Goal: Task Accomplishment & Management: Complete application form

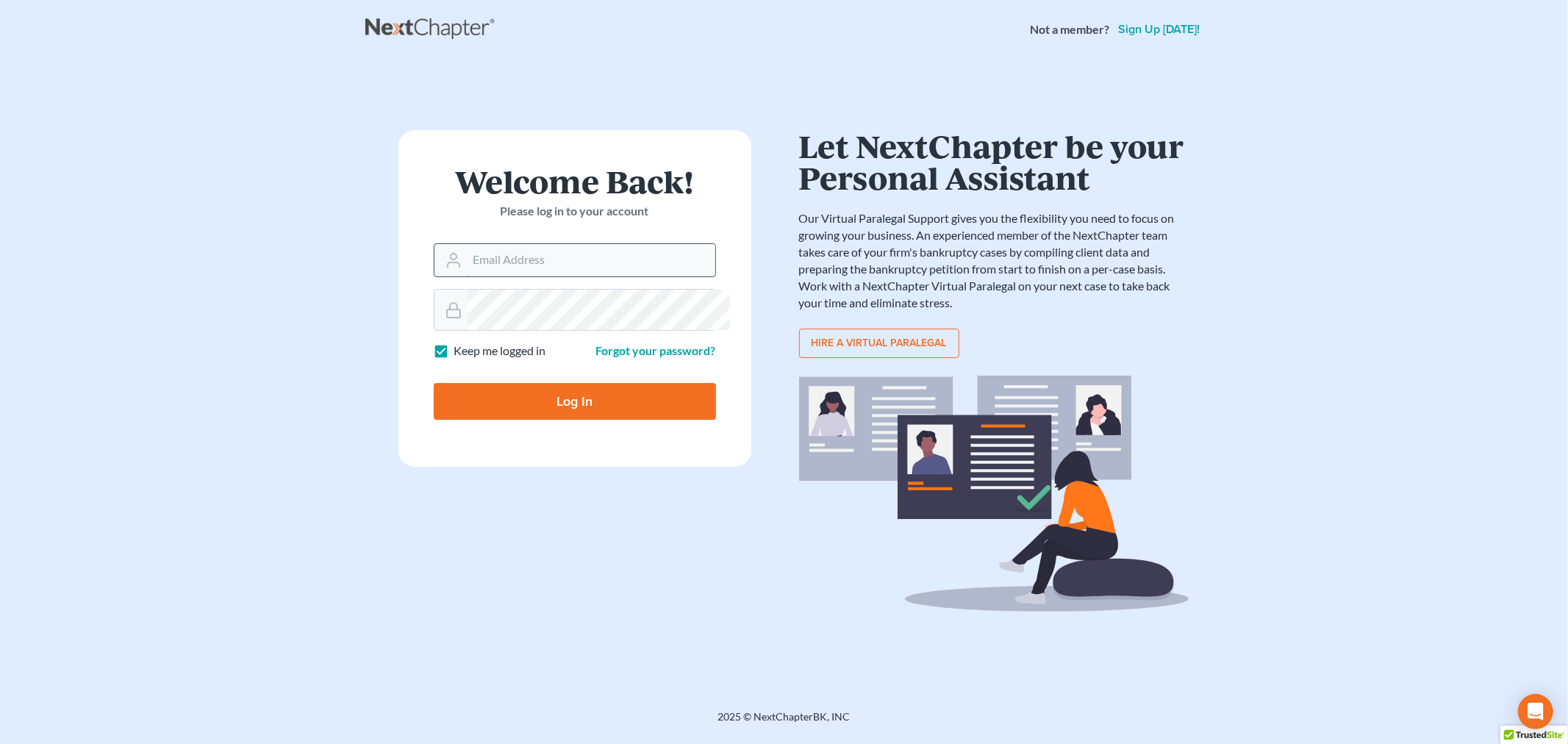
click at [578, 276] on input "Email Address" at bounding box center [591, 260] width 248 height 33
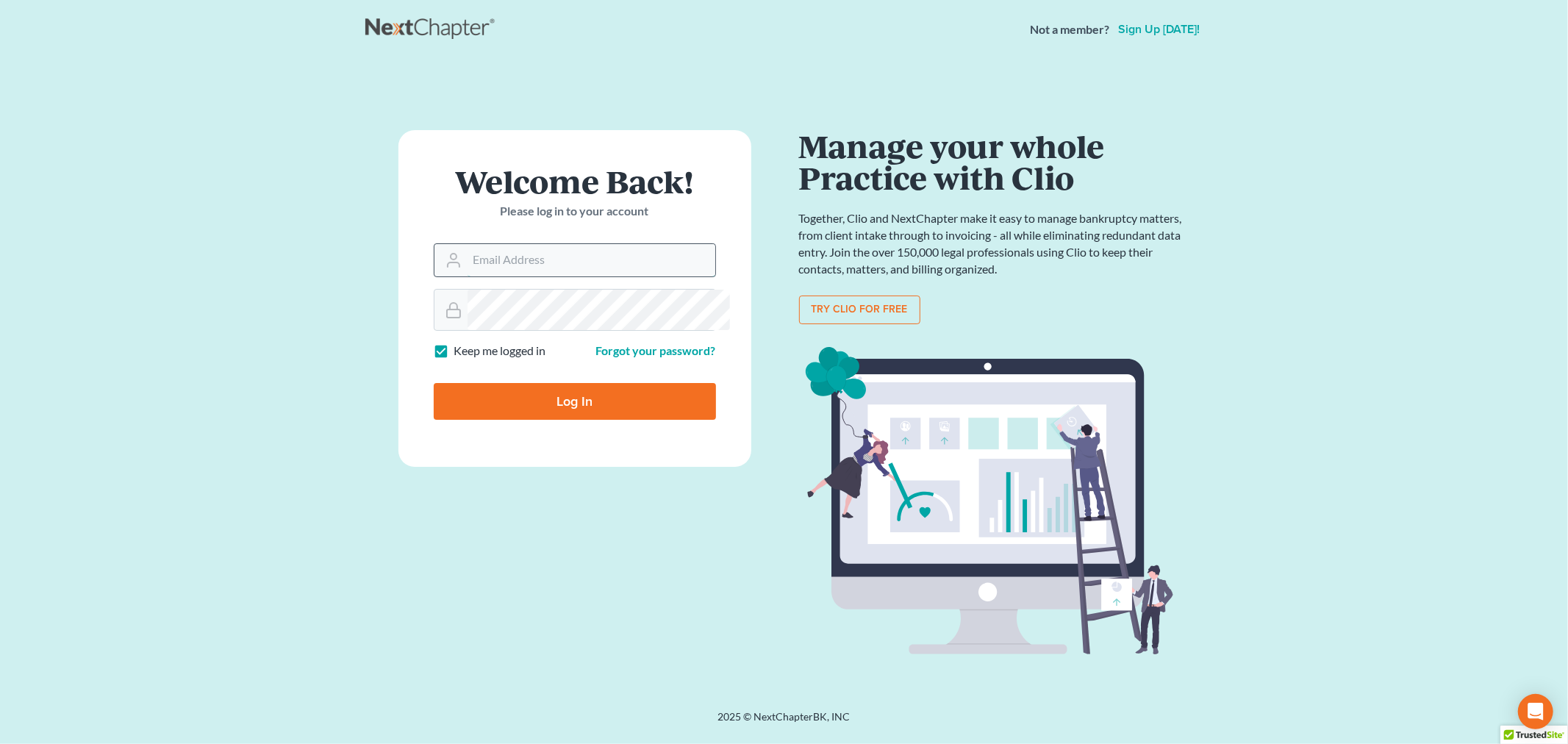
type input "[PERSON_NAME][EMAIL_ADDRESS][DOMAIN_NAME]"
click at [597, 420] on input "Log In" at bounding box center [574, 401] width 282 height 37
type input "Thinking..."
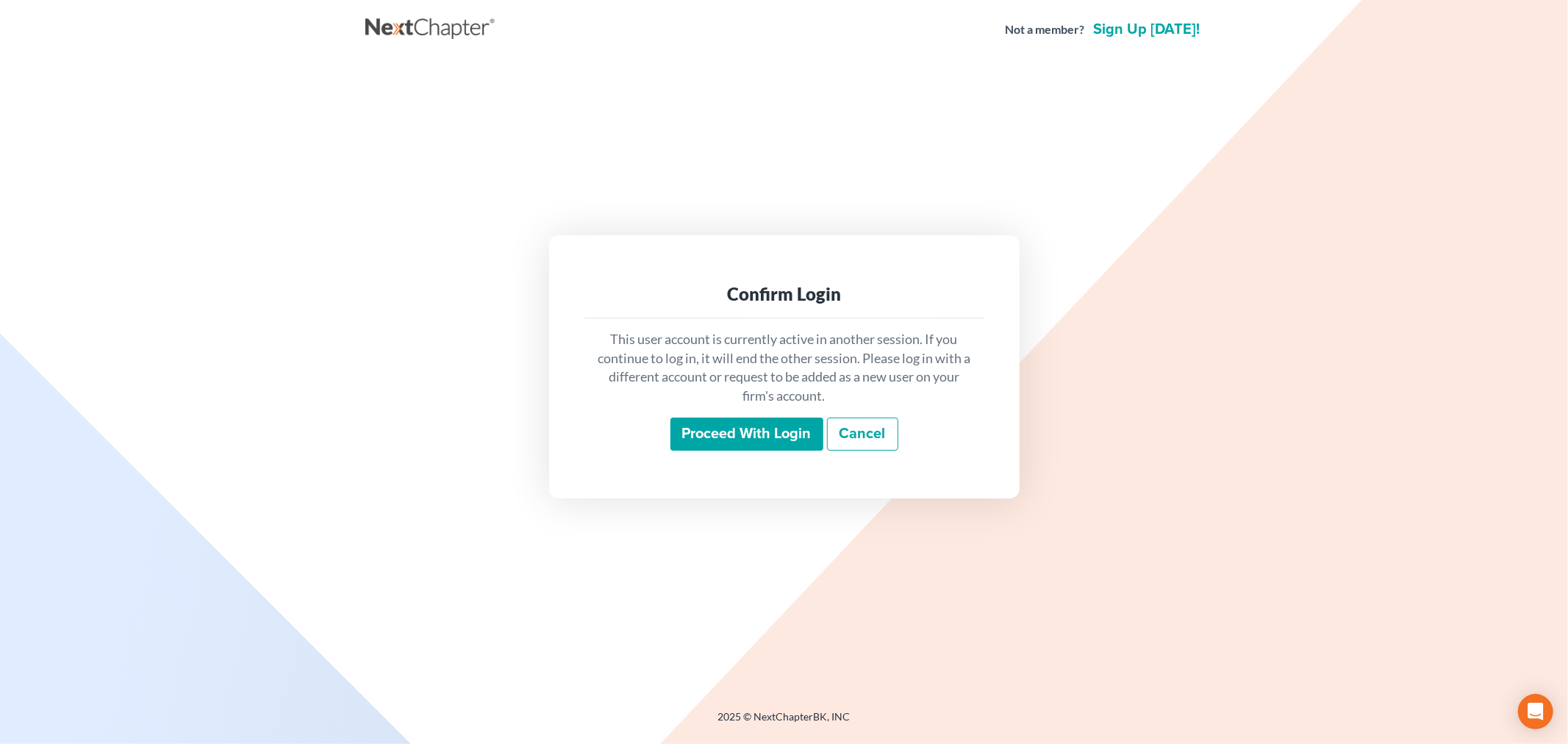
click at [750, 451] on input "Proceed with login" at bounding box center [747, 434] width 153 height 33
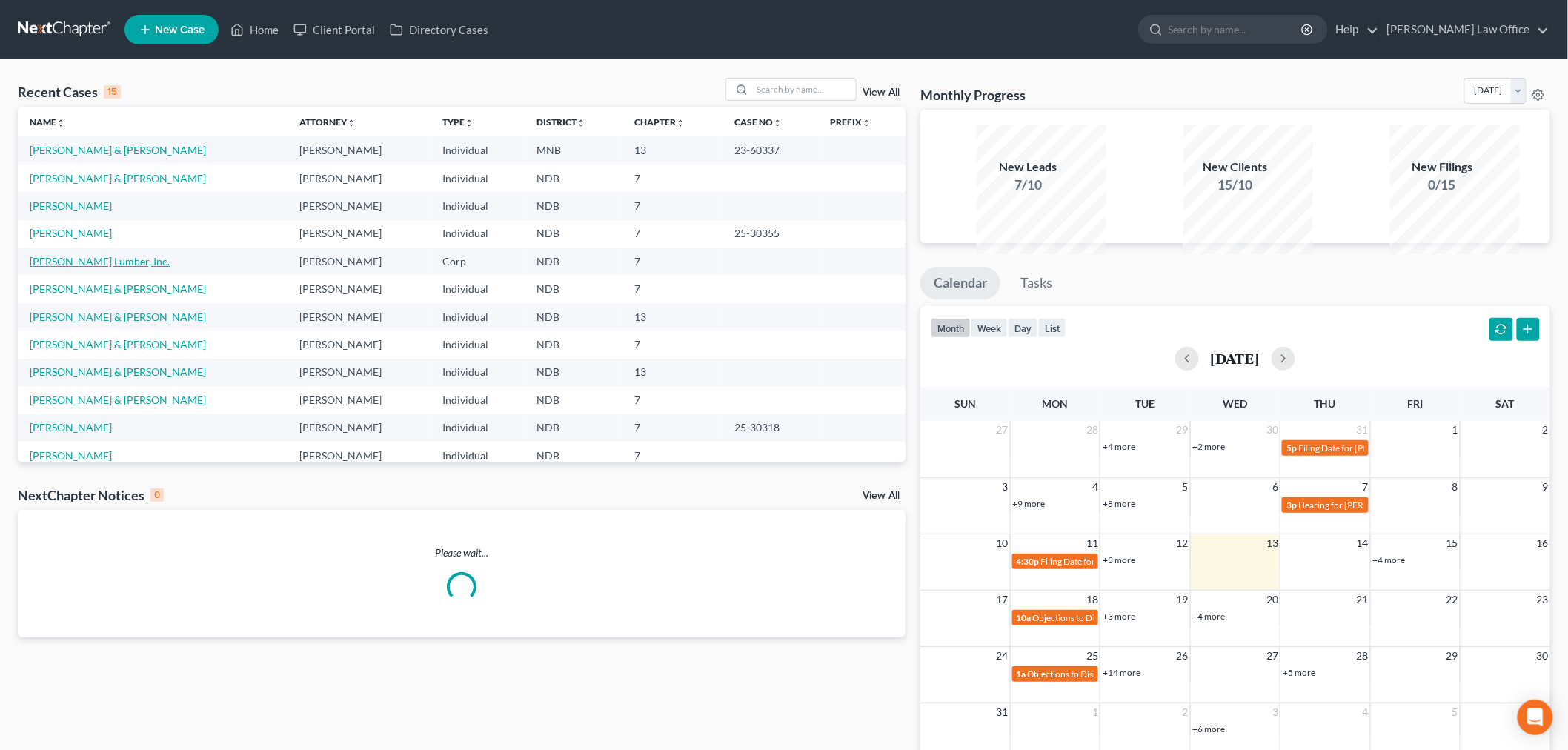
click at [113, 267] on link "[PERSON_NAME] Lumber, Inc." at bounding box center [99, 261] width 140 height 13
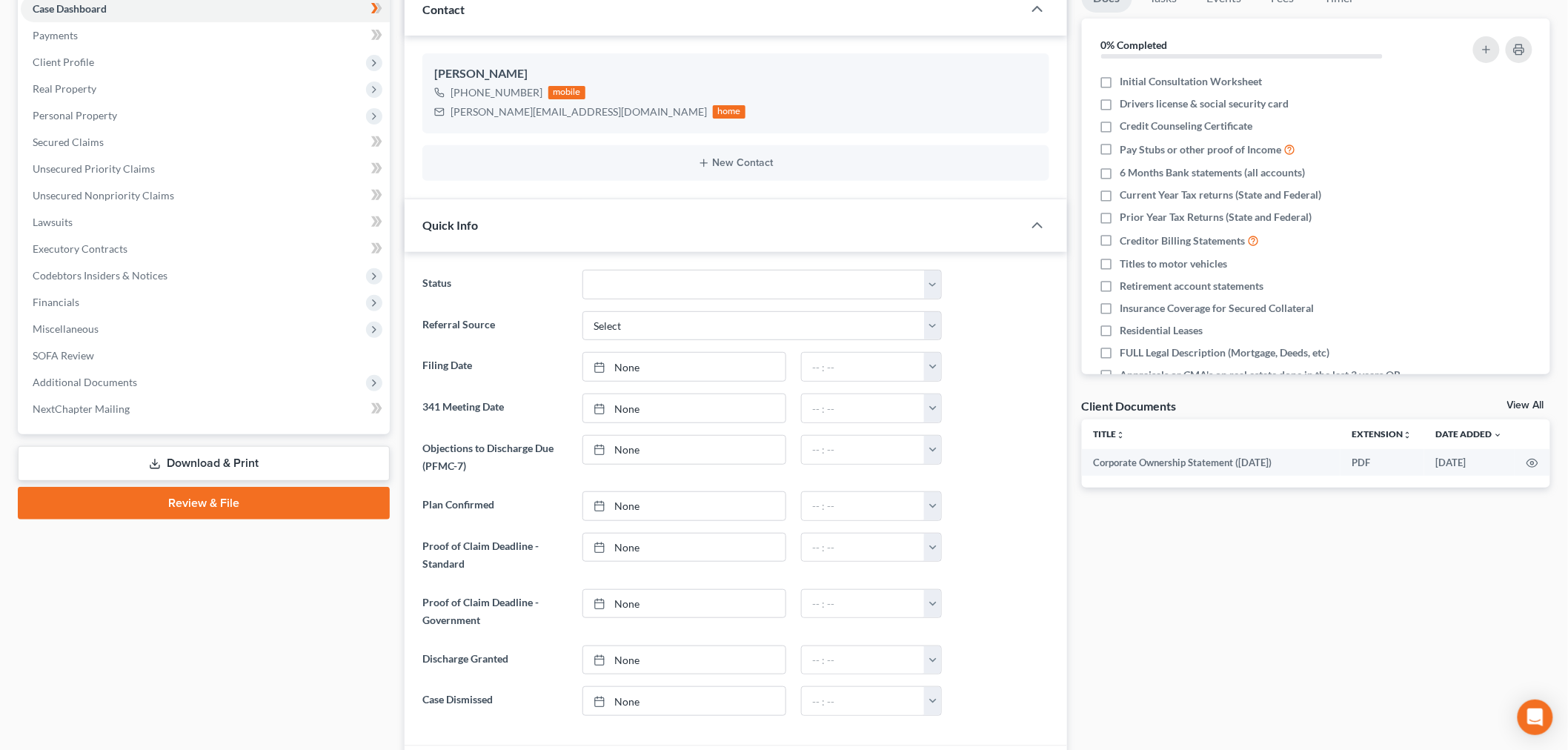
scroll to position [197, 0]
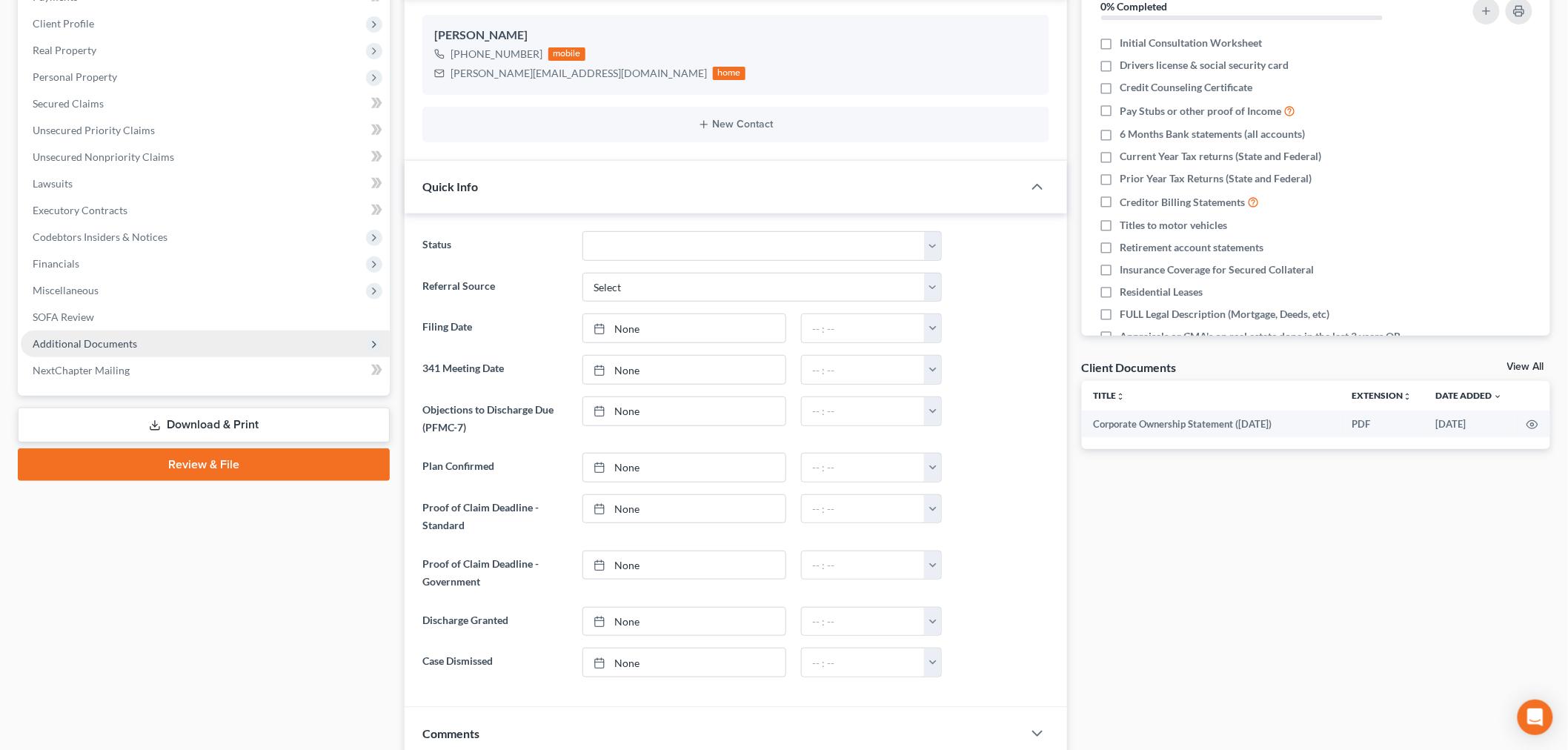
click at [127, 349] on span "Additional Documents" at bounding box center [85, 343] width 105 height 13
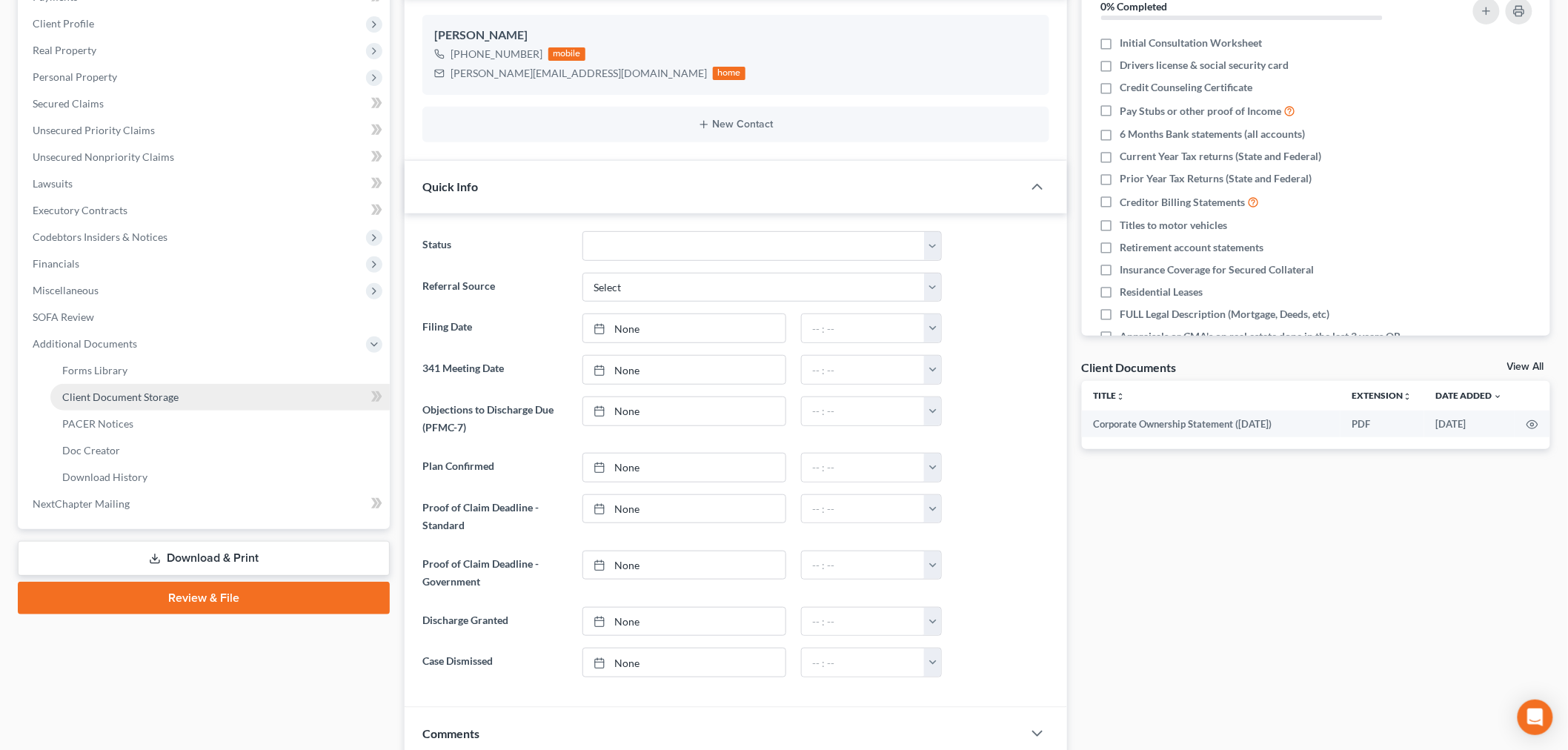
click at [239, 411] on link "Client Document Storage" at bounding box center [220, 397] width 339 height 27
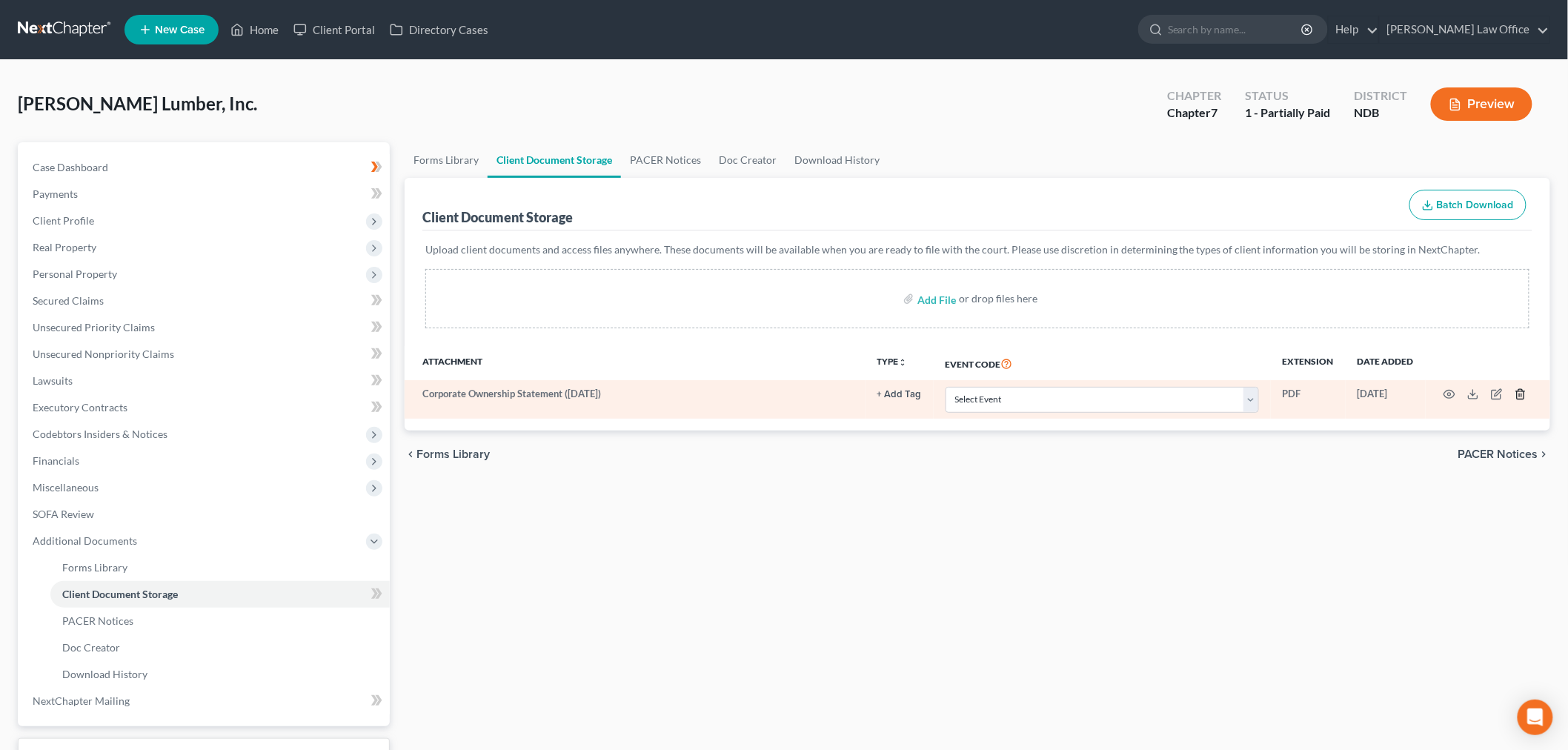
drag, startPoint x: 867, startPoint y: 68, endPoint x: 1510, endPoint y: 508, distance: 779.1
click at [1514, 401] on icon "button" at bounding box center [1520, 394] width 12 height 12
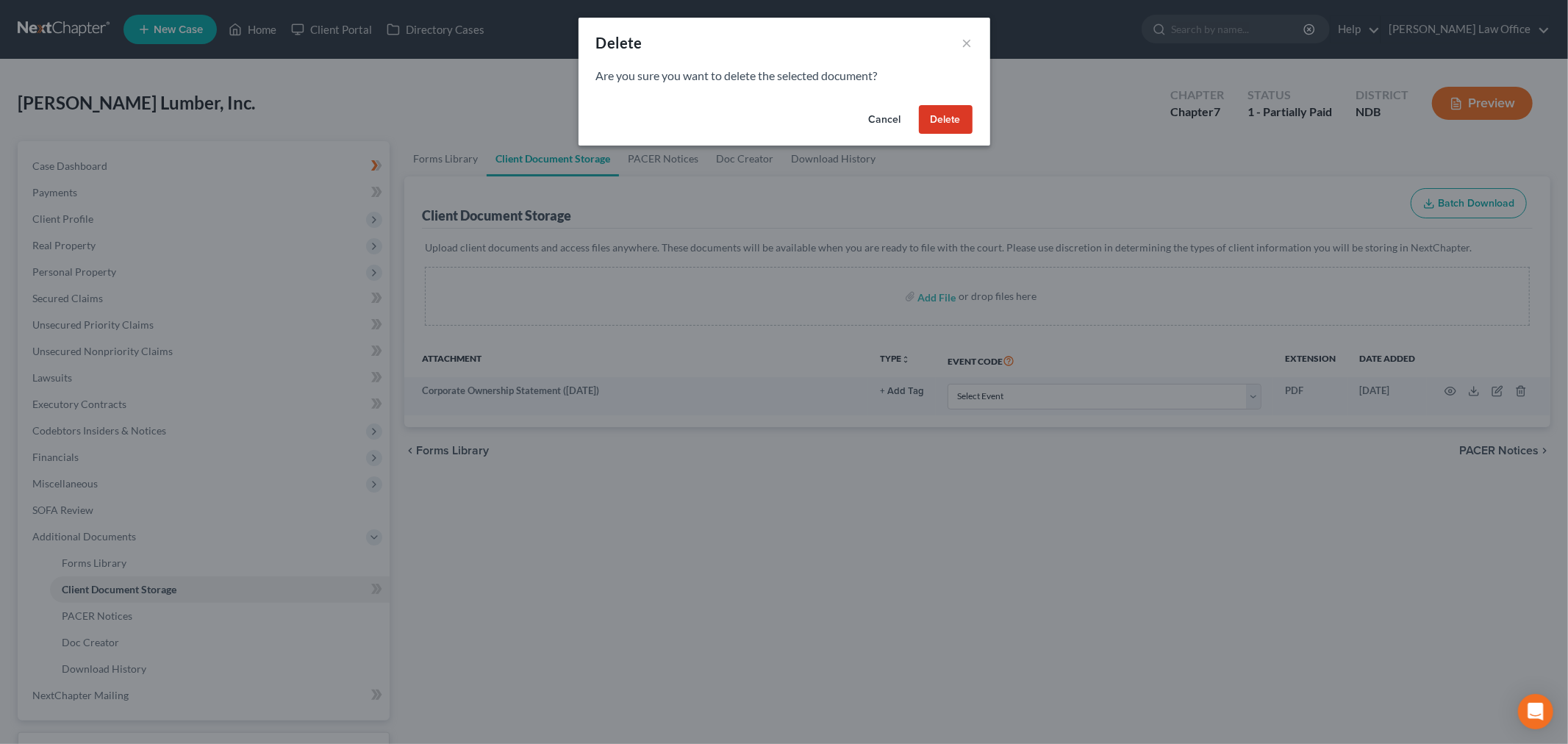
click at [972, 135] on button "Delete" at bounding box center [946, 119] width 54 height 29
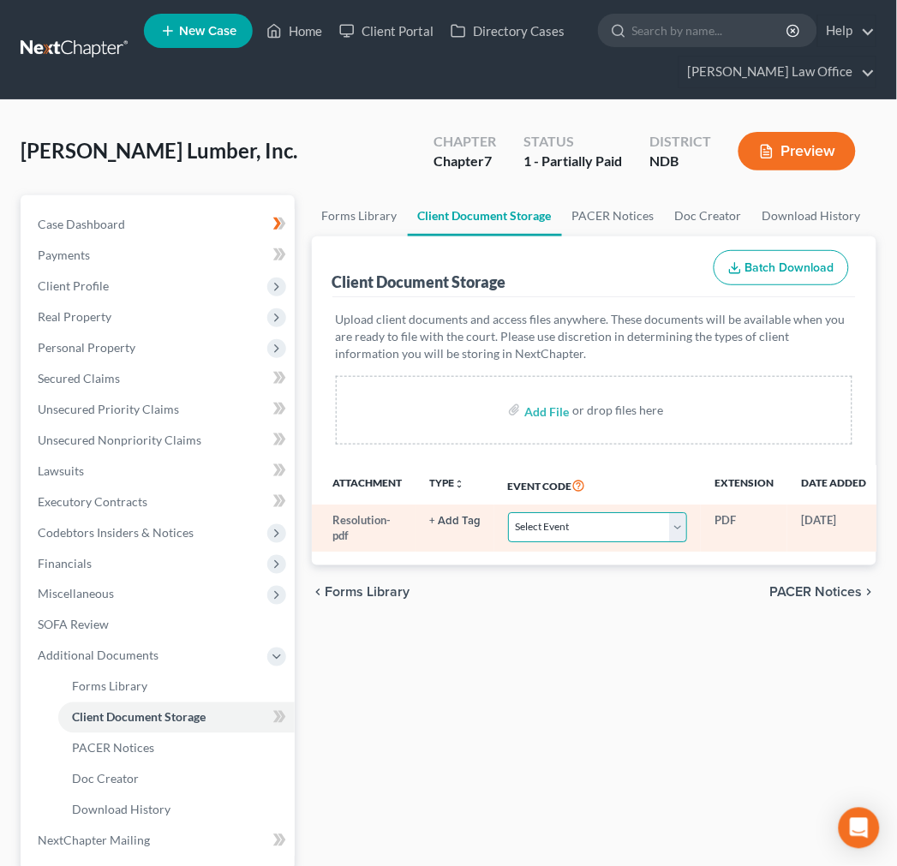
click at [649, 542] on select "Select Event Attachment: Schedule A/B: Assets - Real and Personal Property Atta…" at bounding box center [597, 527] width 179 height 30
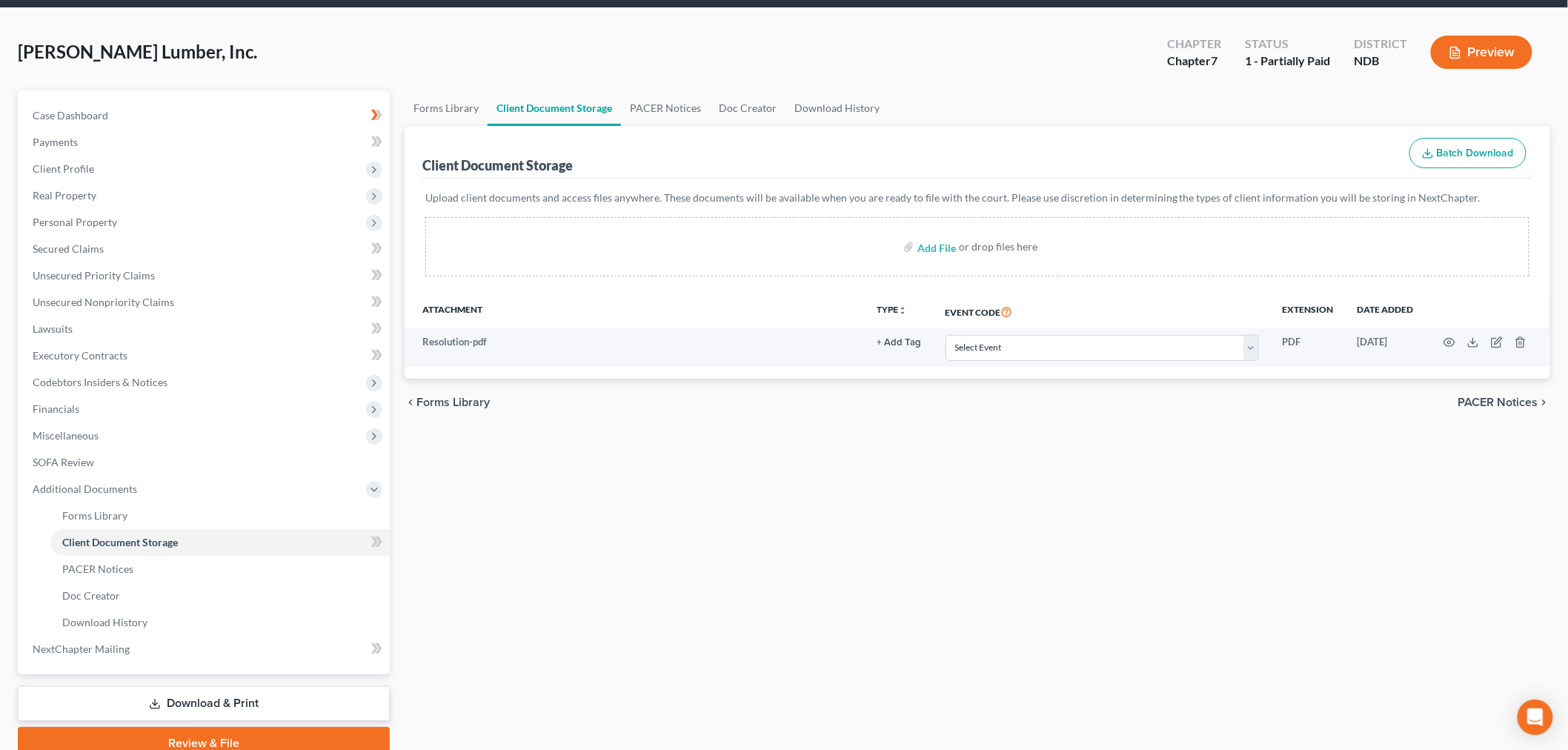
click at [772, 635] on div "Forms Library Client Document Storage PACER Notices Doc Creator Download Histor…" at bounding box center [976, 426] width 1160 height 670
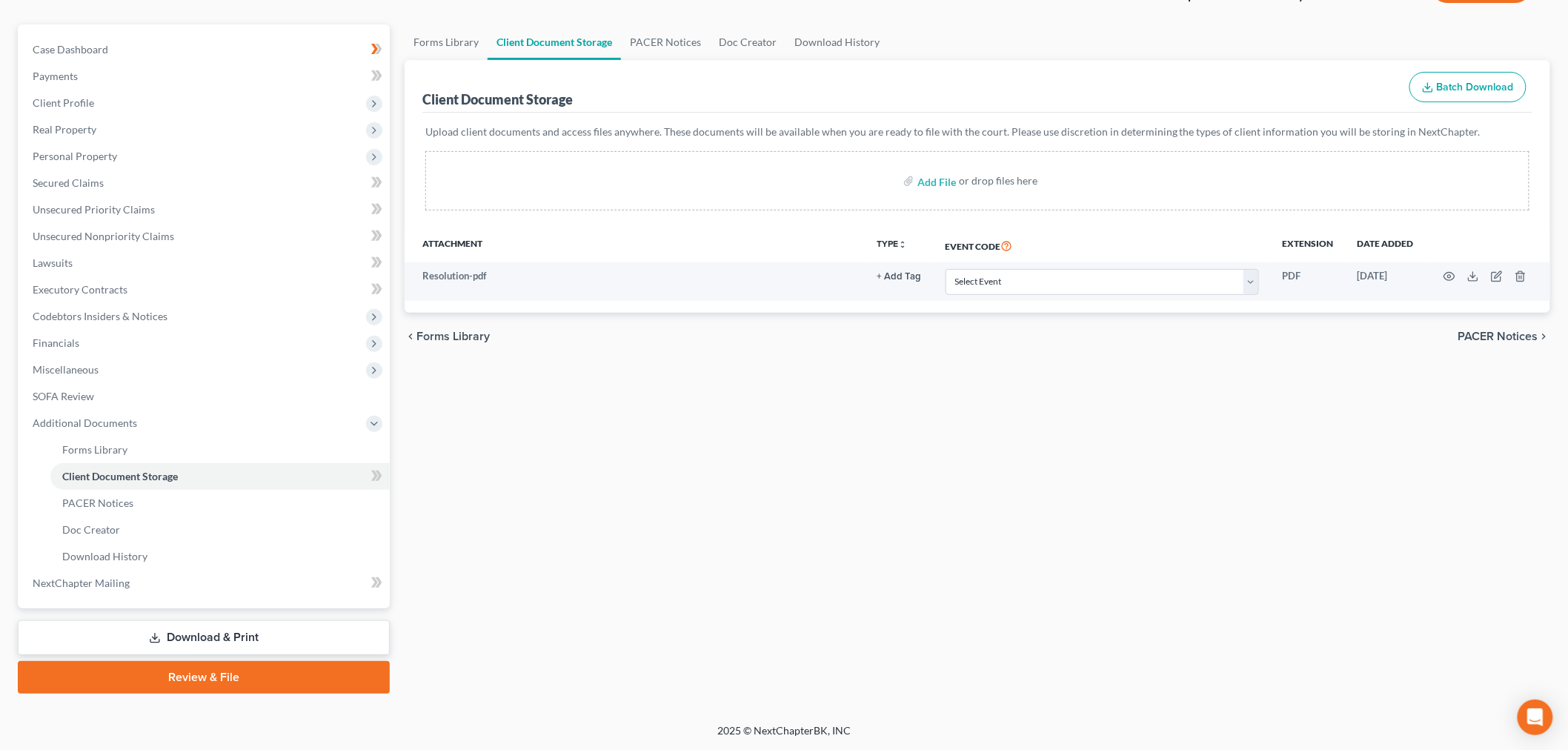
scroll to position [331, 0]
click at [216, 662] on link "Review & File" at bounding box center [204, 677] width 372 height 33
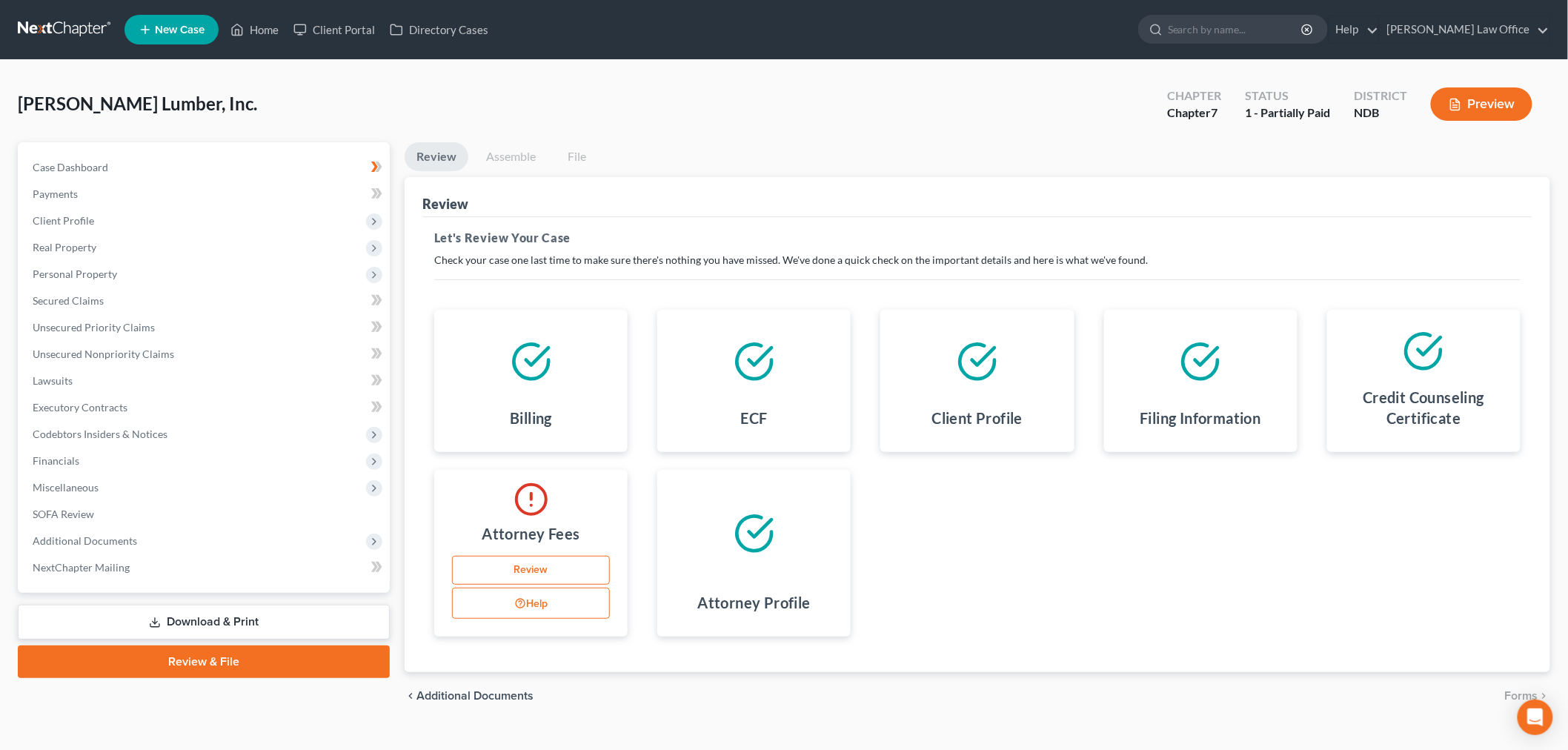
click at [545, 586] on link "Review" at bounding box center [531, 570] width 157 height 29
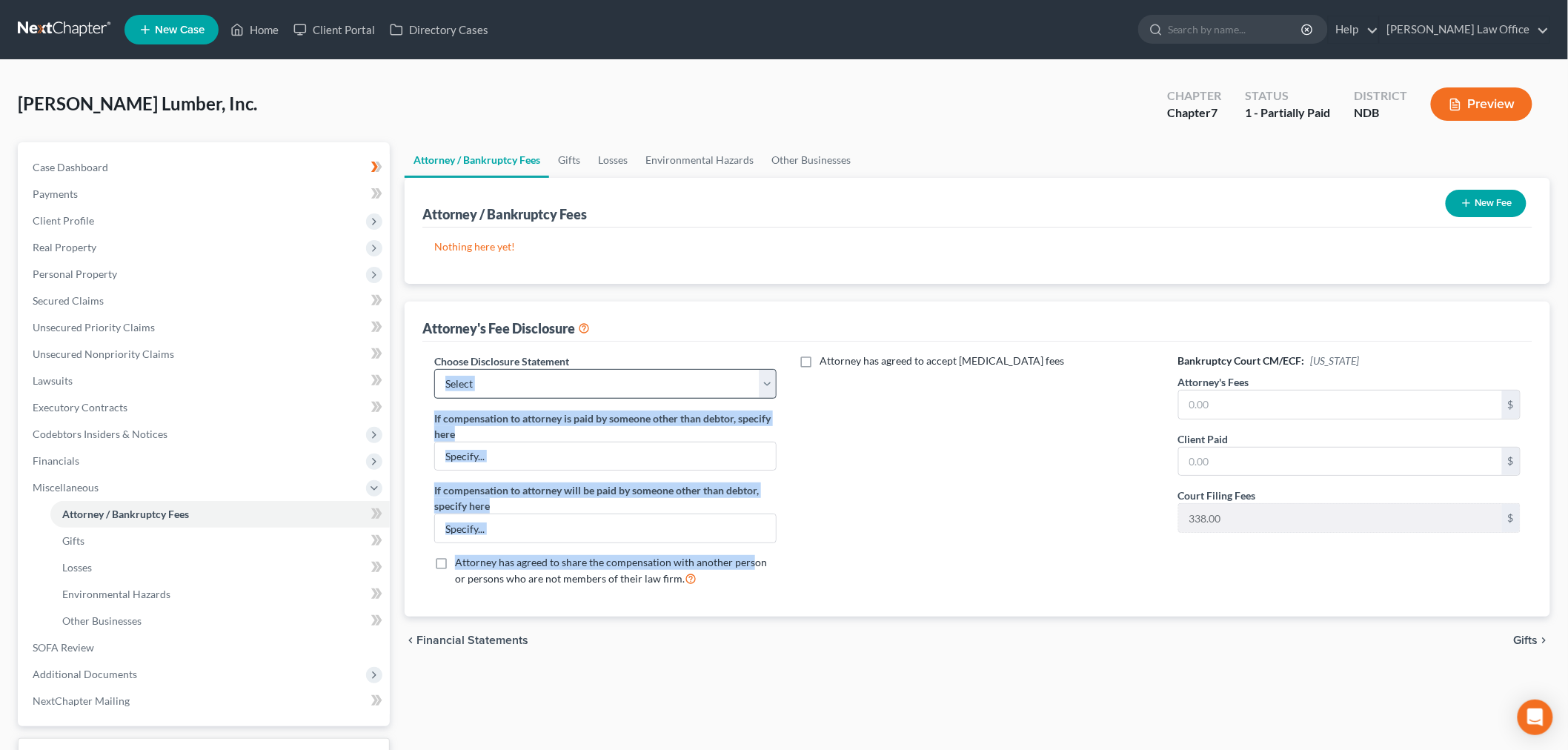
drag, startPoint x: 545, startPoint y: 706, endPoint x: 734, endPoint y: 468, distance: 303.9
click at [734, 468] on div "Choose Disclosure Statement Select Chapter 7/Conversion ND Retainer Fee Disclos…" at bounding box center [605, 477] width 372 height 246
click at [734, 399] on select "Select Chapter 7/Conversion ND Retainer Fee Disclosure MN Retainer Fee Stmt MN …" at bounding box center [605, 384] width 342 height 29
select select "1"
click at [444, 399] on select "Select Chapter 7/Conversion ND Retainer Fee Disclosure MN Retainer Fee Stmt MN …" at bounding box center [605, 384] width 342 height 29
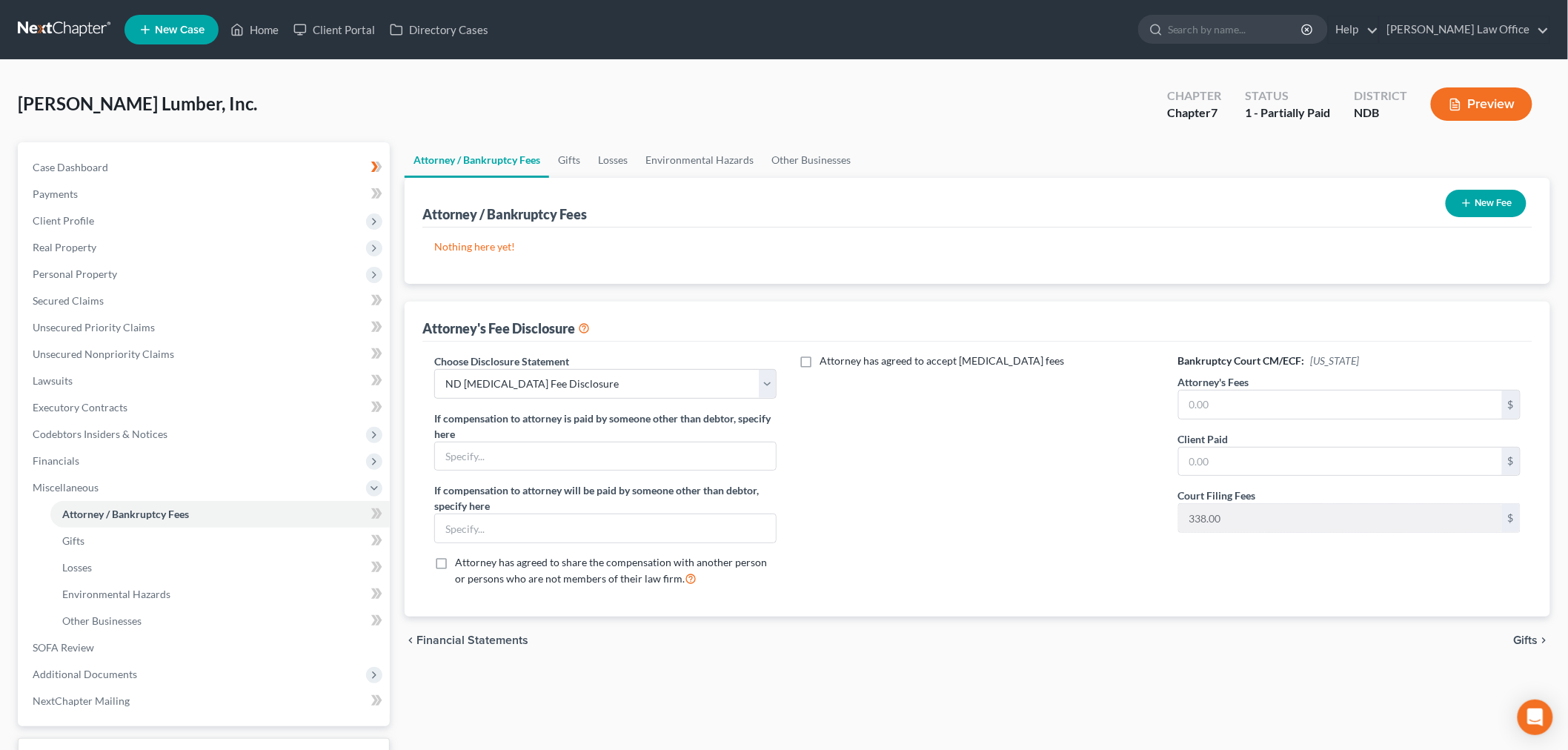
click at [962, 561] on div "Attorney has agreed to accept retainer fees" at bounding box center [977, 477] width 372 height 246
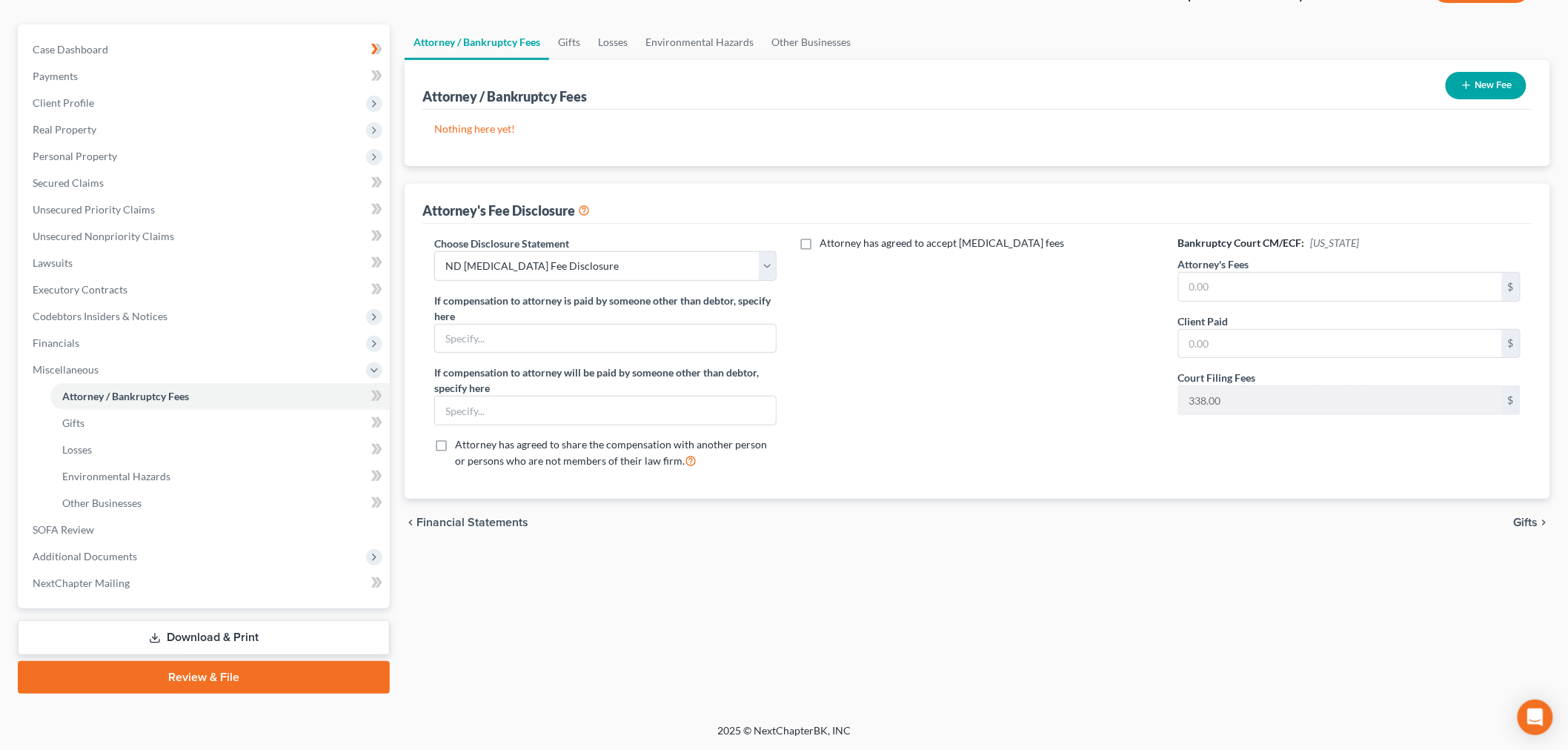
scroll to position [331, 0]
click at [285, 661] on link "Review & File" at bounding box center [204, 677] width 372 height 33
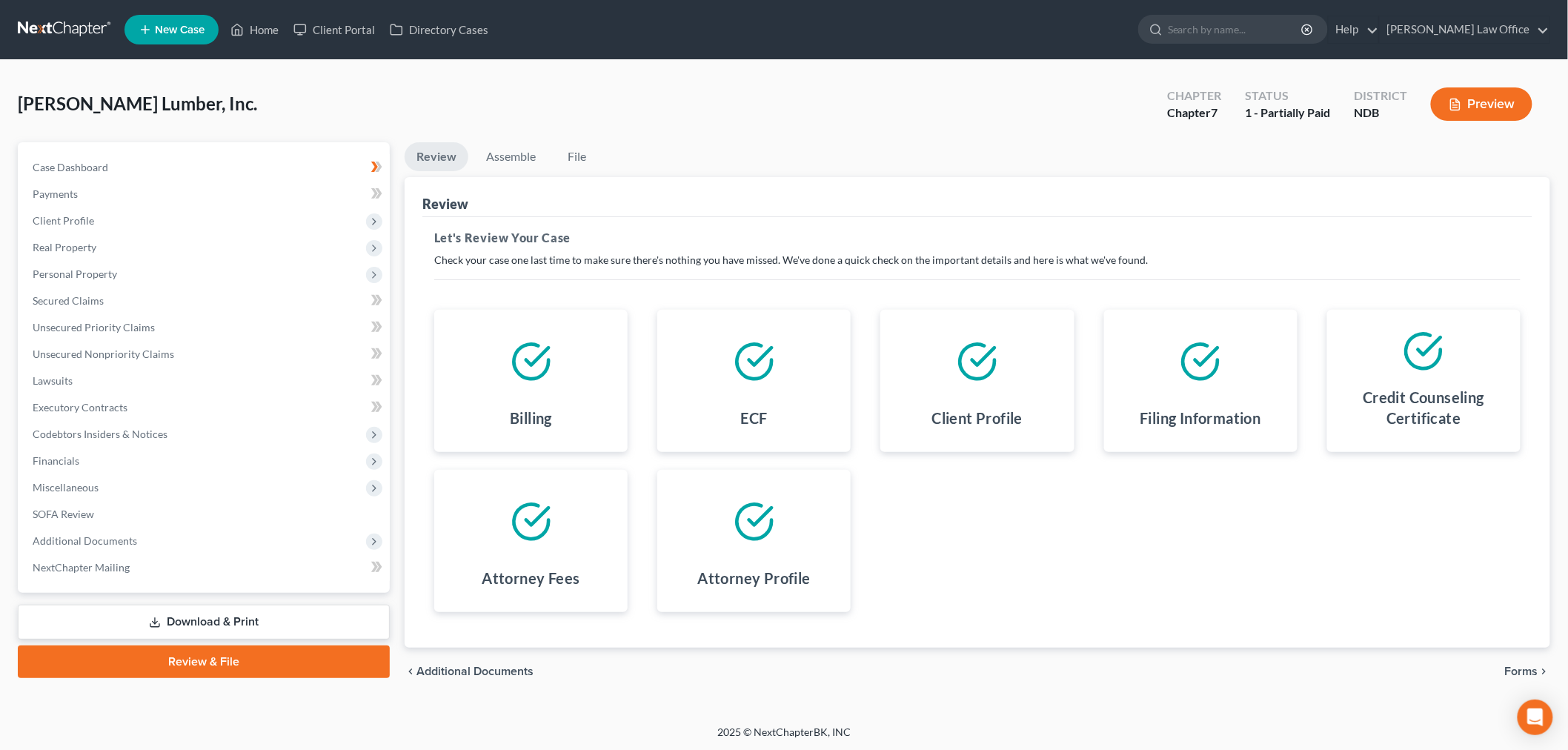
click at [1040, 619] on div "Billing ECF Client Profile Filing Information Credit Counseling Certificate Att…" at bounding box center [977, 460] width 1116 height 338
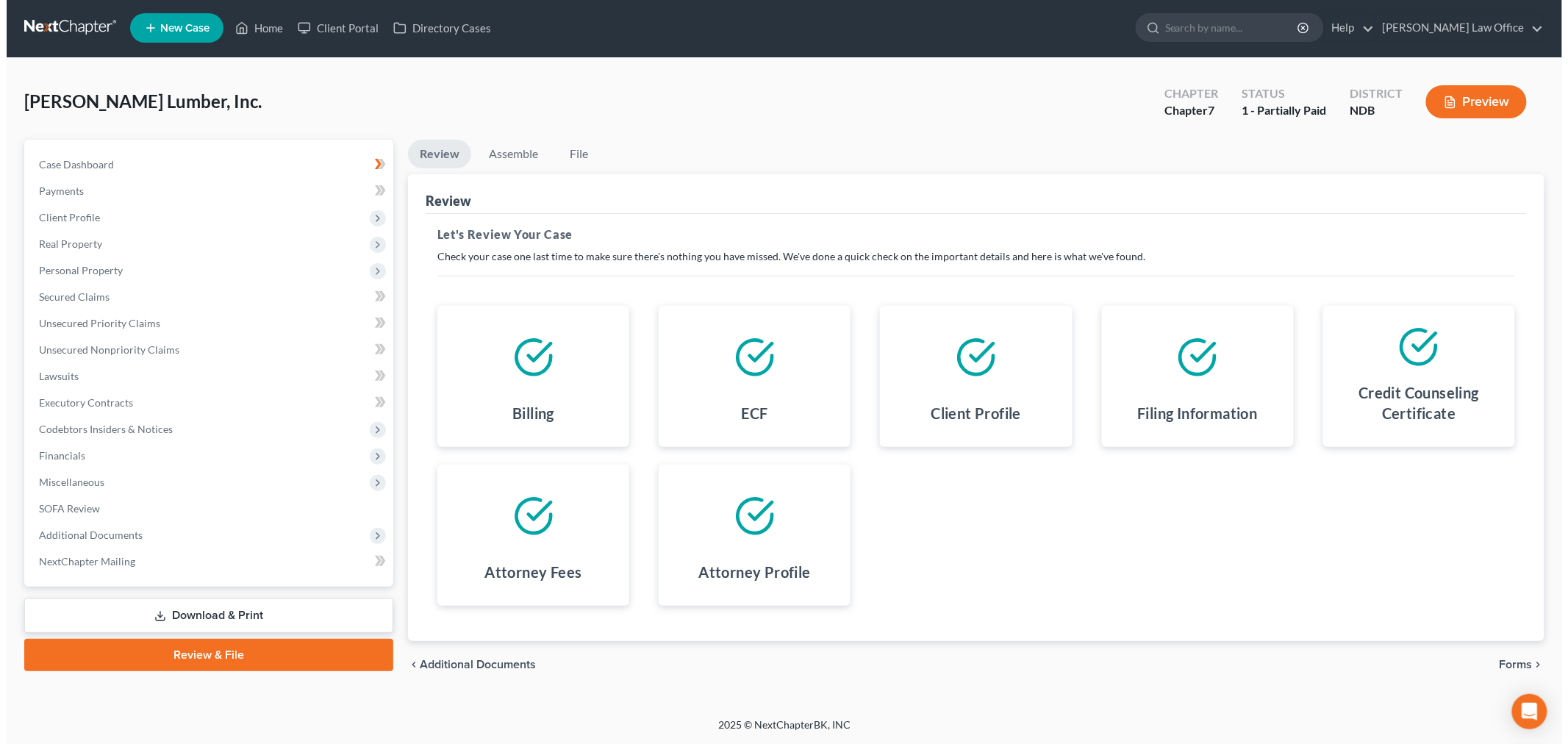
scroll to position [182, 0]
click at [1006, 662] on div "chevron_left Additional Documents Forms chevron_right" at bounding box center [970, 664] width 1136 height 47
click at [1498, 659] on span "Forms" at bounding box center [1510, 665] width 33 height 12
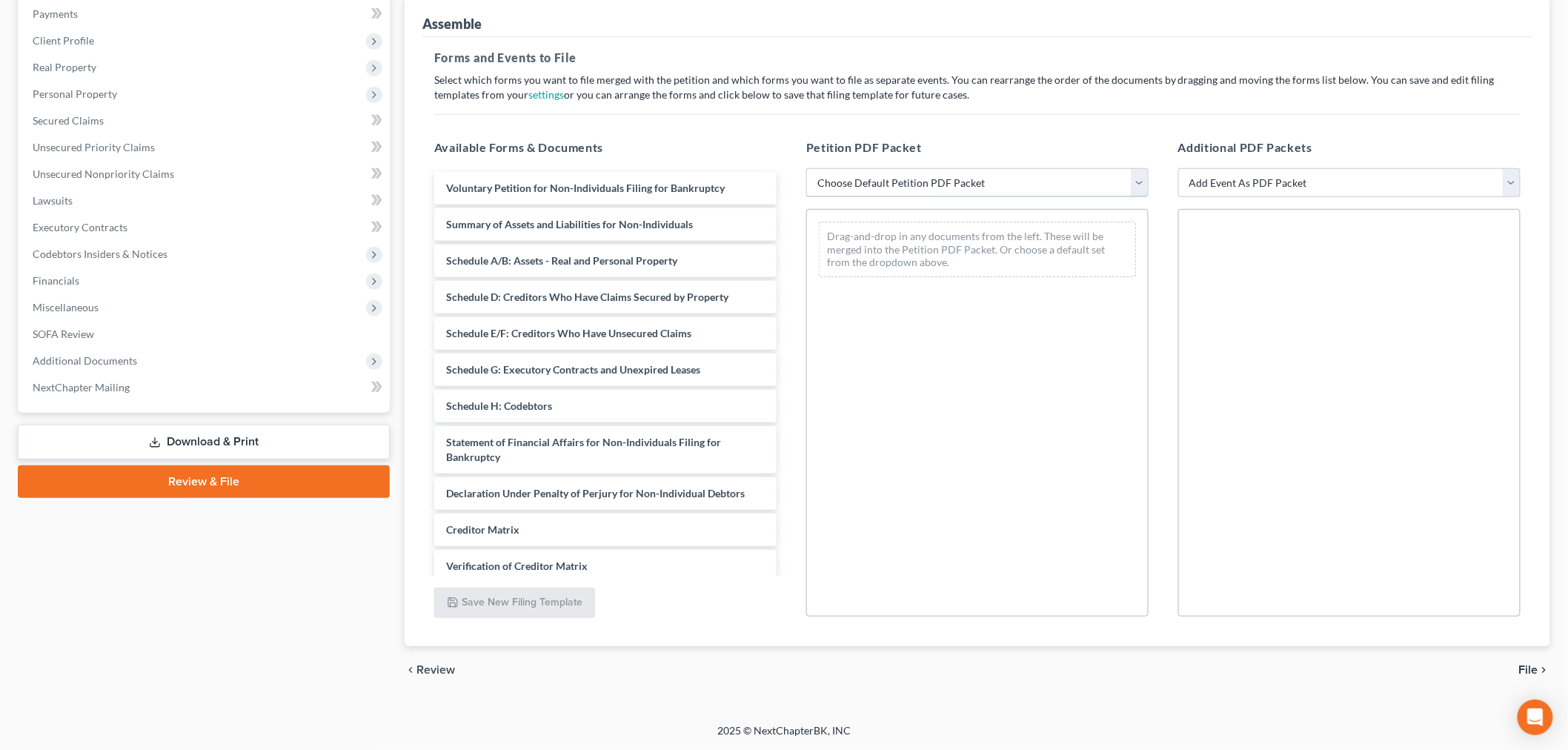
click at [908, 198] on select "Choose Default Petition PDF Packet Complete Bankruptcy Petition (all forms and …" at bounding box center [977, 183] width 342 height 29
select select "1"
click at [809, 198] on select "Choose Default Petition PDF Packet Complete Bankruptcy Petition (all forms and …" at bounding box center [977, 183] width 342 height 29
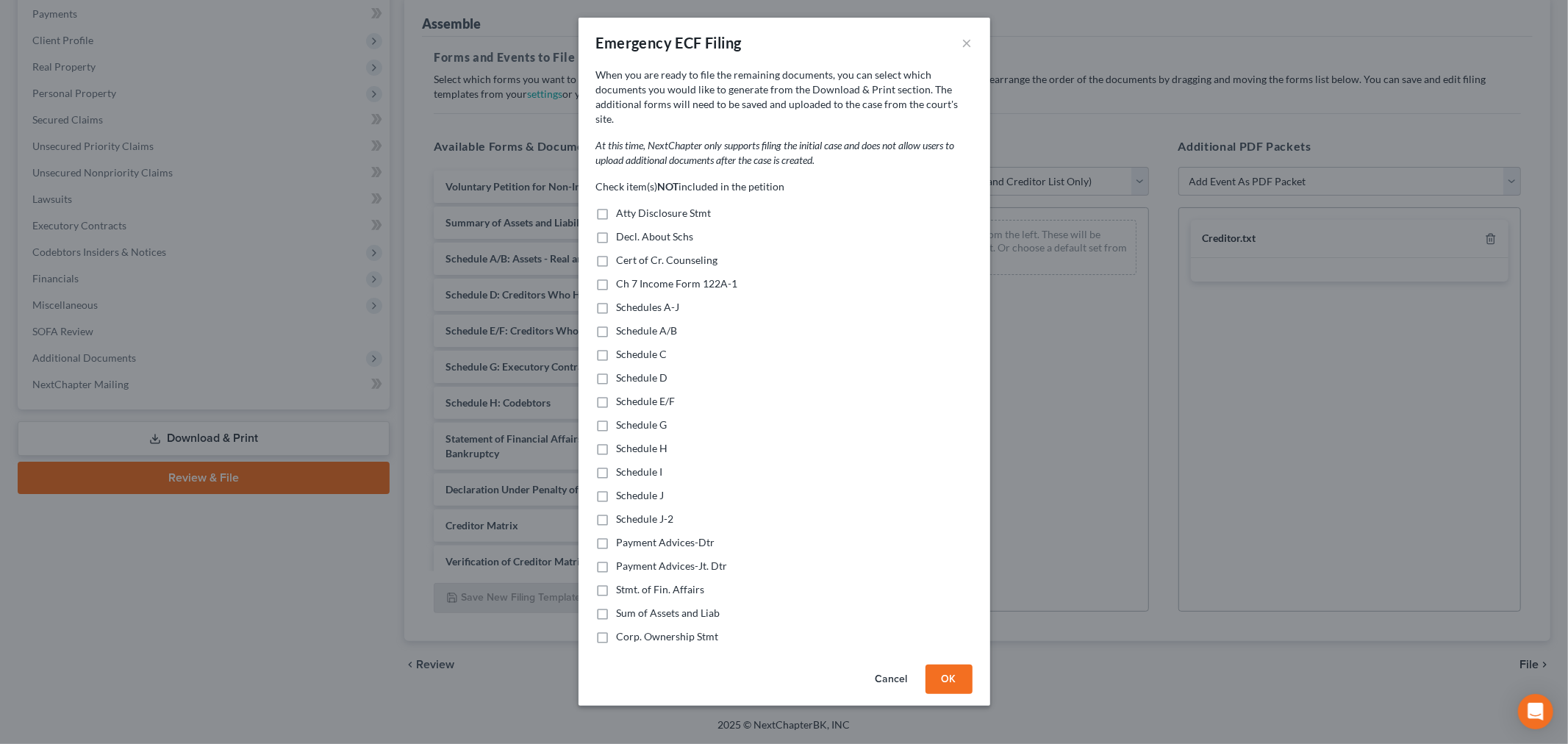
click at [617, 221] on label "Atty Disclosure Stmt" at bounding box center [664, 213] width 95 height 15
click at [623, 215] on input "Atty Disclosure Stmt" at bounding box center [627, 210] width 9 height 9
checkbox input "true"
click at [617, 244] on label "Decl. About Schs" at bounding box center [656, 236] width 77 height 15
click at [623, 239] on input "Decl. About Schs" at bounding box center [627, 233] width 9 height 9
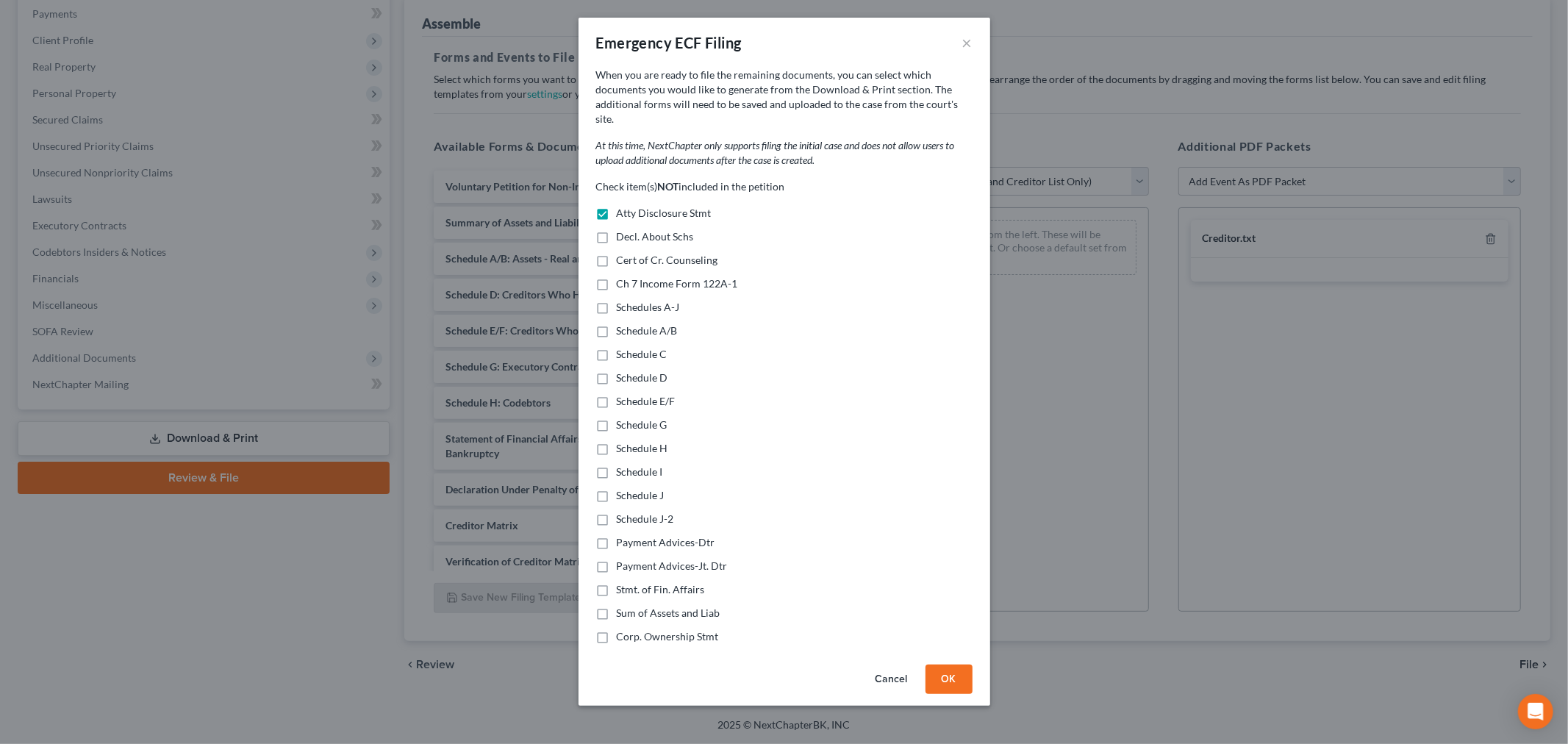
checkbox input "true"
click at [617, 315] on label "Schedules A-J" at bounding box center [649, 306] width 64 height 15
click at [623, 310] on input "Schedules A-J" at bounding box center [627, 304] width 9 height 9
checkbox input "true"
click at [617, 597] on label "Stmt. of Fin. Affairs" at bounding box center [661, 589] width 88 height 15
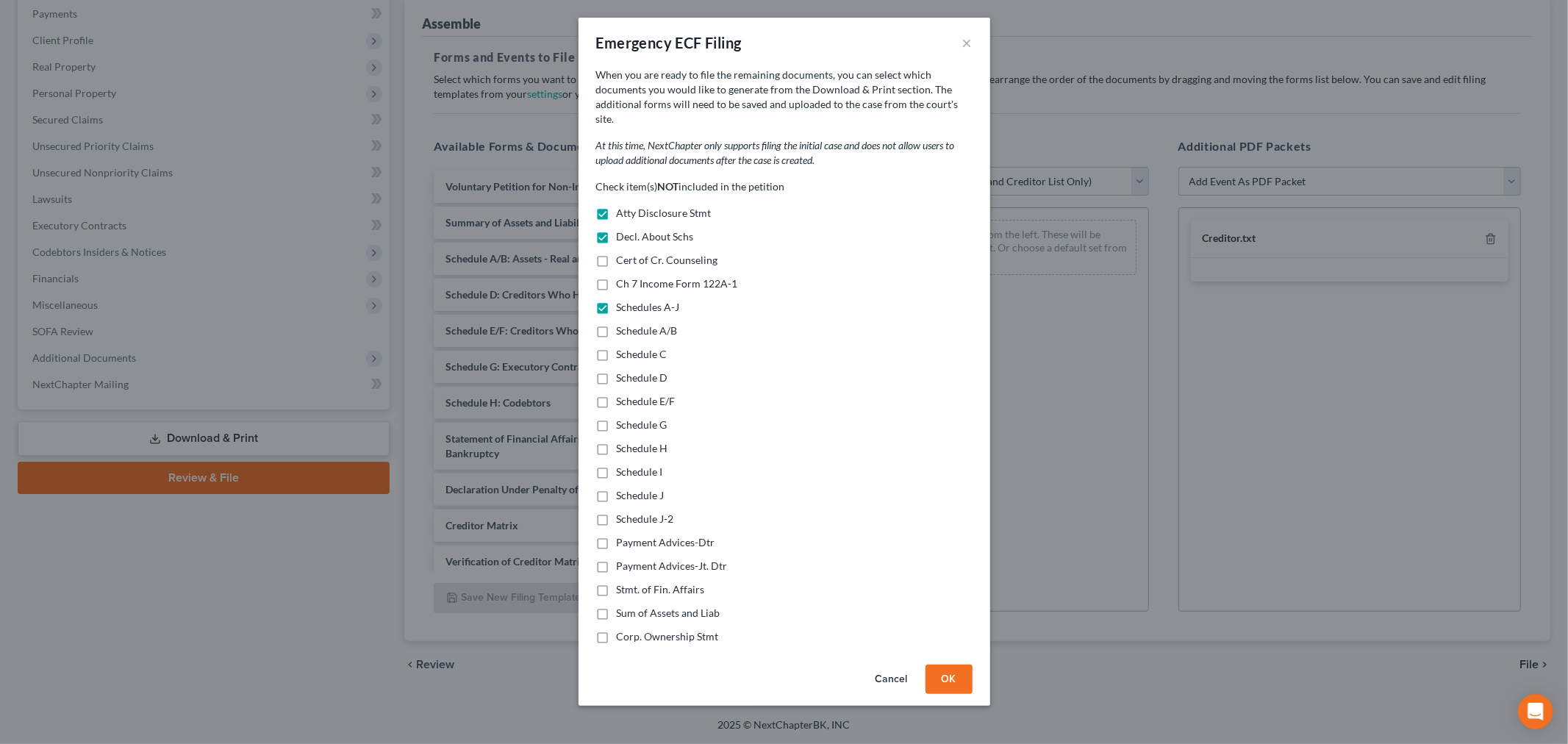
click at [623, 592] on input "Stmt. of Fin. Affairs" at bounding box center [627, 586] width 9 height 9
checkbox input "true"
click at [961, 644] on div "Check item(s) NOT included in the petition Atty Disclosure Stmt Decl. About Sch…" at bounding box center [784, 411] width 377 height 464
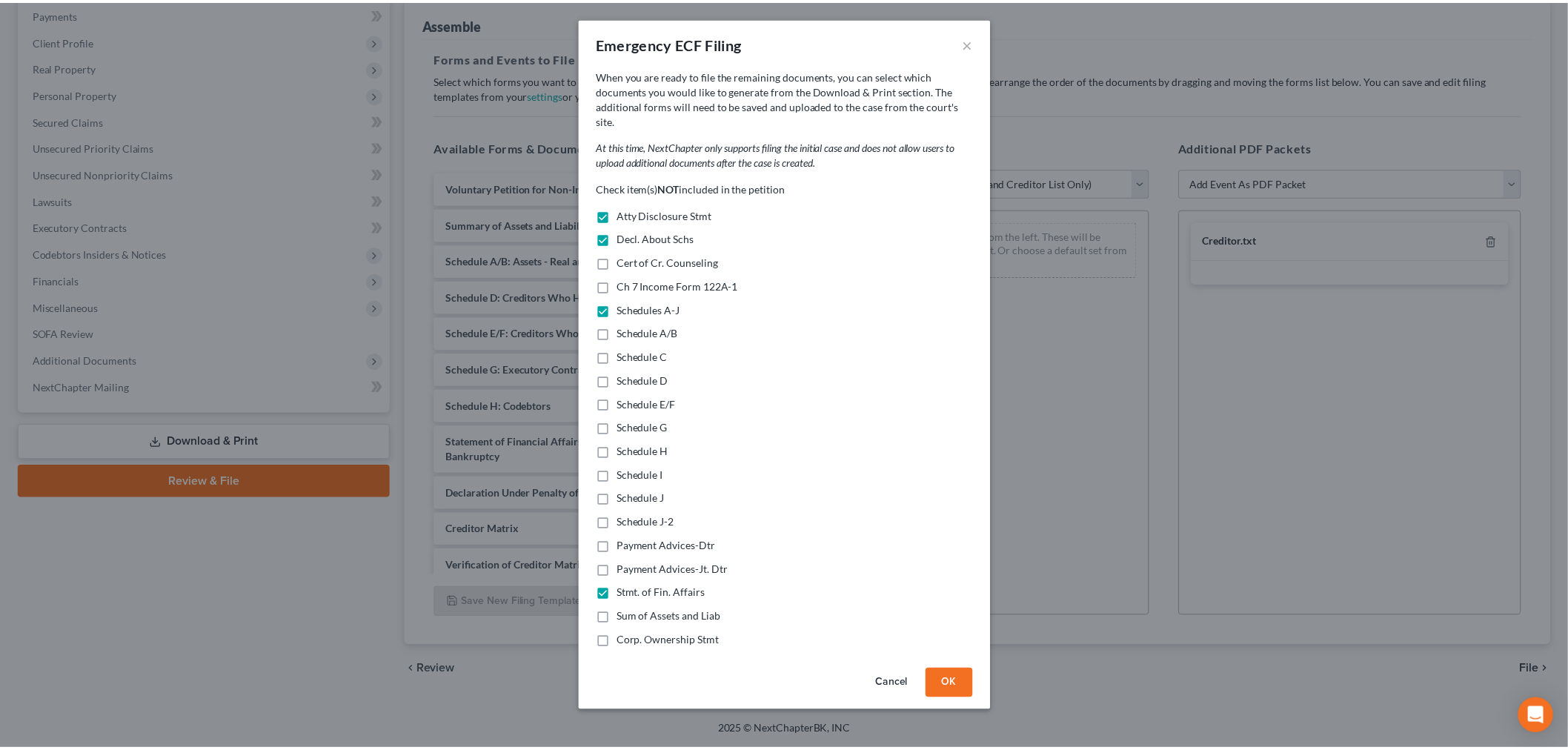
scroll to position [142, 0]
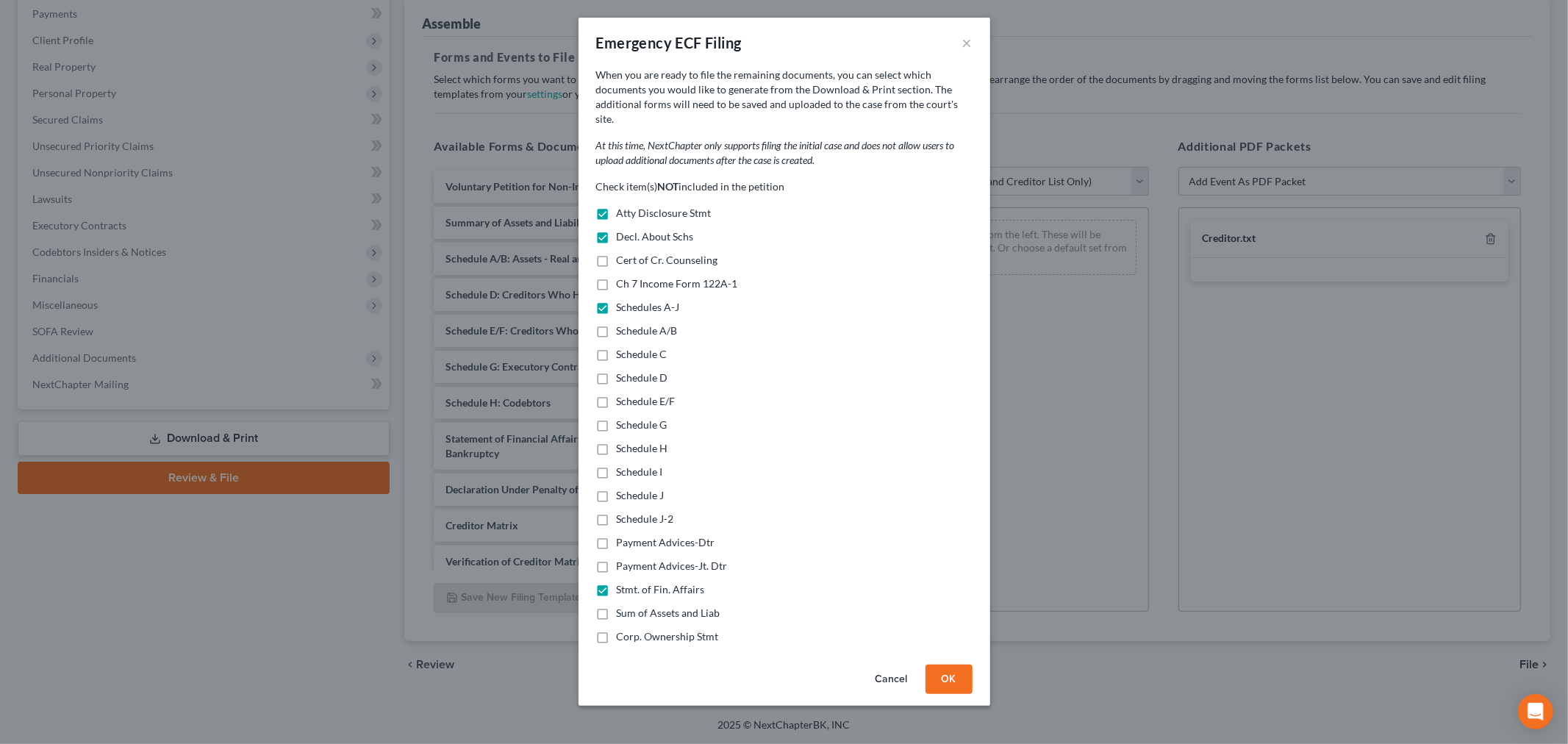
click at [617, 611] on label "Sum of Assets and Liab" at bounding box center [669, 613] width 104 height 15
click at [623, 611] on input "Sum of Assets and Liab" at bounding box center [627, 610] width 9 height 9
checkbox input "true"
click at [972, 686] on button "OK" at bounding box center [948, 679] width 47 height 29
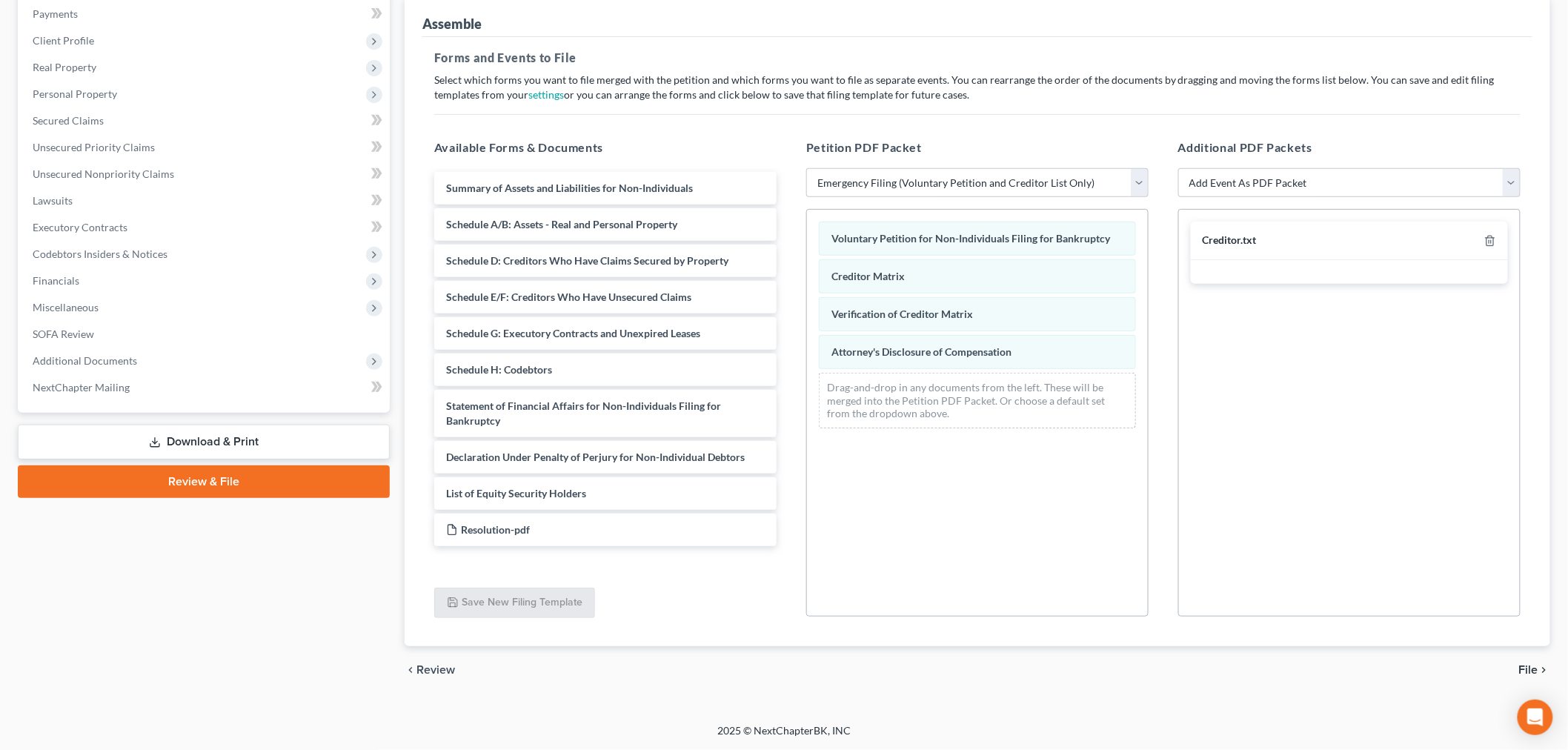
click at [794, 601] on div "Petition PDF Packet Choose Default Petition PDF Packet Complete Bankruptcy Peti…" at bounding box center [977, 377] width 372 height 503
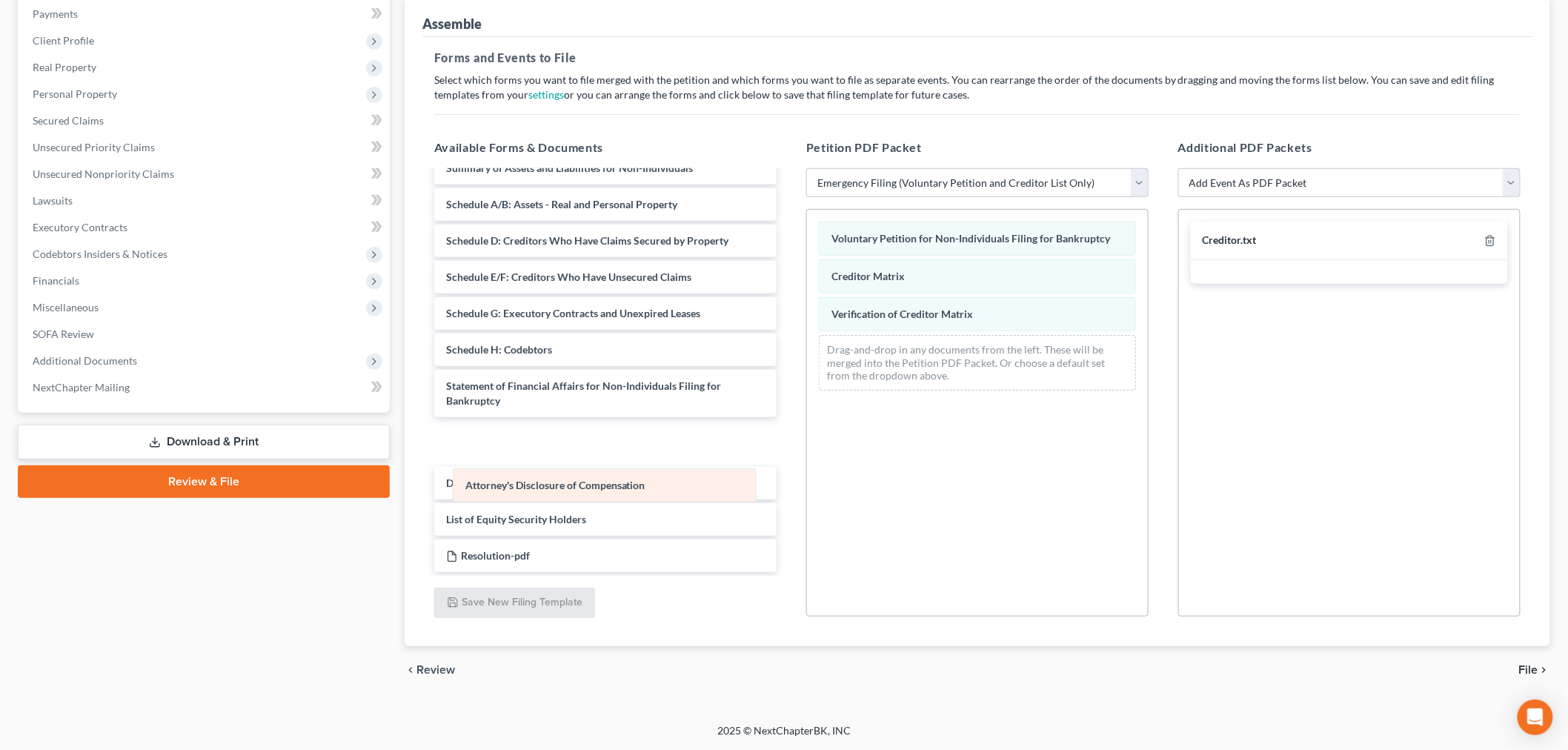
drag, startPoint x: 966, startPoint y: 484, endPoint x: 594, endPoint y: 483, distance: 372.0
click at [807, 402] on div "Attorney's Disclosure of Compensation Voluntary Petition for Non-Individuals Fi…" at bounding box center [977, 305] width 341 height 193
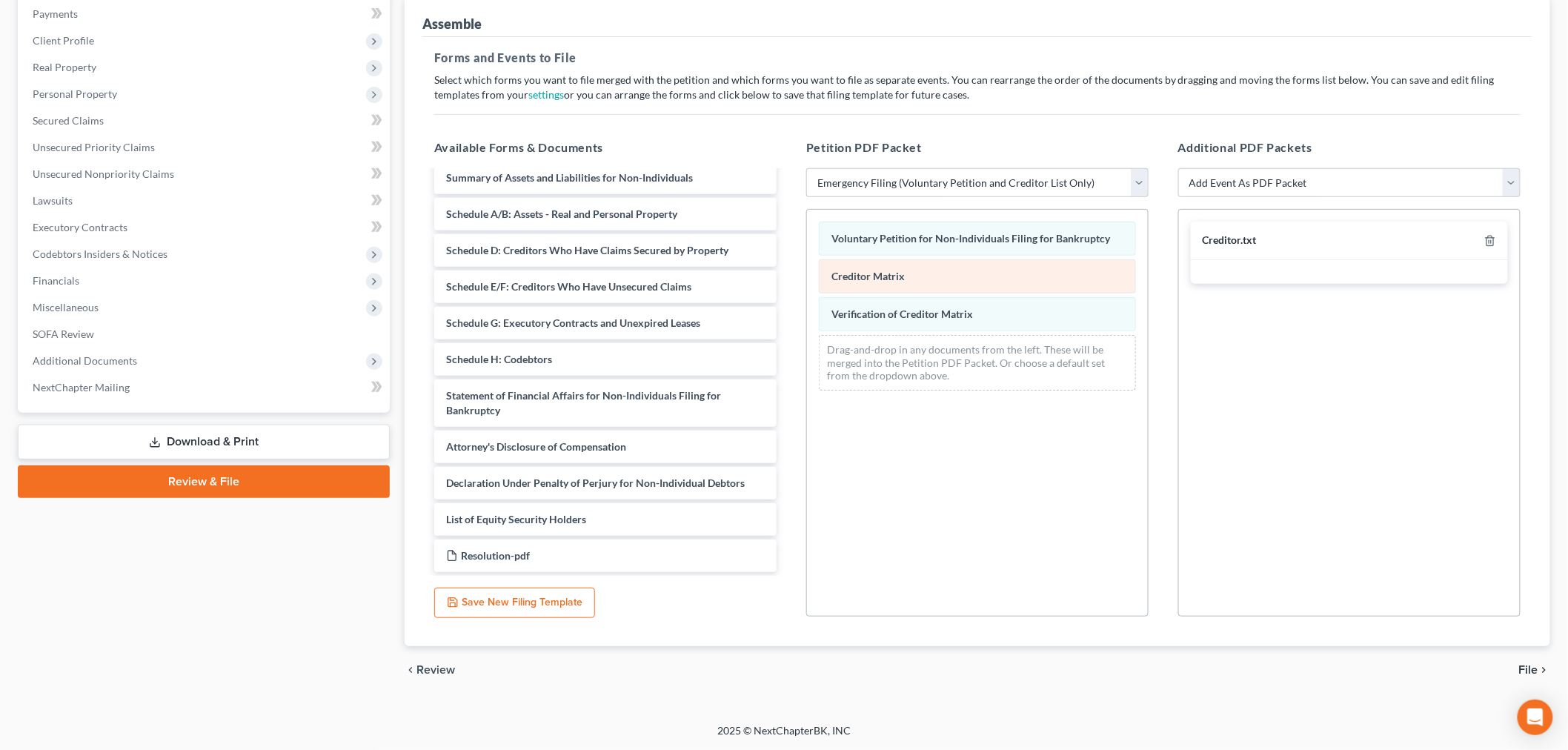
drag, startPoint x: 602, startPoint y: 616, endPoint x: 1024, endPoint y: 384, distance: 481.6
drag, startPoint x: 1024, startPoint y: 384, endPoint x: 970, endPoint y: 522, distance: 148.2
click at [970, 390] on div "Drag-and-drop in any documents from the left. These will be merged into the Pet…" at bounding box center [977, 362] width 317 height 55
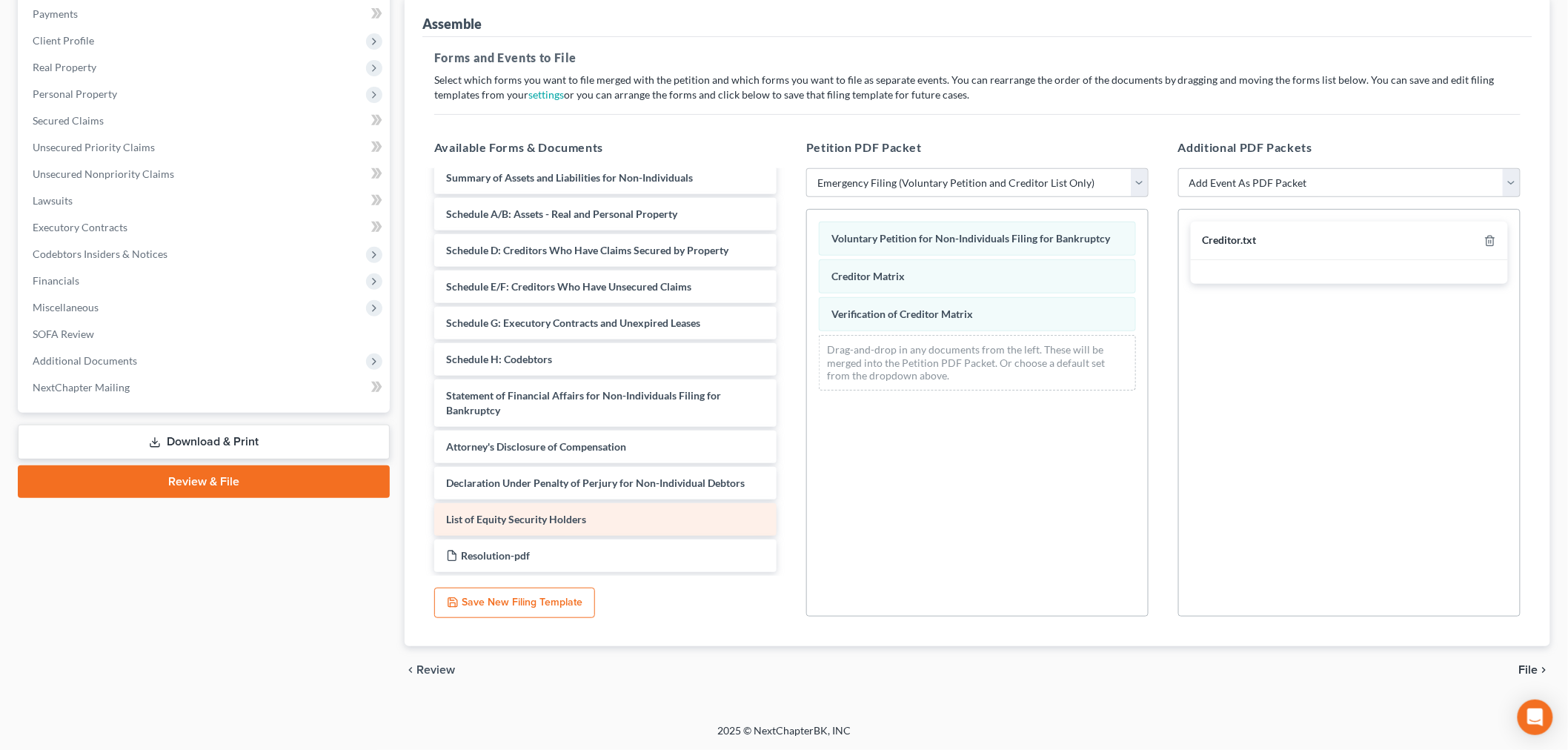
click at [586, 525] on span "List of Equity Security Holders" at bounding box center [516, 519] width 140 height 13
drag, startPoint x: 618, startPoint y: 626, endPoint x: 936, endPoint y: 475, distance: 352.0
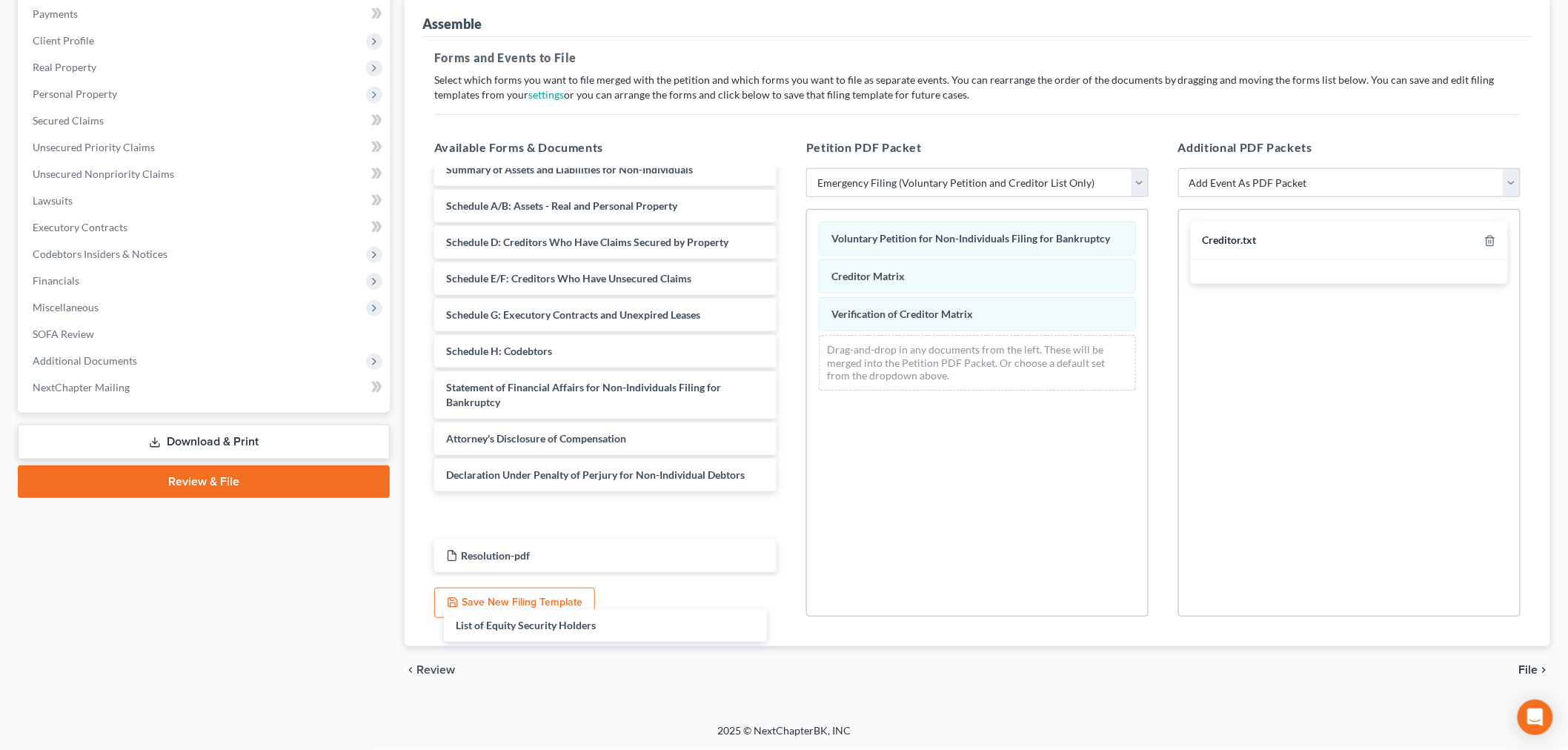
drag, startPoint x: 936, startPoint y: 475, endPoint x: 680, endPoint y: 626, distance: 297.2
click at [680, 572] on div "List of Equity Security Holders Summary of Assets and Liabilities for Non-Indiv…" at bounding box center [605, 362] width 366 height 419
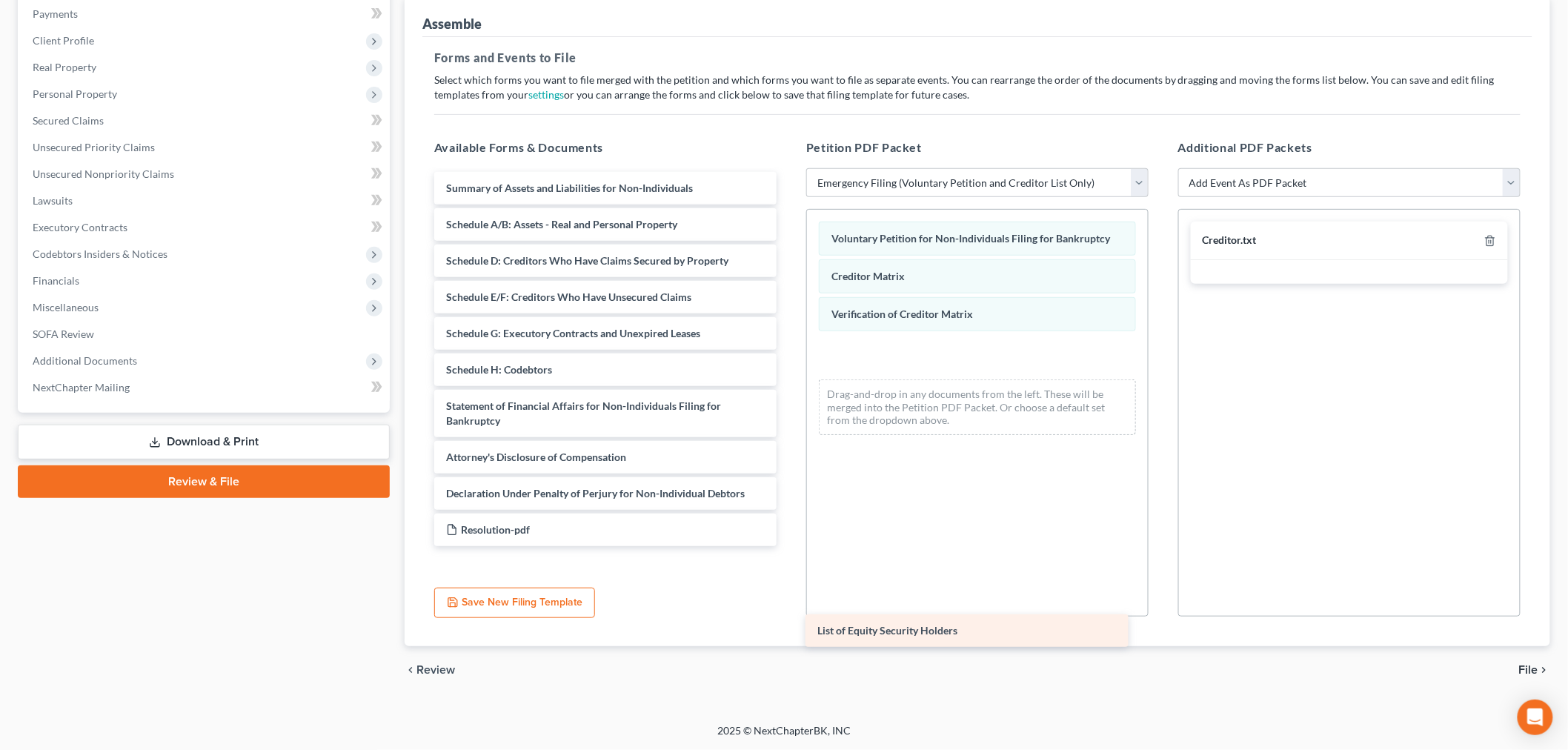
drag, startPoint x: 680, startPoint y: 626, endPoint x: 1047, endPoint y: 626, distance: 367.0
click at [788, 546] on div "List of Equity Security Holders Summary of Assets and Liabilities for Non-Indiv…" at bounding box center [605, 359] width 366 height 375
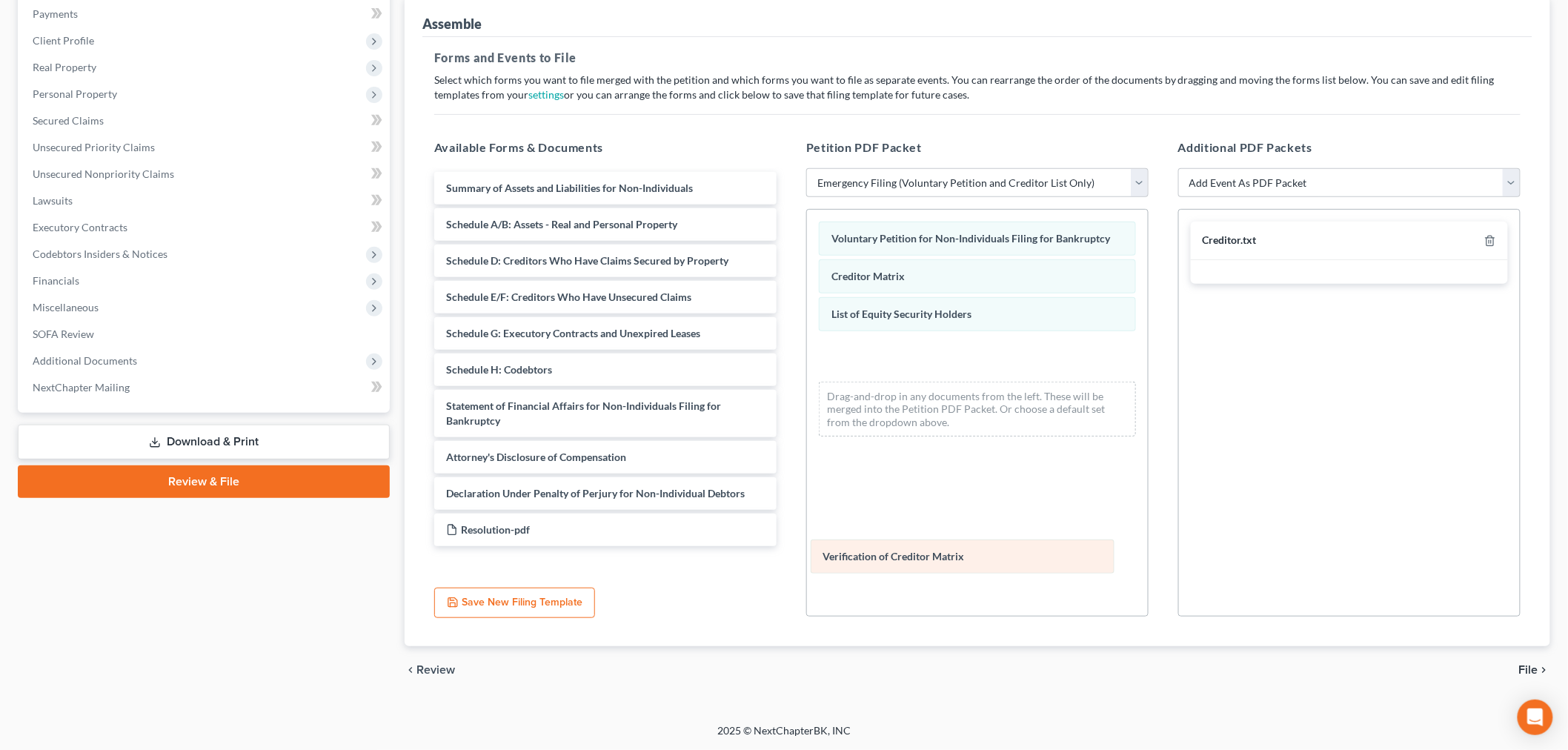
drag, startPoint x: 1019, startPoint y: 448, endPoint x: 1004, endPoint y: 564, distance: 117.0
click at [1004, 448] on div "Verification of Creditor Matrix Voluntary Petition for Non-Individuals Filing f…" at bounding box center [977, 329] width 341 height 239
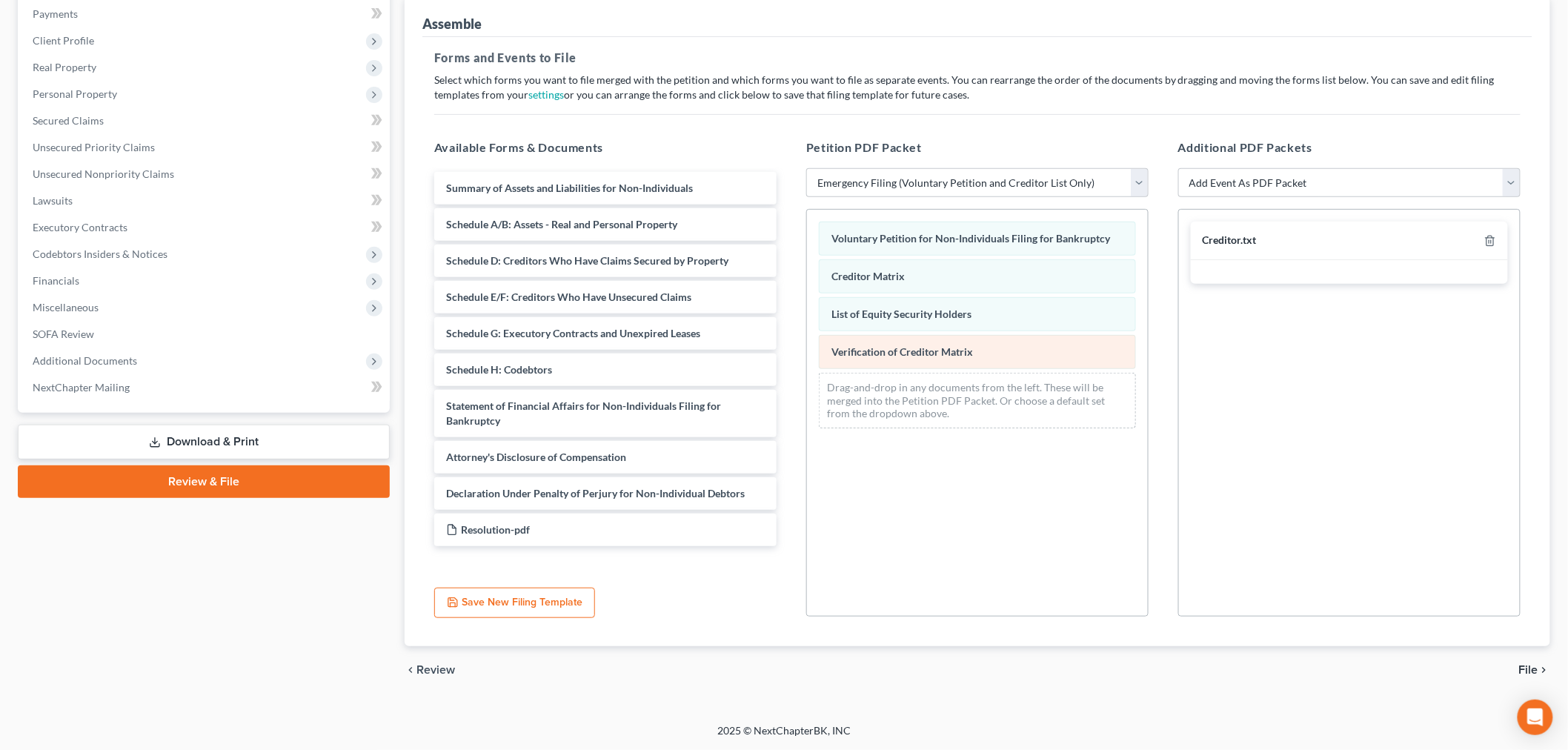
drag, startPoint x: 971, startPoint y: 398, endPoint x: 978, endPoint y: 470, distance: 72.3
drag, startPoint x: 978, startPoint y: 470, endPoint x: 983, endPoint y: 640, distance: 170.1
click at [983, 617] on div "Voluntary Petition for Non-Individuals Filing for Bankruptcy Creditor Matrix Li…" at bounding box center [977, 413] width 342 height 407
drag, startPoint x: 1002, startPoint y: 411, endPoint x: 968, endPoint y: 543, distance: 136.3
drag, startPoint x: 968, startPoint y: 543, endPoint x: 1086, endPoint y: 110, distance: 448.8
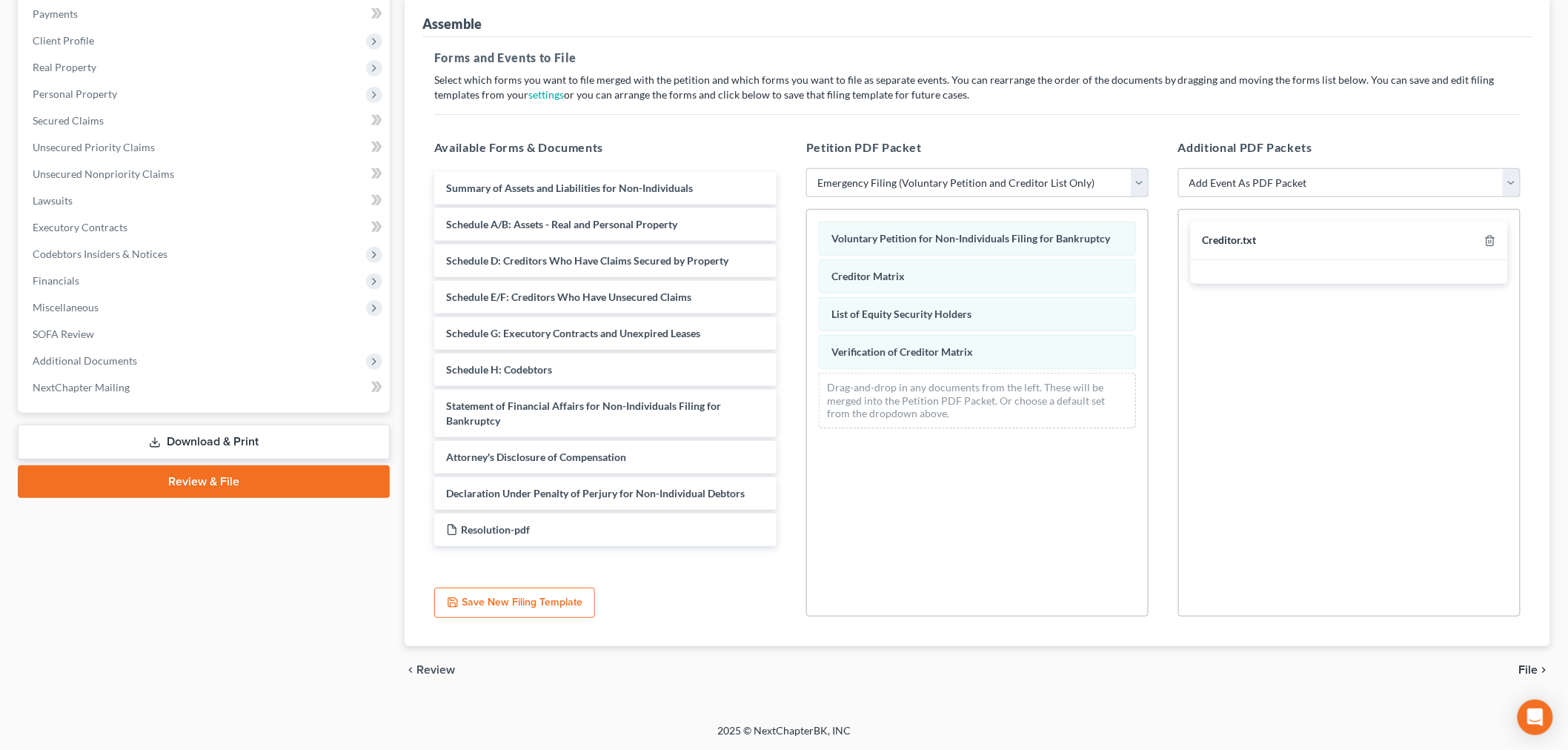
click at [1086, 67] on h5 "Forms and Events to File" at bounding box center [977, 58] width 1086 height 18
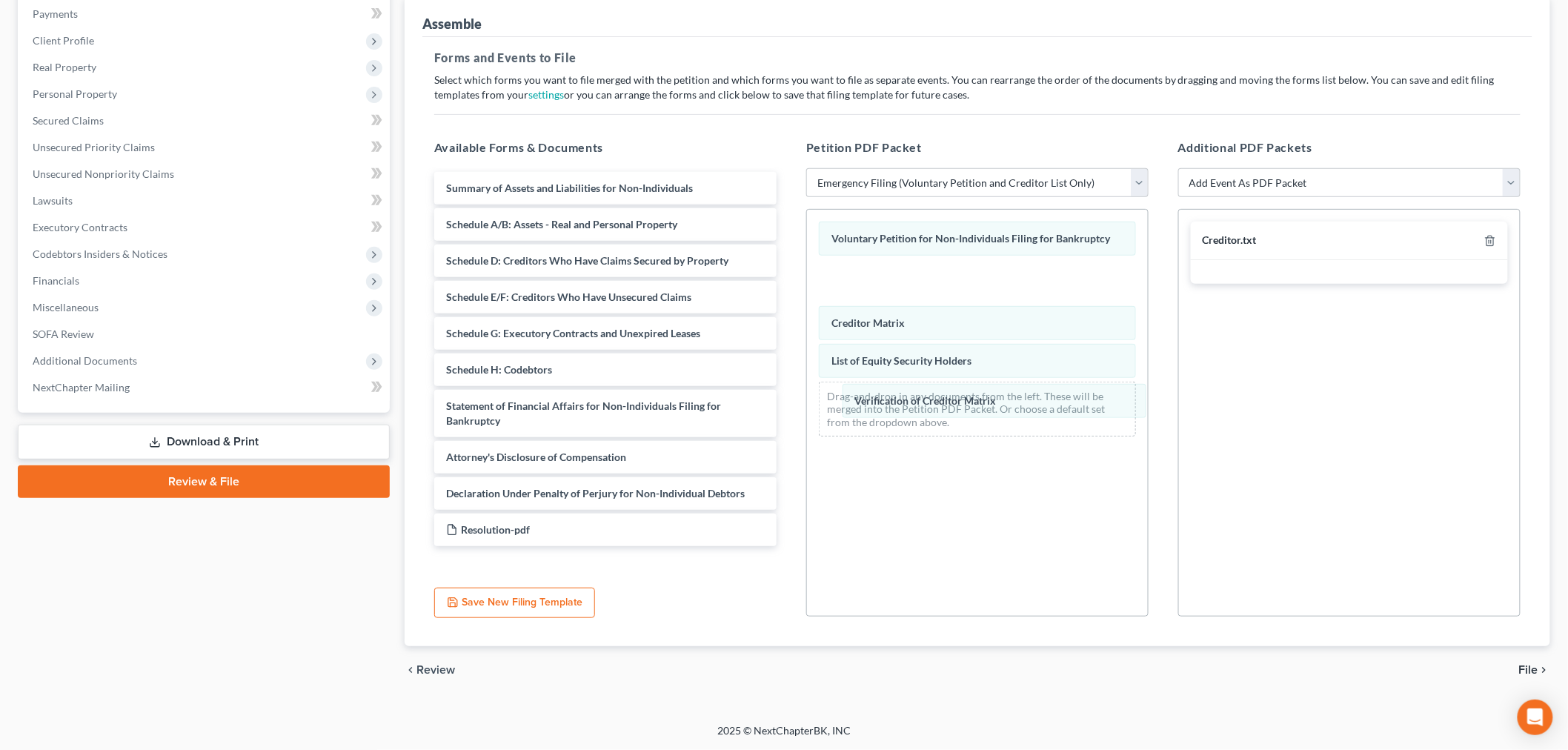
drag, startPoint x: 916, startPoint y: 498, endPoint x: 924, endPoint y: 411, distance: 87.4
click at [931, 408] on div "Verification of Creditor Matrix Voluntary Petition for Non-Individuals Filing f…" at bounding box center [977, 329] width 341 height 239
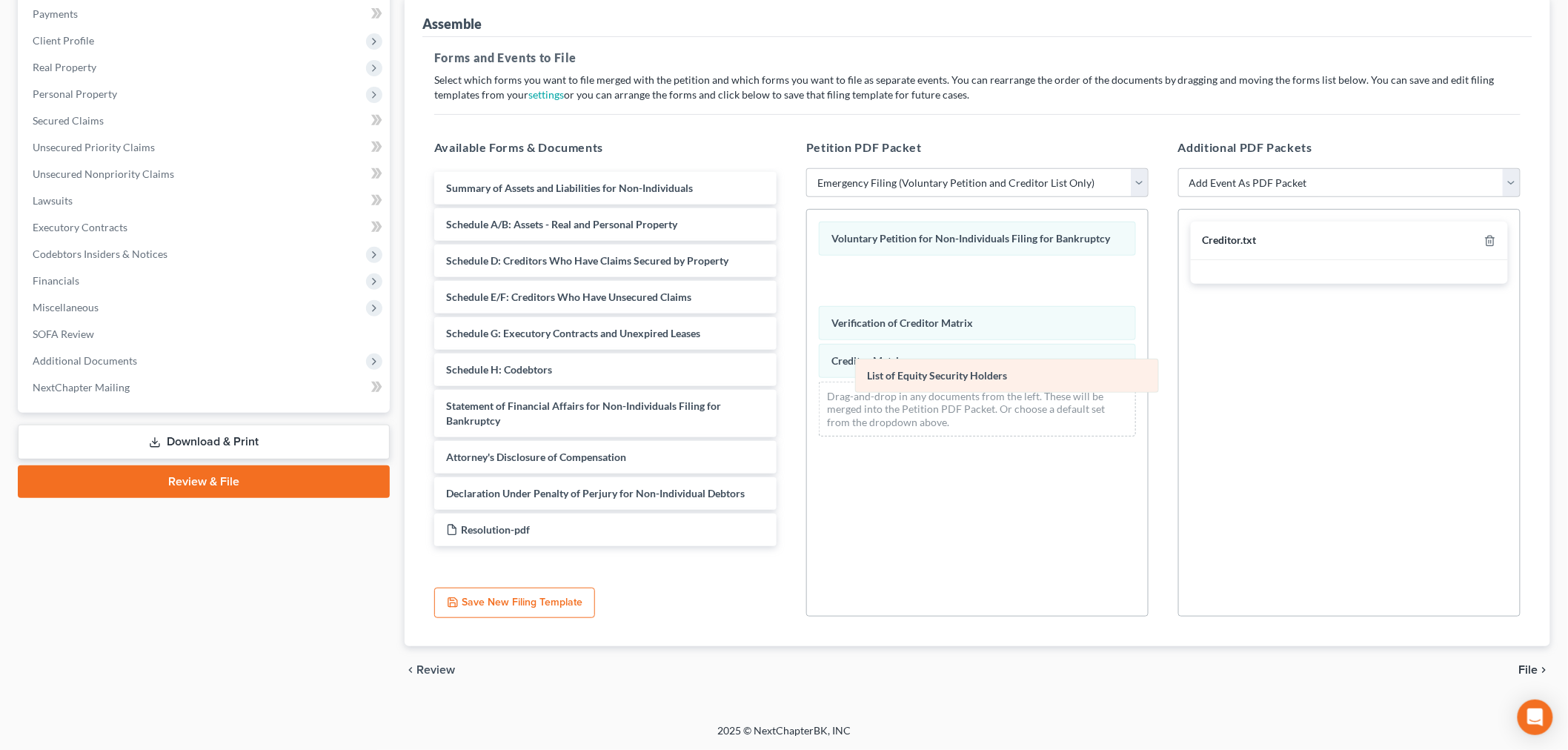
drag, startPoint x: 924, startPoint y: 493, endPoint x: 948, endPoint y: 393, distance: 102.8
click at [953, 389] on div "List of Equity Security Holders Voluntary Petition for Non-Individuals Filing f…" at bounding box center [977, 329] width 341 height 239
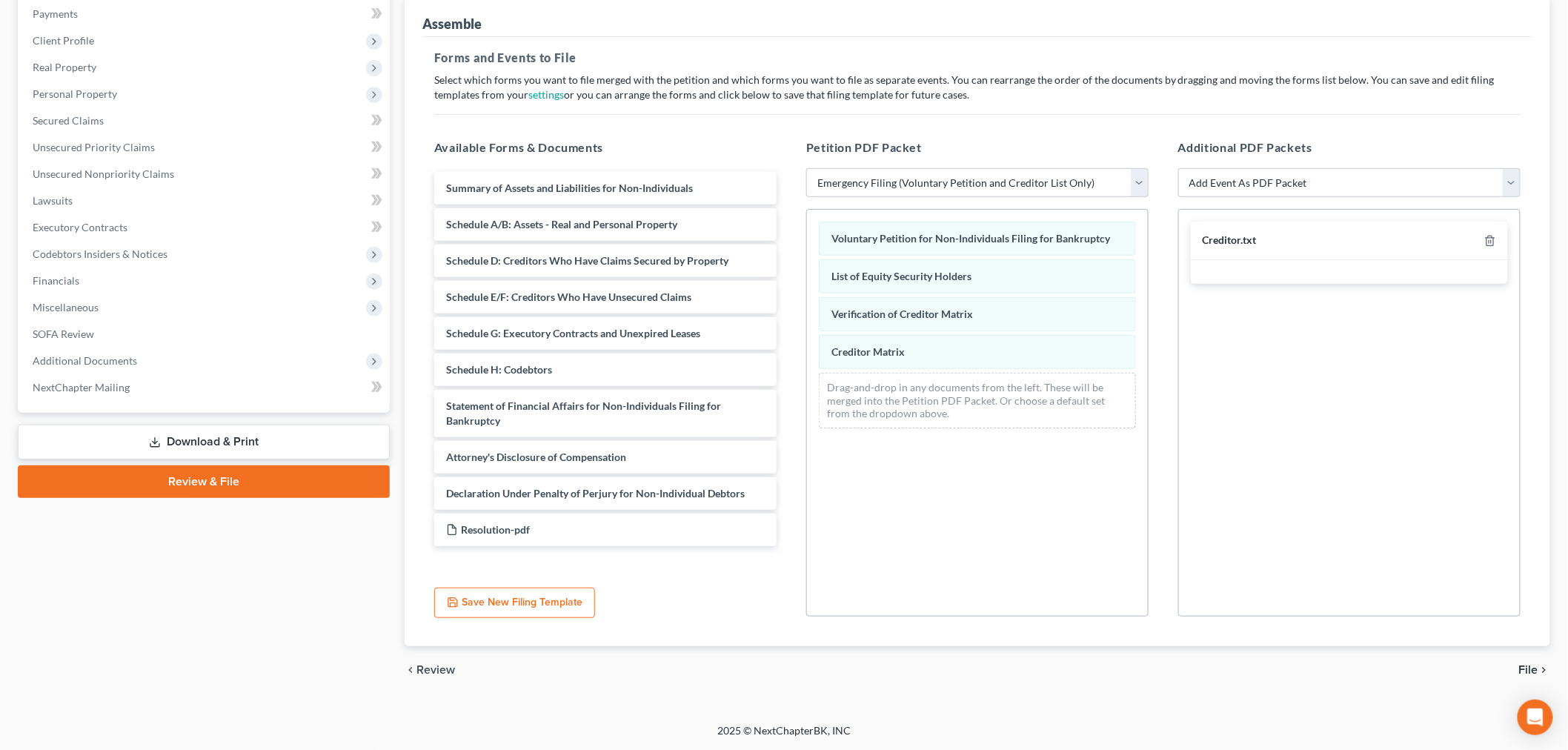
scroll to position [306, 0]
click at [1523, 664] on span "File" at bounding box center [1528, 670] width 19 height 12
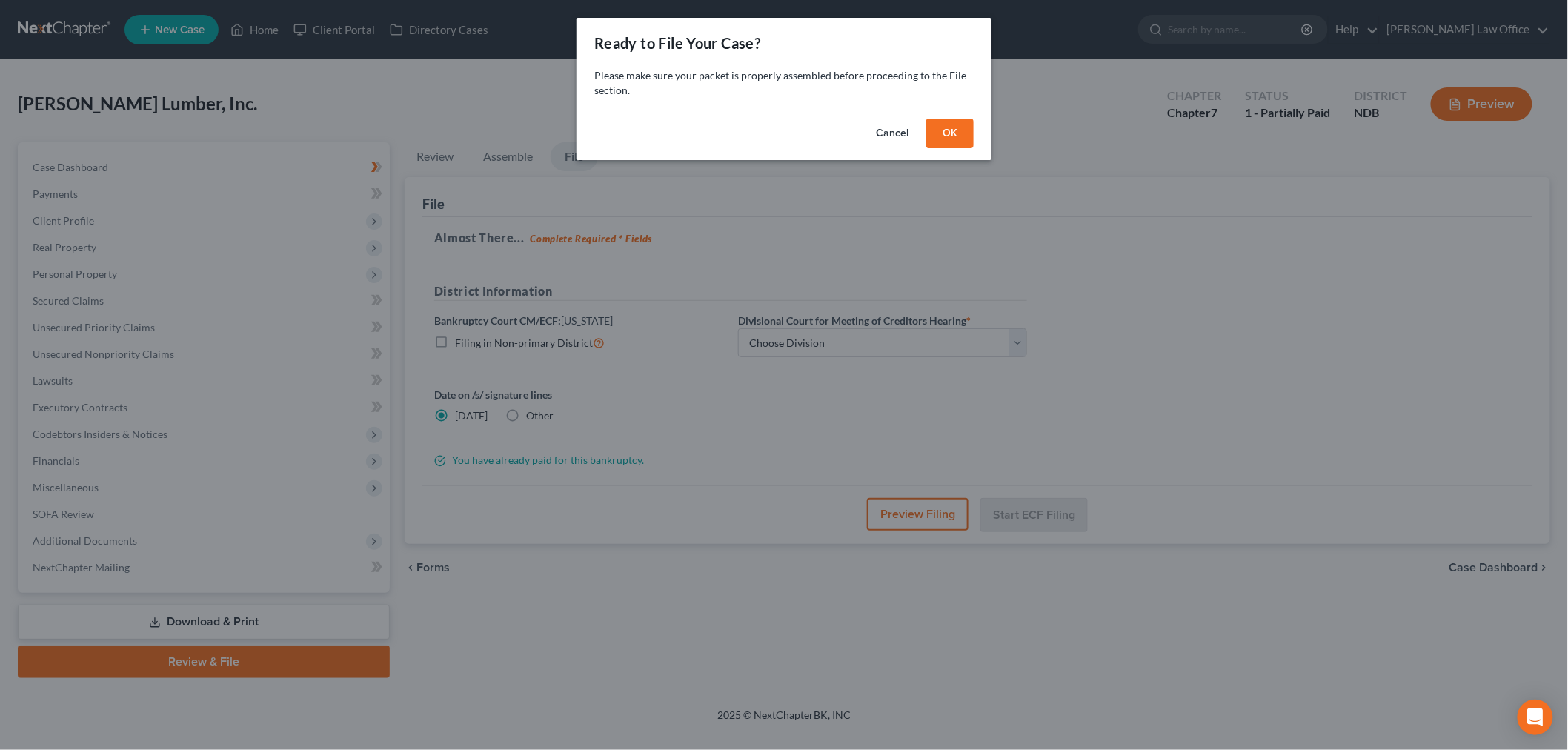
scroll to position [164, 0]
click at [980, 148] on button "OK" at bounding box center [956, 133] width 48 height 29
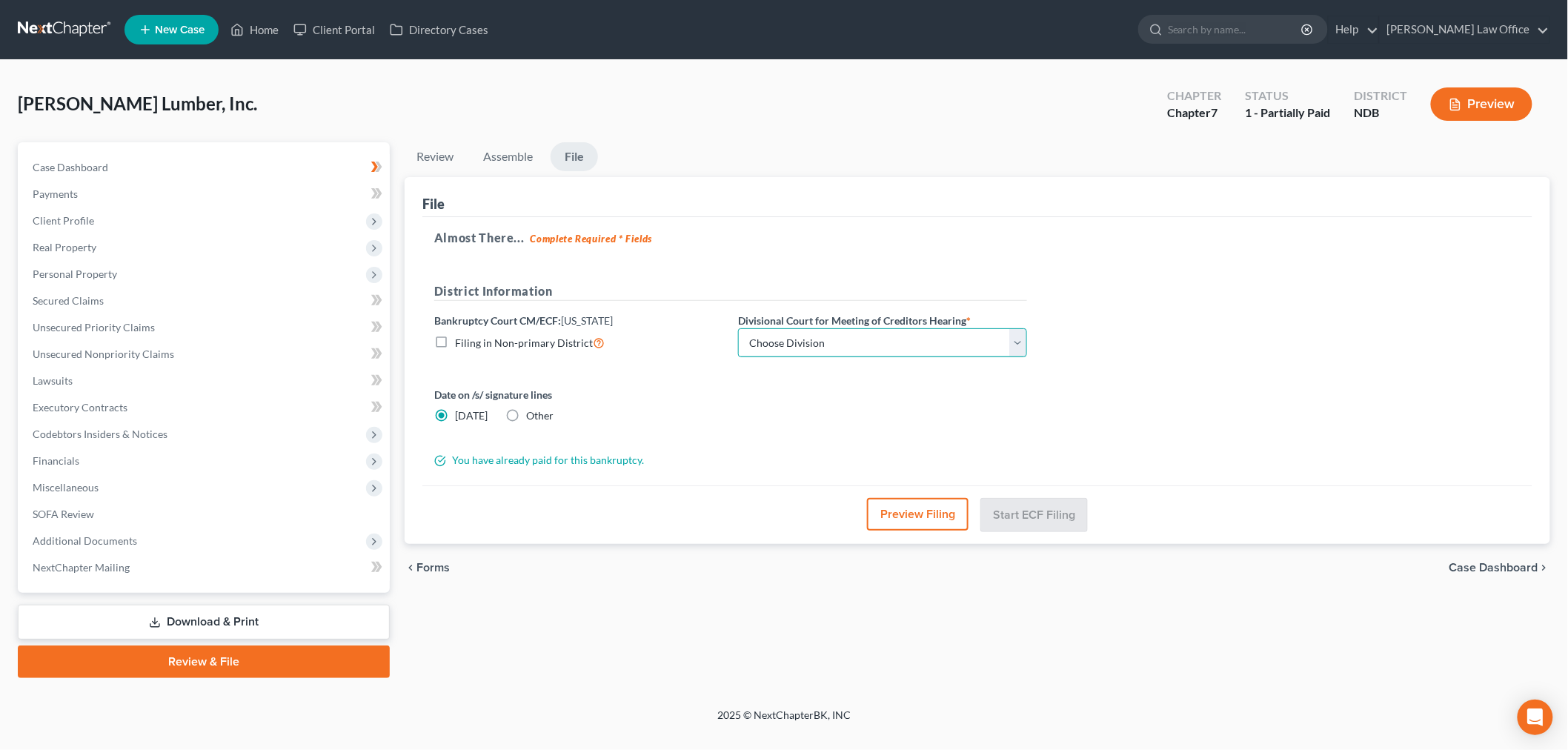
click at [907, 328] on select "Choose Division Fargo" at bounding box center [882, 343] width 289 height 29
drag, startPoint x: 700, startPoint y: 523, endPoint x: 612, endPoint y: 482, distance: 97.1
click at [700, 544] on div "chevron_left Forms Case Dashboard chevron_right" at bounding box center [977, 567] width 1145 height 48
click at [465, 142] on link "Review" at bounding box center [435, 156] width 61 height 29
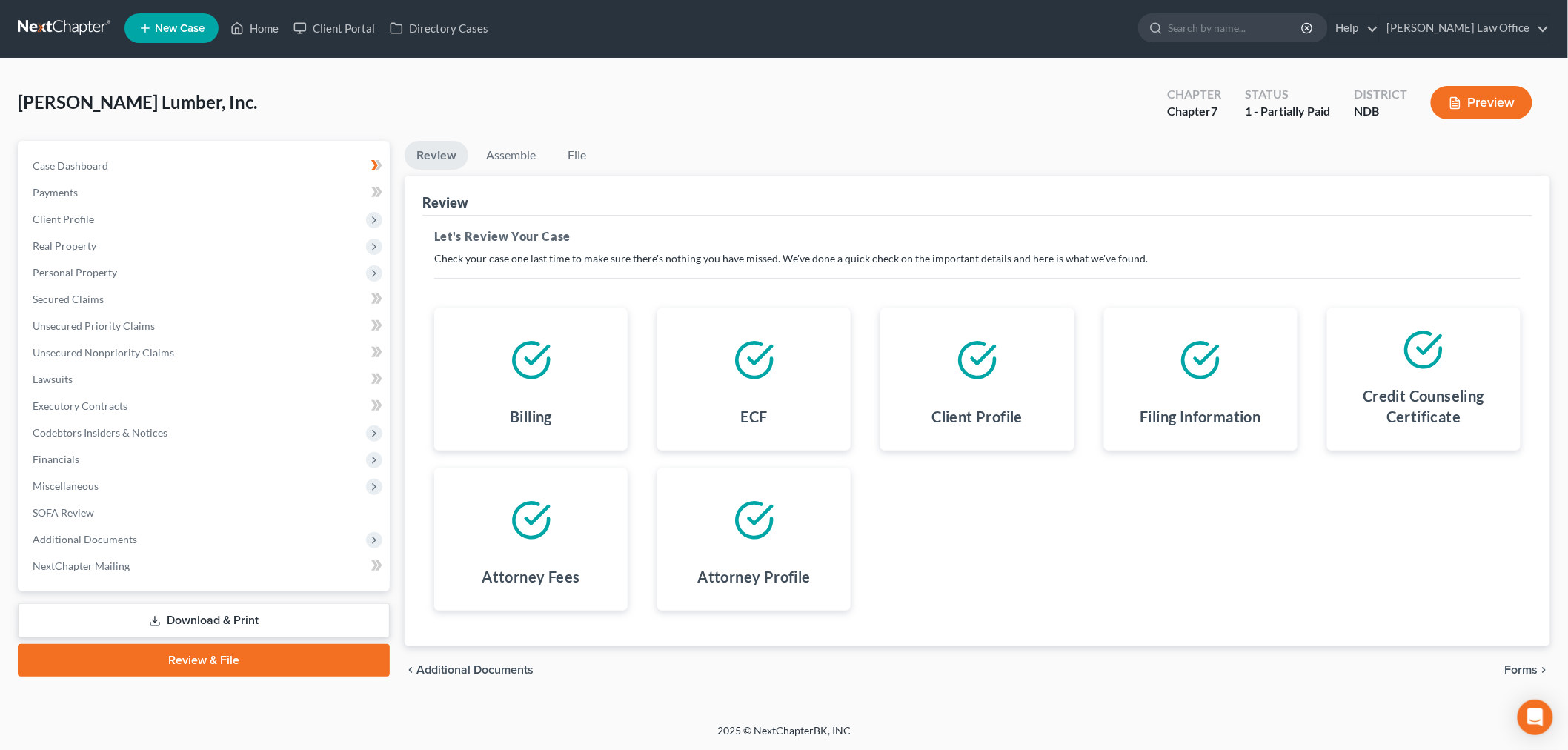
click at [542, 176] on div "Review" at bounding box center [976, 196] width 1110 height 40
click at [882, 319] on div "Client Profile" at bounding box center [976, 379] width 223 height 142
click at [1505, 664] on span "Forms" at bounding box center [1521, 670] width 34 height 12
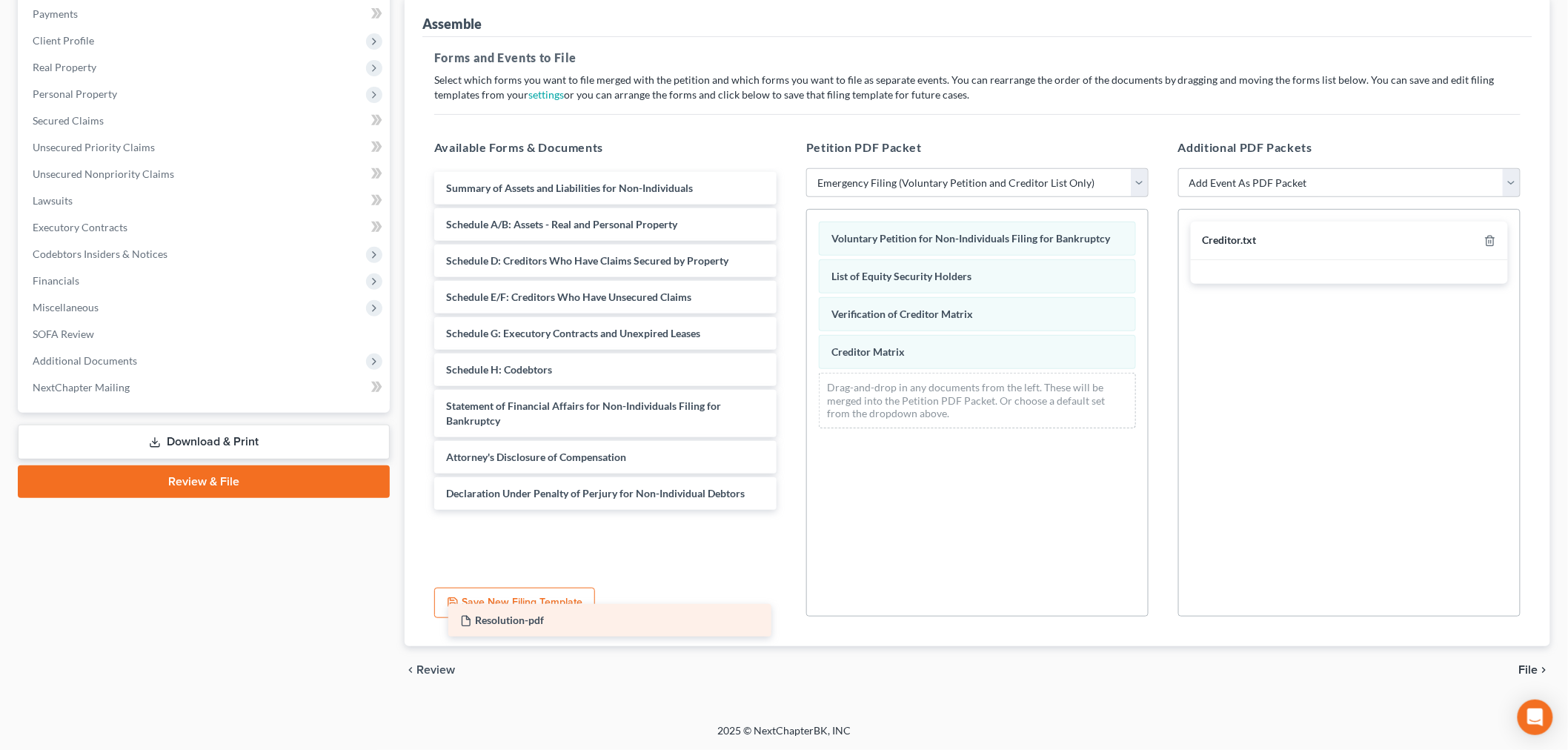
scroll to position [107, 0]
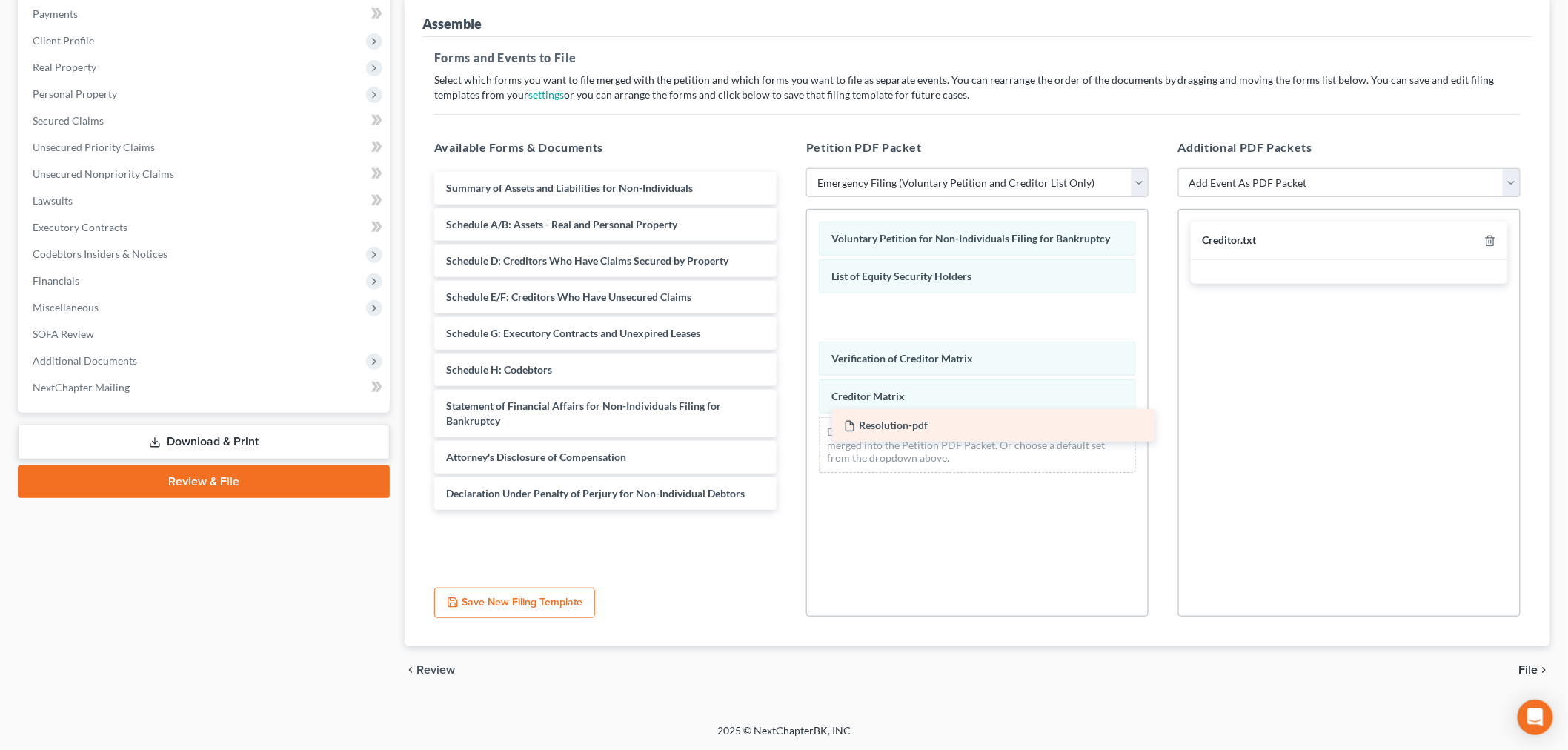
drag, startPoint x: 638, startPoint y: 643, endPoint x: 1027, endPoint y: 442, distance: 437.9
click at [788, 442] on div "Resolution-pdf Summary of Assets and Liabilities for Non-Individuals Schedule A…" at bounding box center [605, 341] width 366 height 338
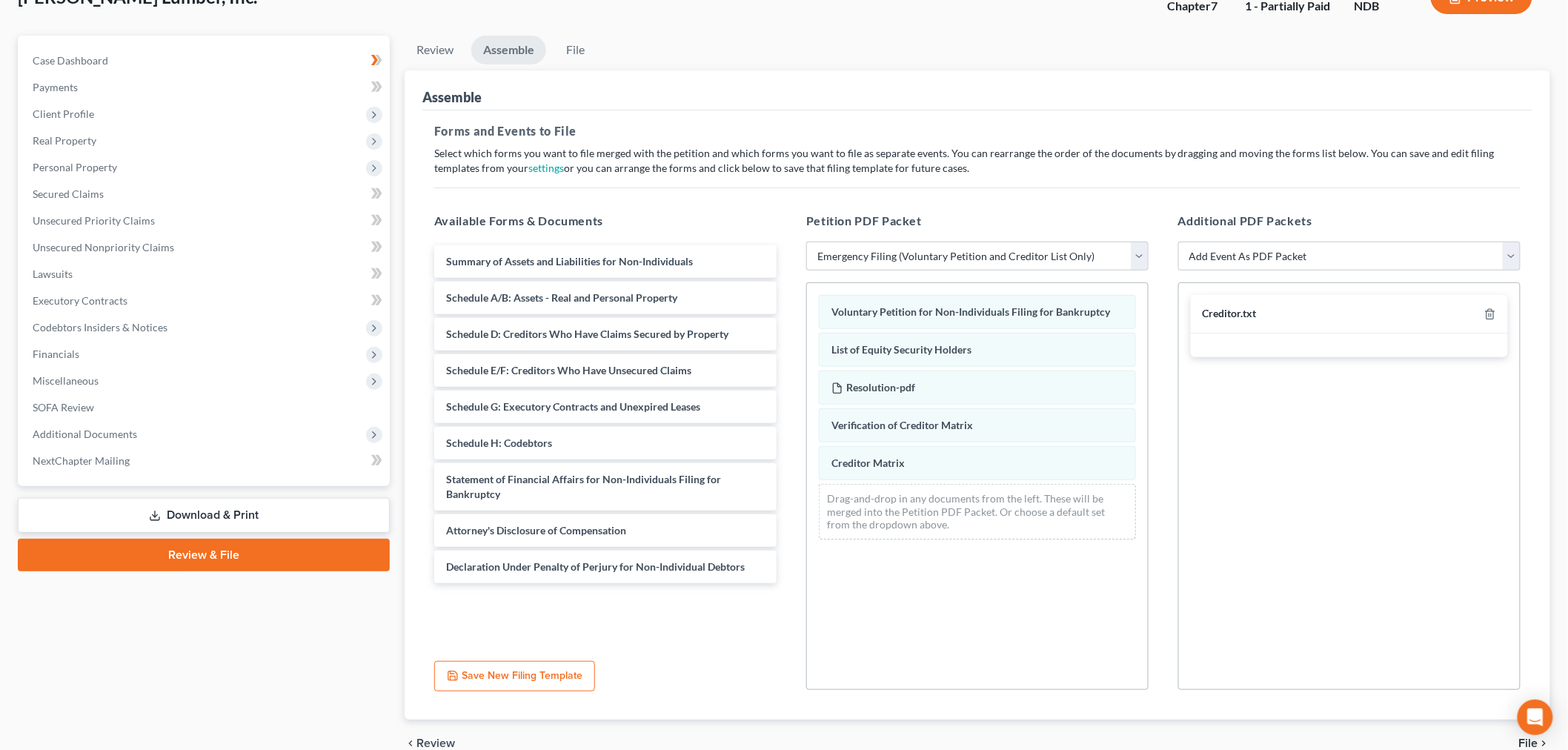
scroll to position [306, 0]
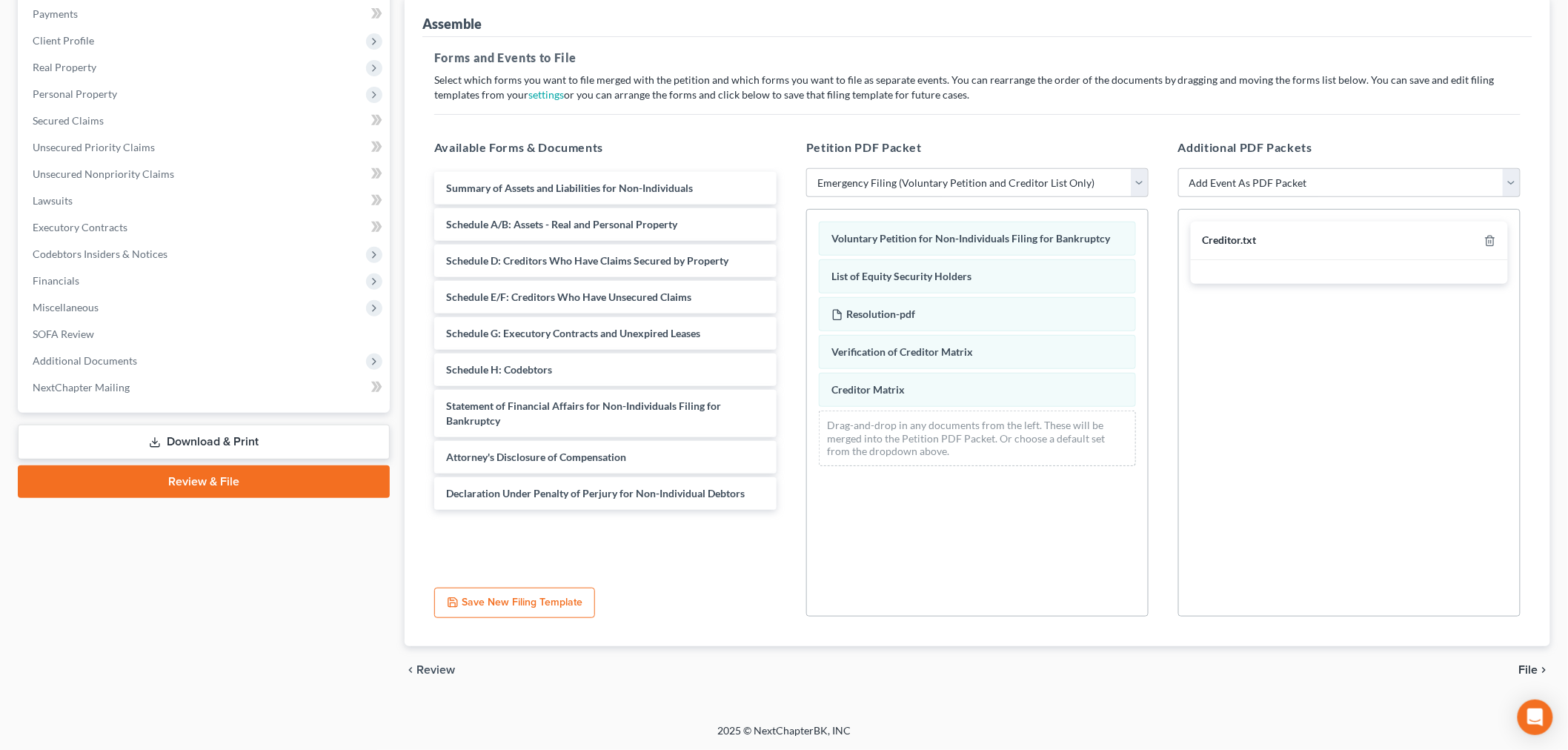
drag, startPoint x: 1359, startPoint y: 624, endPoint x: 1134, endPoint y: 628, distance: 225.0
click at [1538, 664] on icon "chevron_right" at bounding box center [1544, 670] width 12 height 12
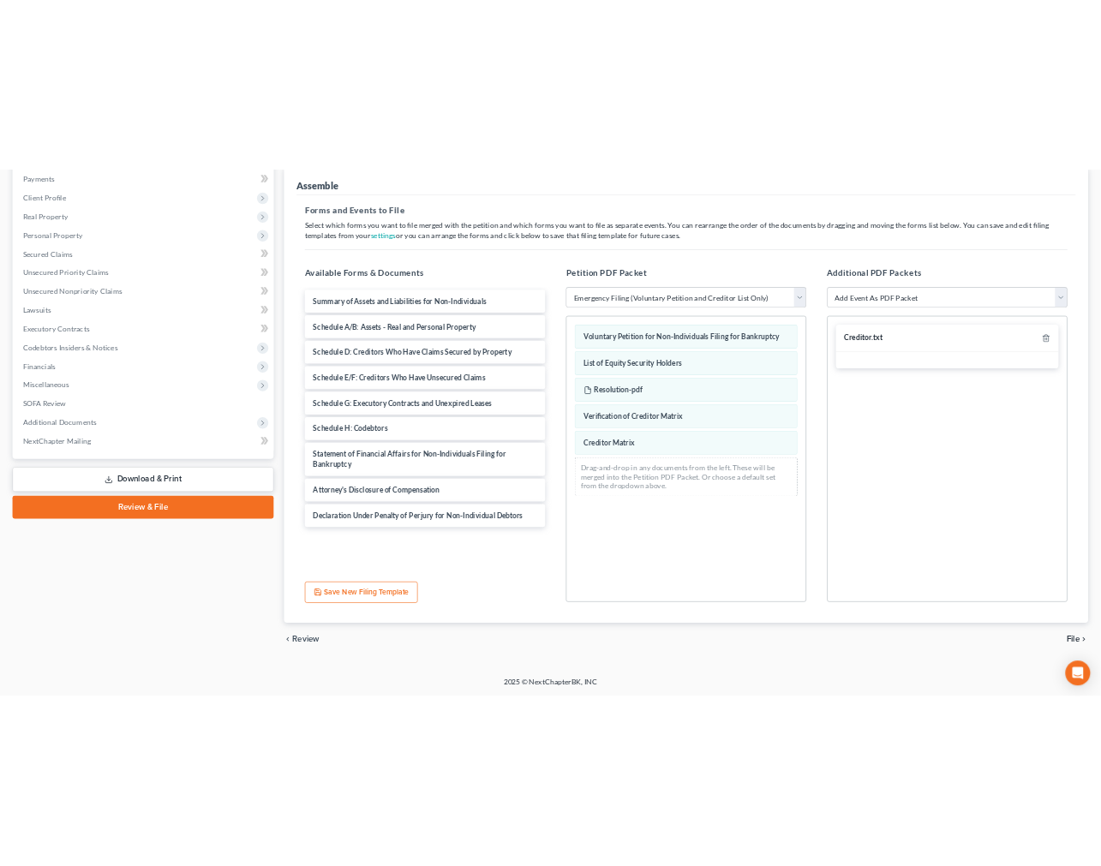
scroll to position [190, 0]
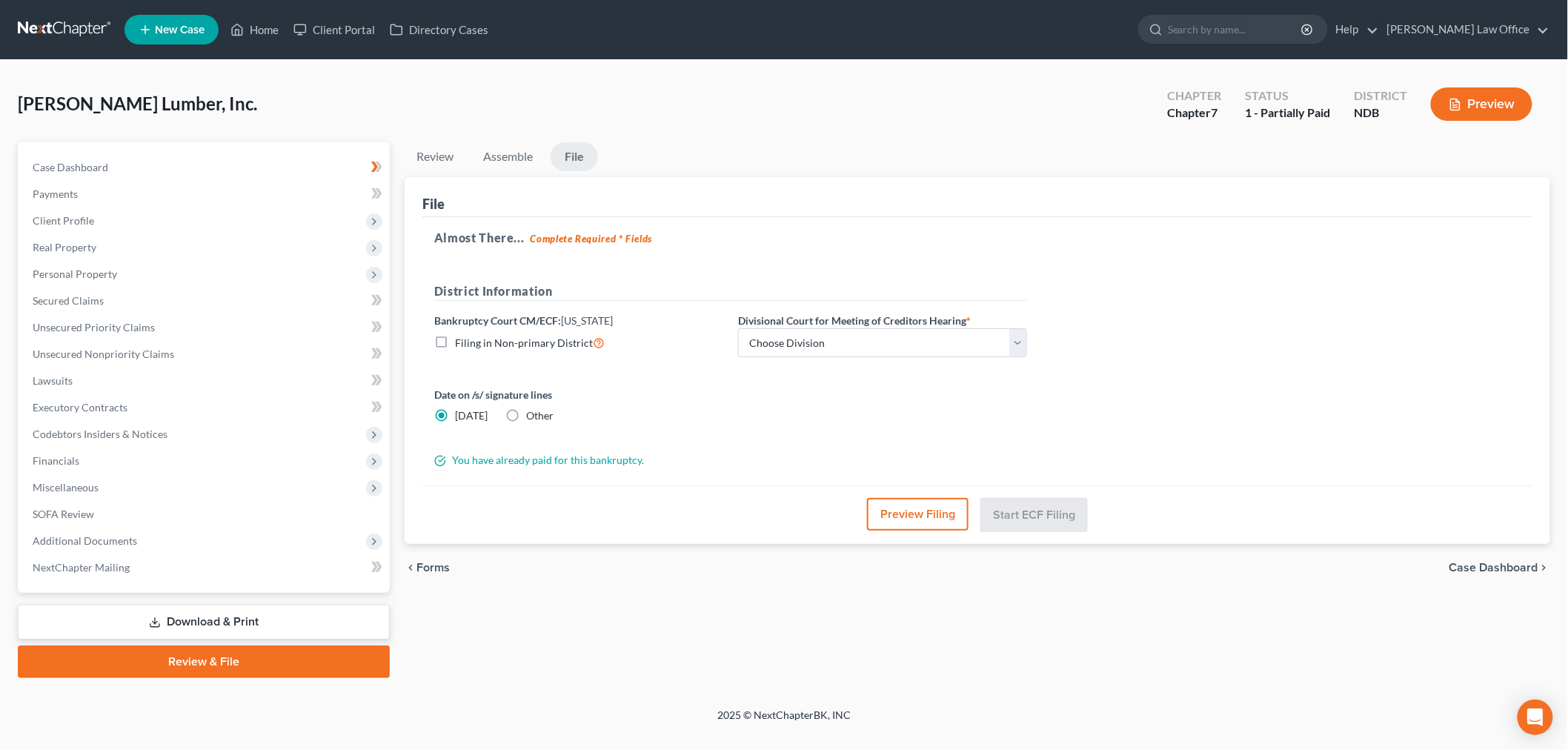
click at [989, 290] on div "District Information Bankruptcy Court CM/ECF: North Dakota Filing in Non-primar…" at bounding box center [730, 325] width 607 height 87
click at [1006, 282] on div "District Information Bankruptcy Court CM/ECF: North Dakota Filing in Non-primar…" at bounding box center [730, 325] width 607 height 87
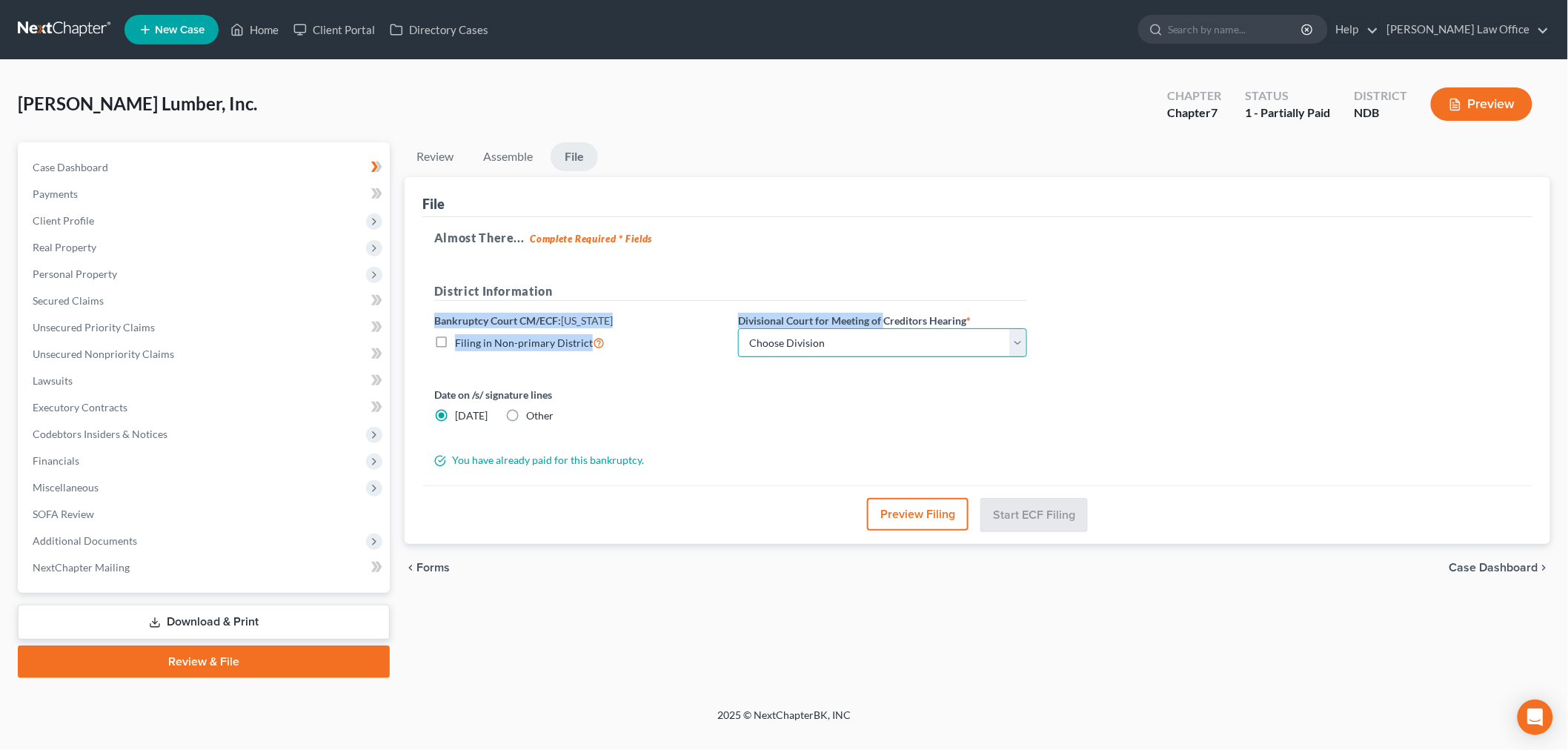
click at [906, 328] on select "Choose Division Fargo" at bounding box center [882, 343] width 289 height 29
select select "0"
click at [822, 328] on select "Choose Division Fargo" at bounding box center [882, 343] width 289 height 29
click at [588, 542] on div "chevron_left Forms Case Dashboard chevron_right" at bounding box center [977, 566] width 1145 height 48
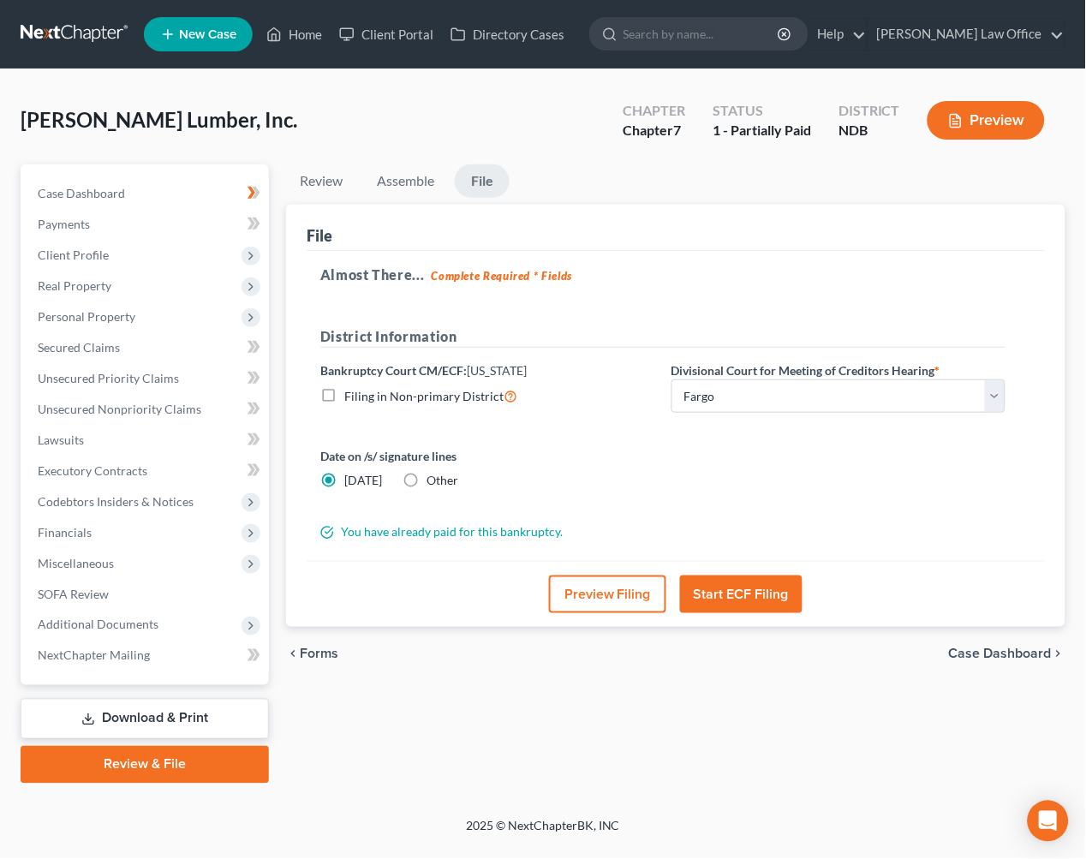
click at [743, 604] on button "Start ECF Filing" at bounding box center [741, 595] width 122 height 38
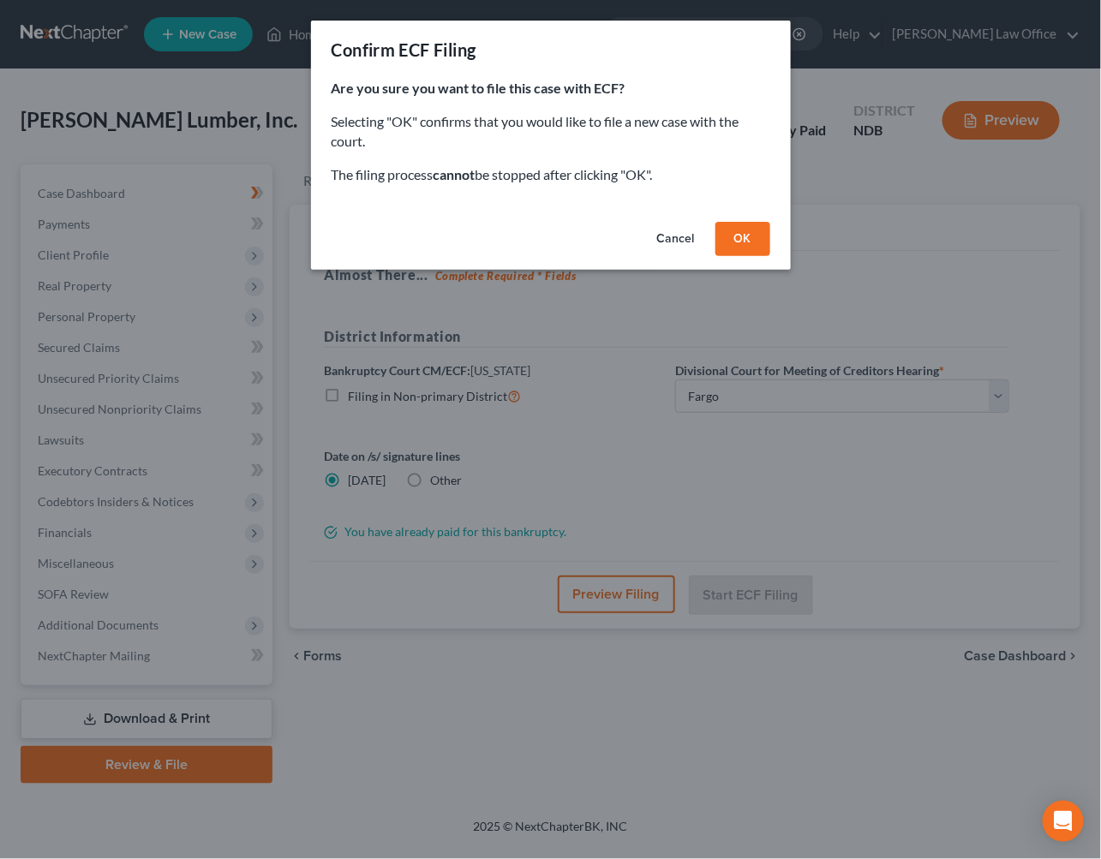
click at [770, 256] on button "OK" at bounding box center [742, 239] width 55 height 34
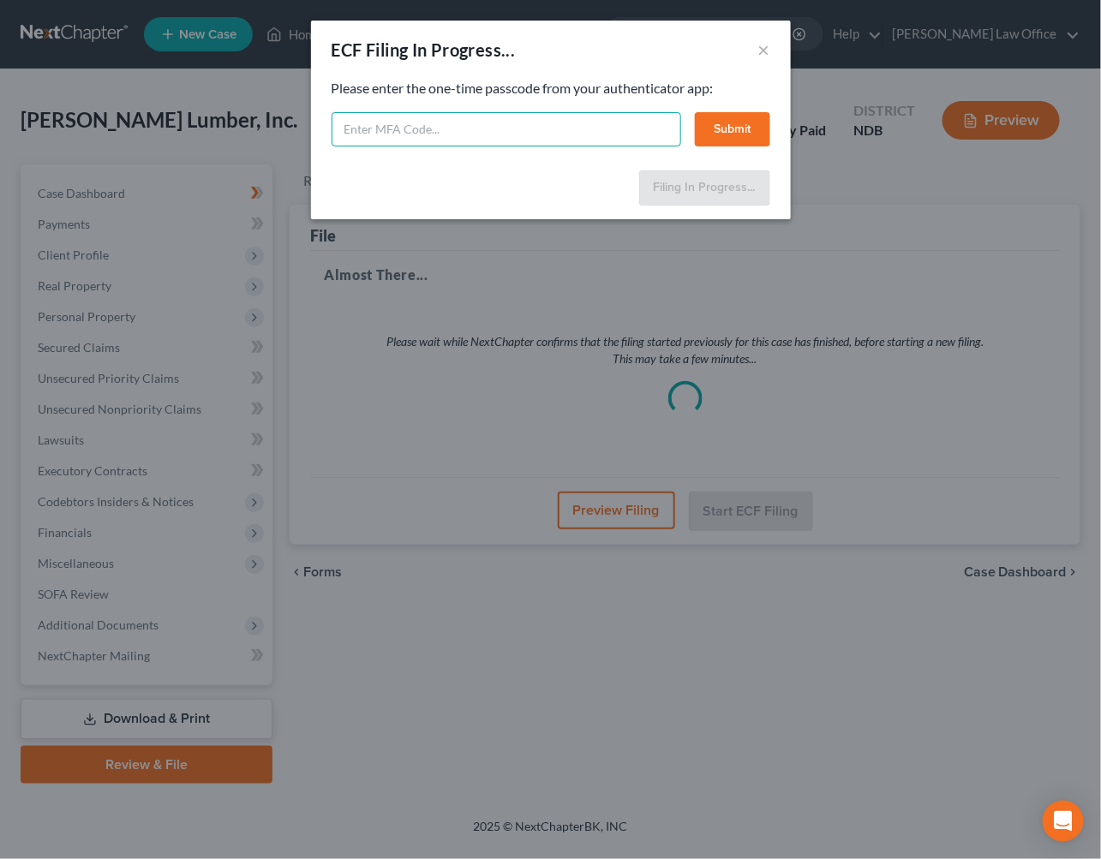
click at [588, 146] on input "text" at bounding box center [506, 129] width 349 height 34
type input "637839"
click at [770, 146] on button "Submit" at bounding box center [732, 129] width 75 height 34
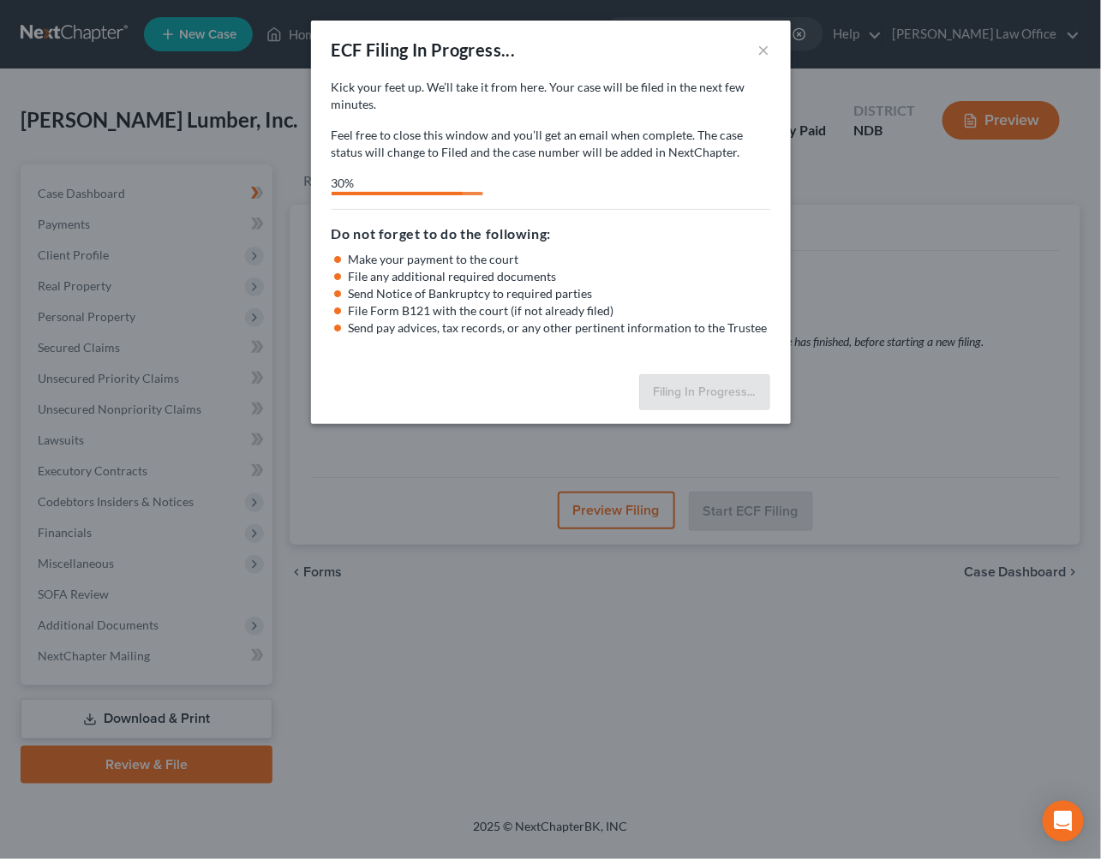
select select "0"
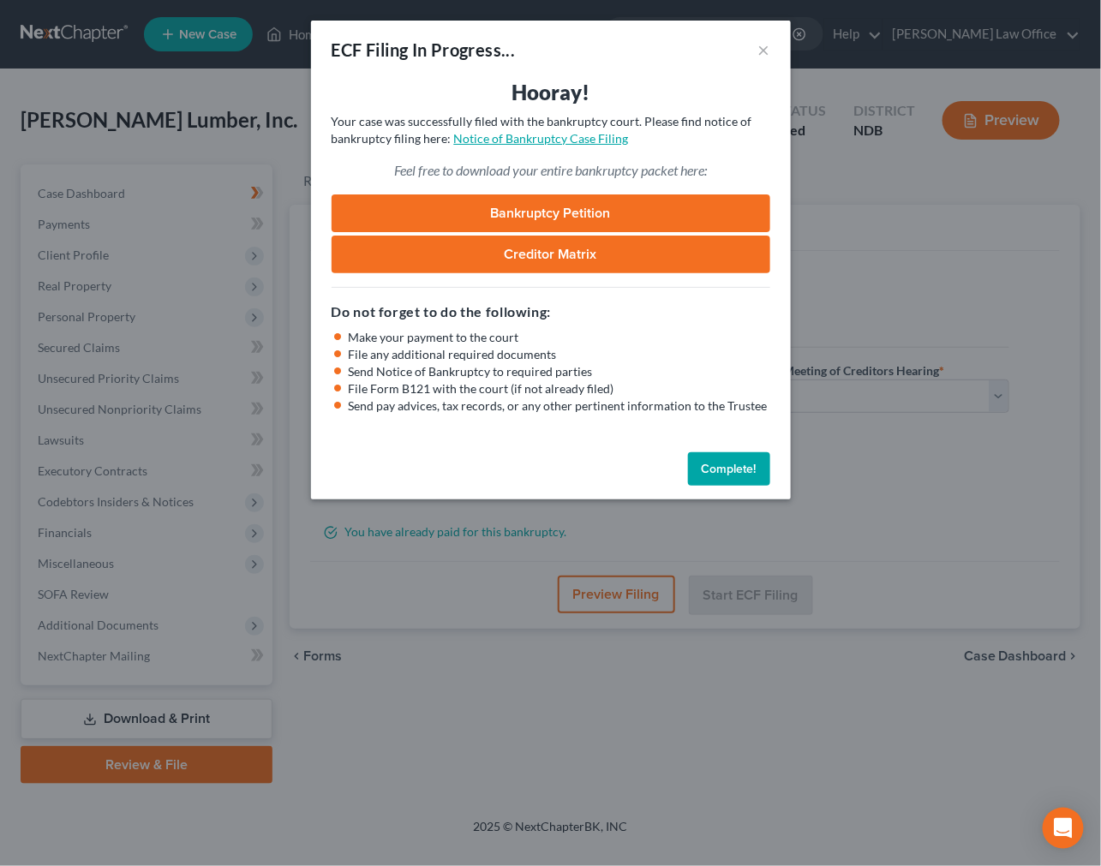
drag, startPoint x: 555, startPoint y: 183, endPoint x: 570, endPoint y: 171, distance: 18.9
click at [555, 147] on p "Your case was successfully filed with the bankruptcy court. Please find notice …" at bounding box center [551, 130] width 439 height 34
click at [570, 146] on link "Notice of Bankruptcy Case Filing" at bounding box center [541, 138] width 175 height 15
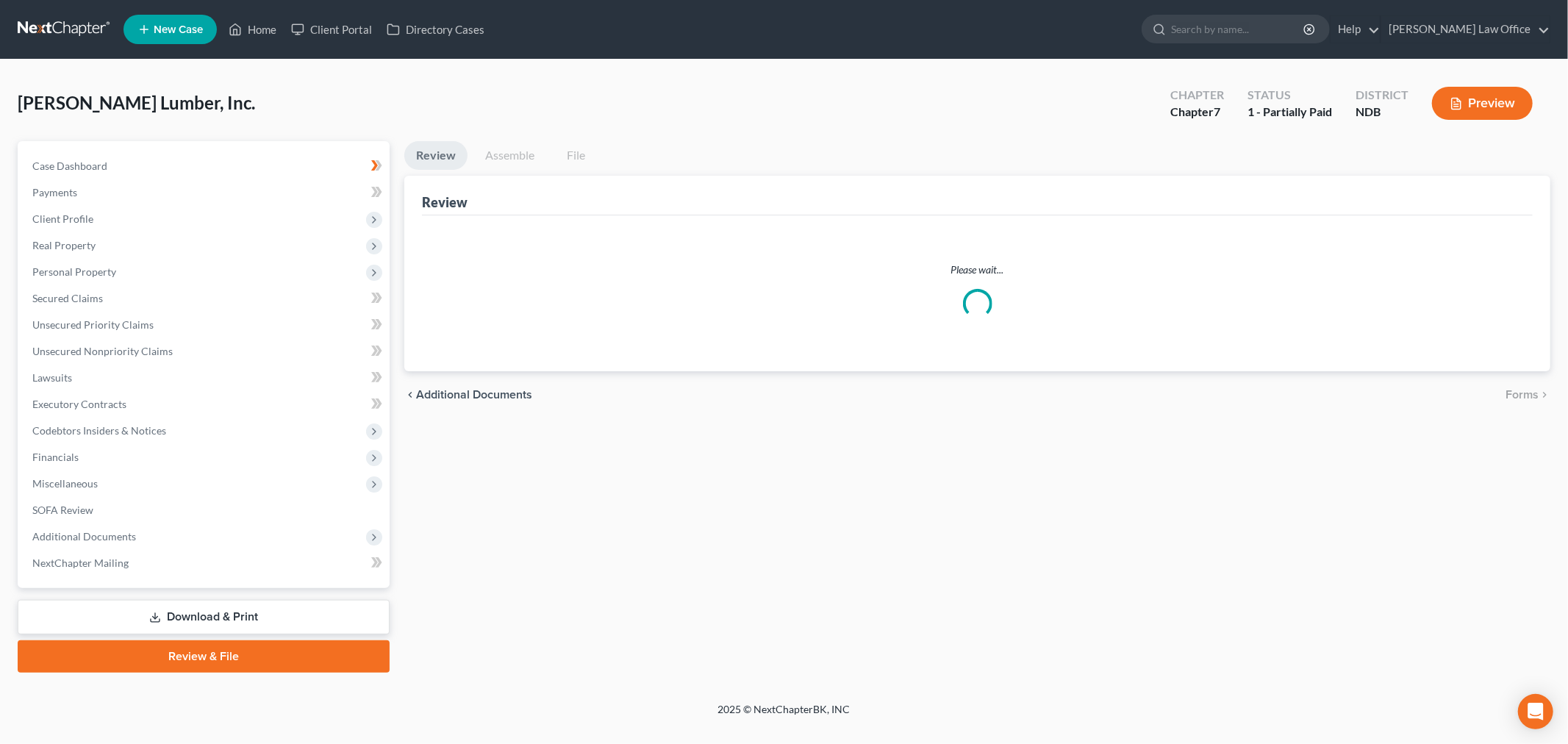
click at [83, 160] on span "Case Dashboard" at bounding box center [70, 166] width 75 height 13
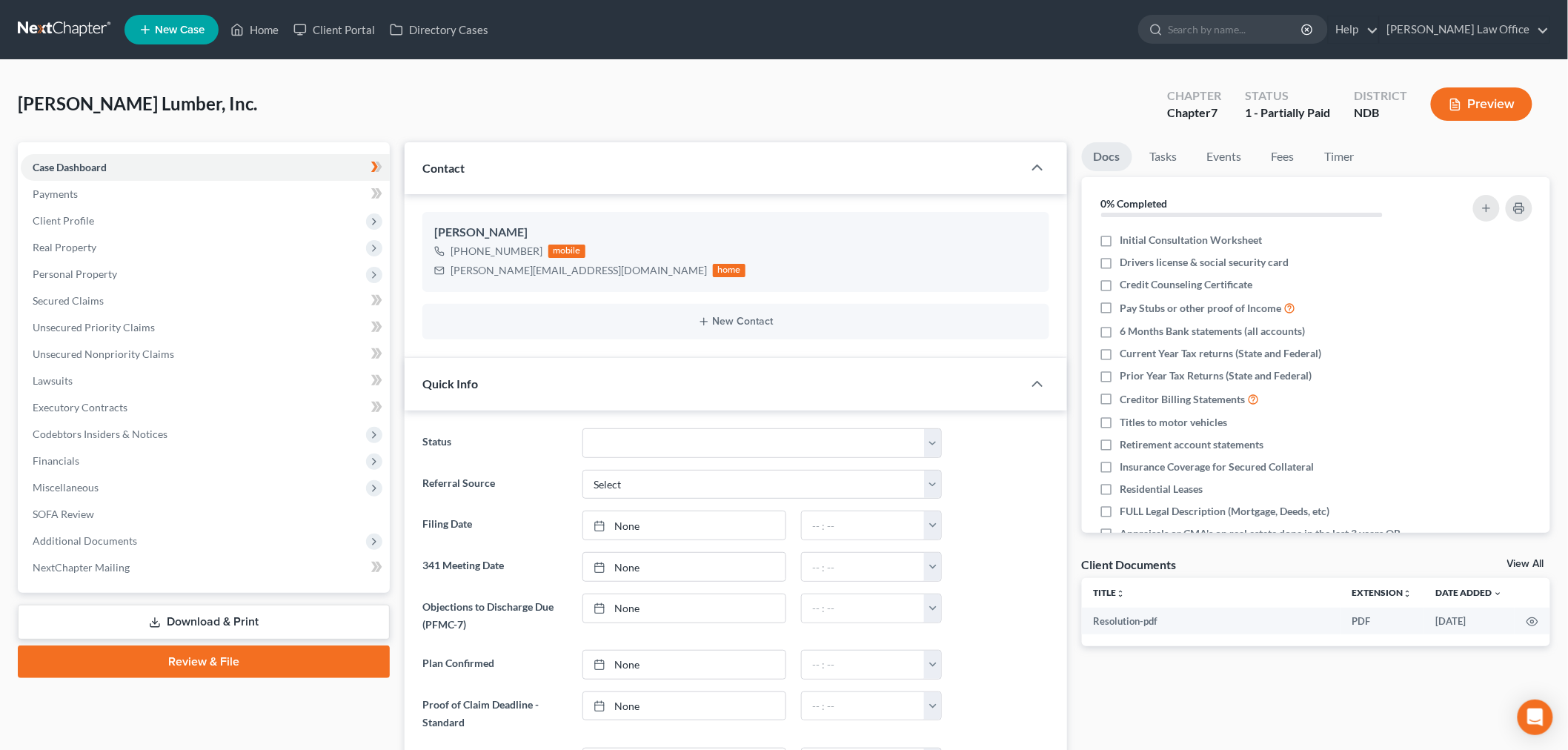
click at [110, 43] on link at bounding box center [66, 29] width 95 height 27
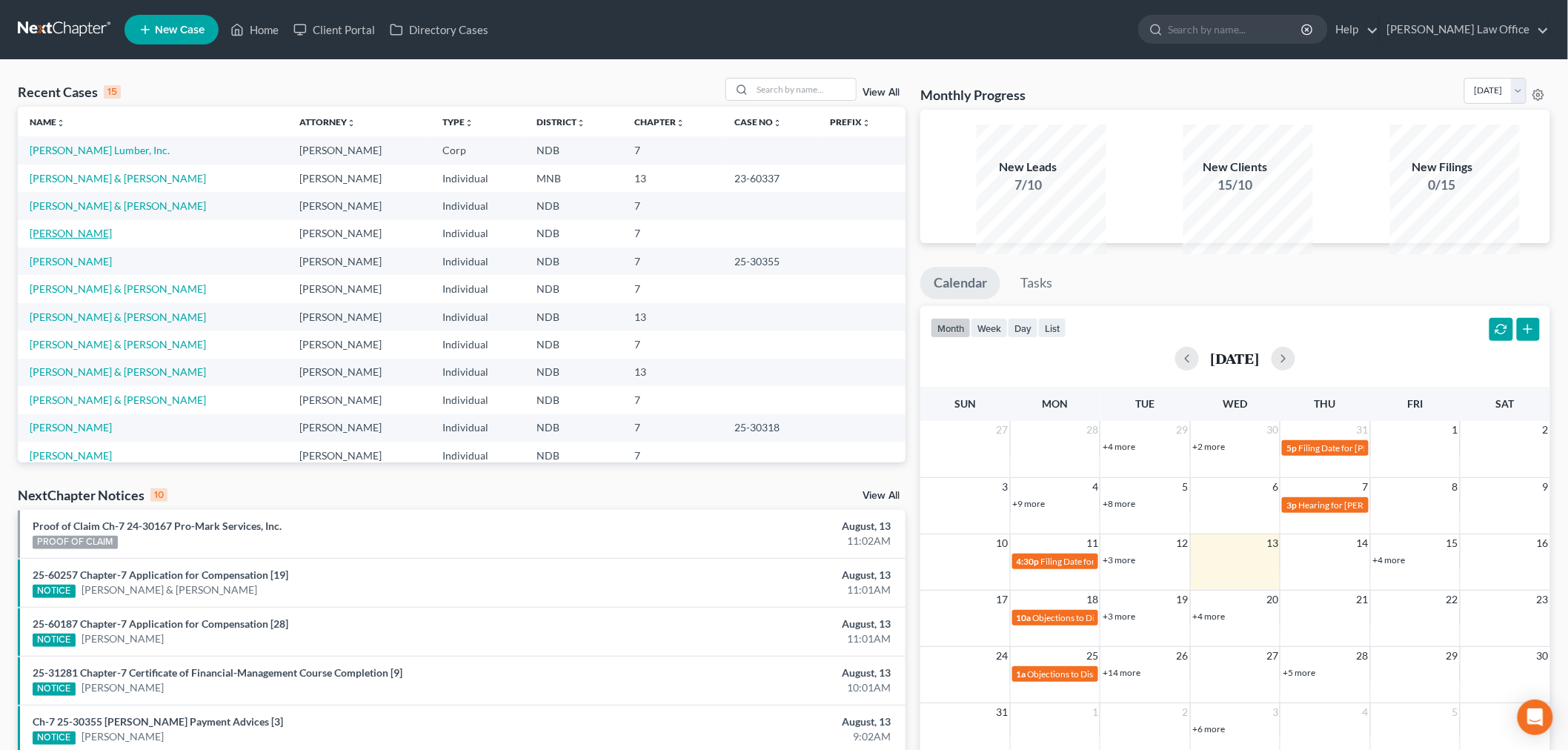
drag, startPoint x: 100, startPoint y: 292, endPoint x: 106, endPoint y: 310, distance: 19.0
click at [100, 240] on link "[PERSON_NAME]" at bounding box center [70, 233] width 82 height 13
select select "6"
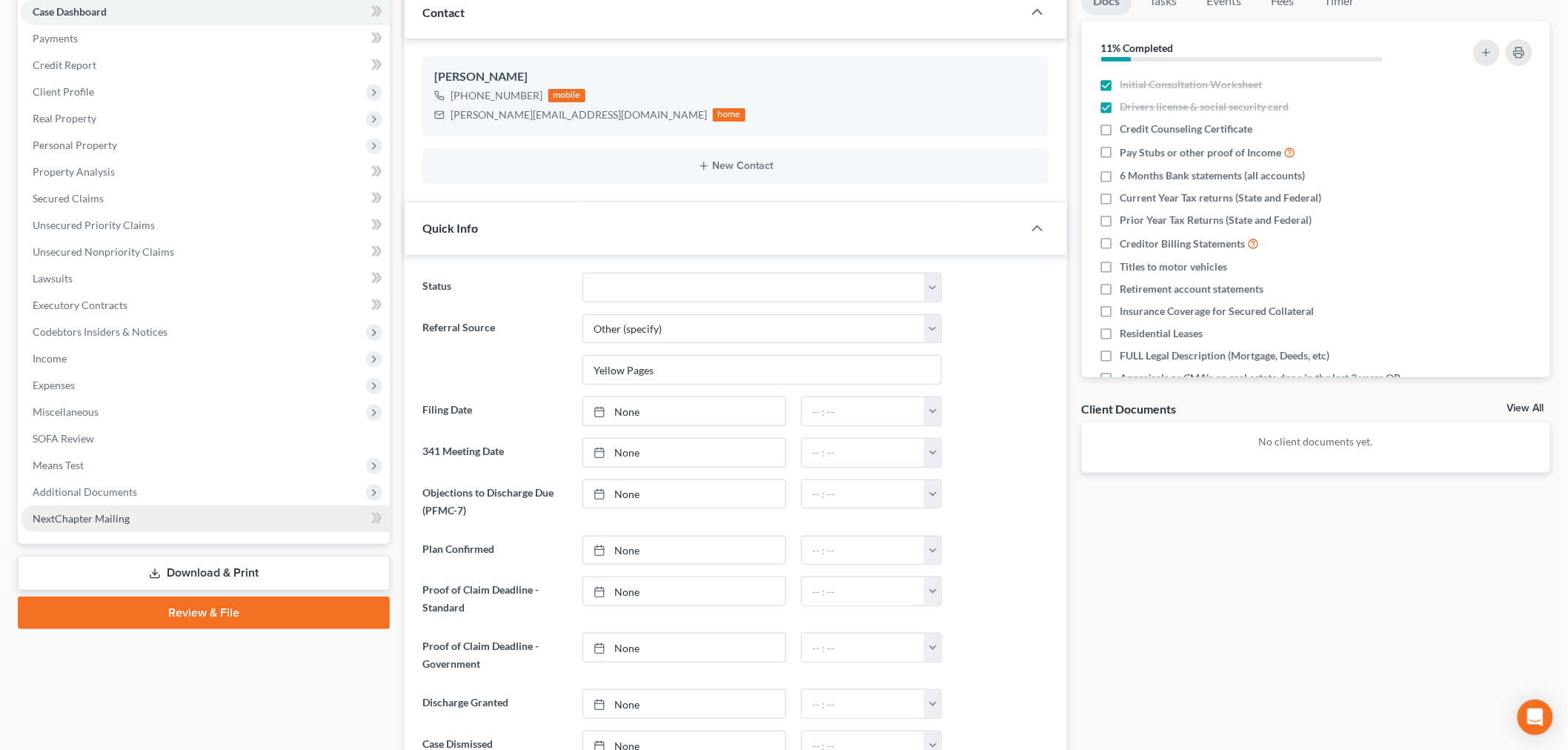
scroll to position [247, 0]
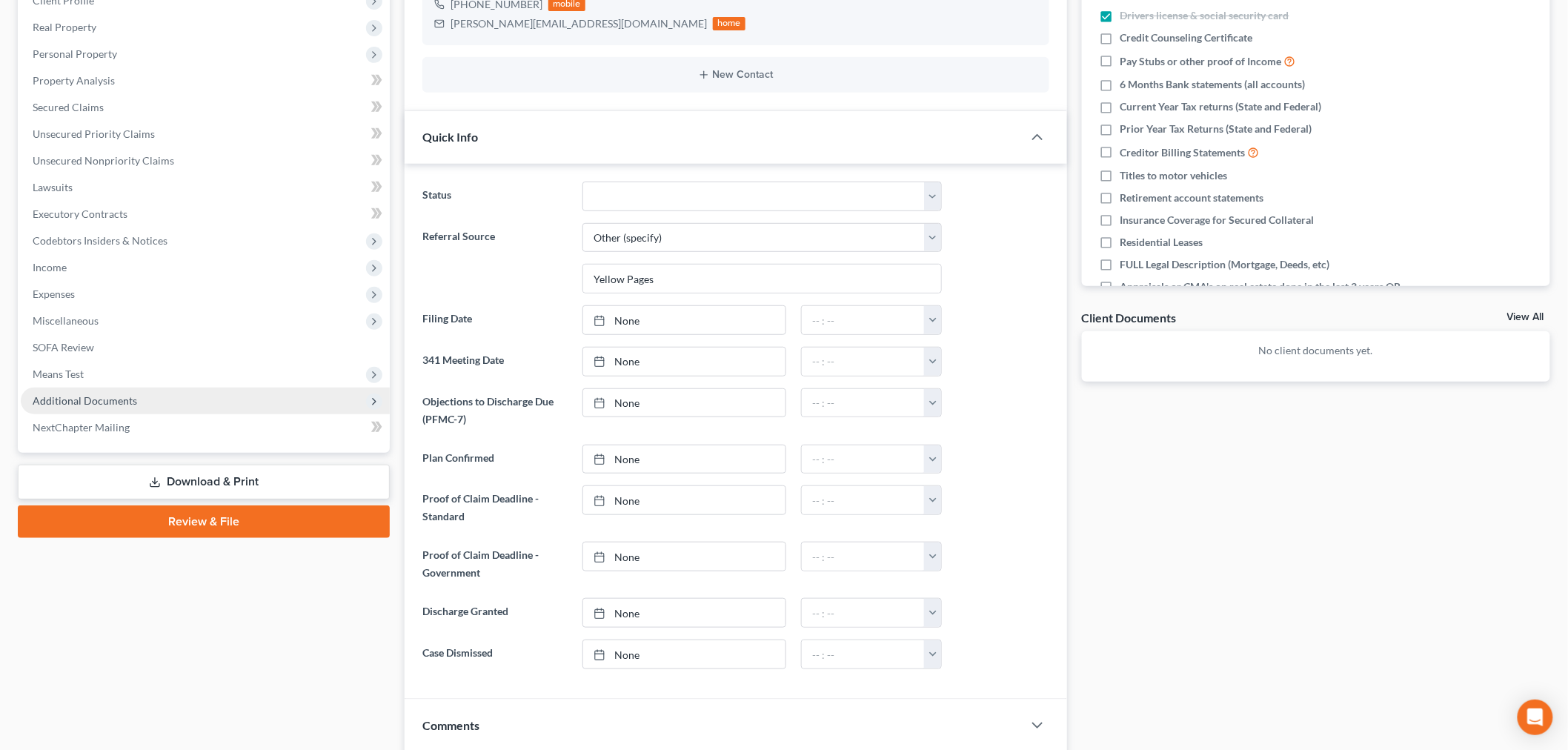
click at [202, 414] on span "Additional Documents" at bounding box center [205, 401] width 369 height 27
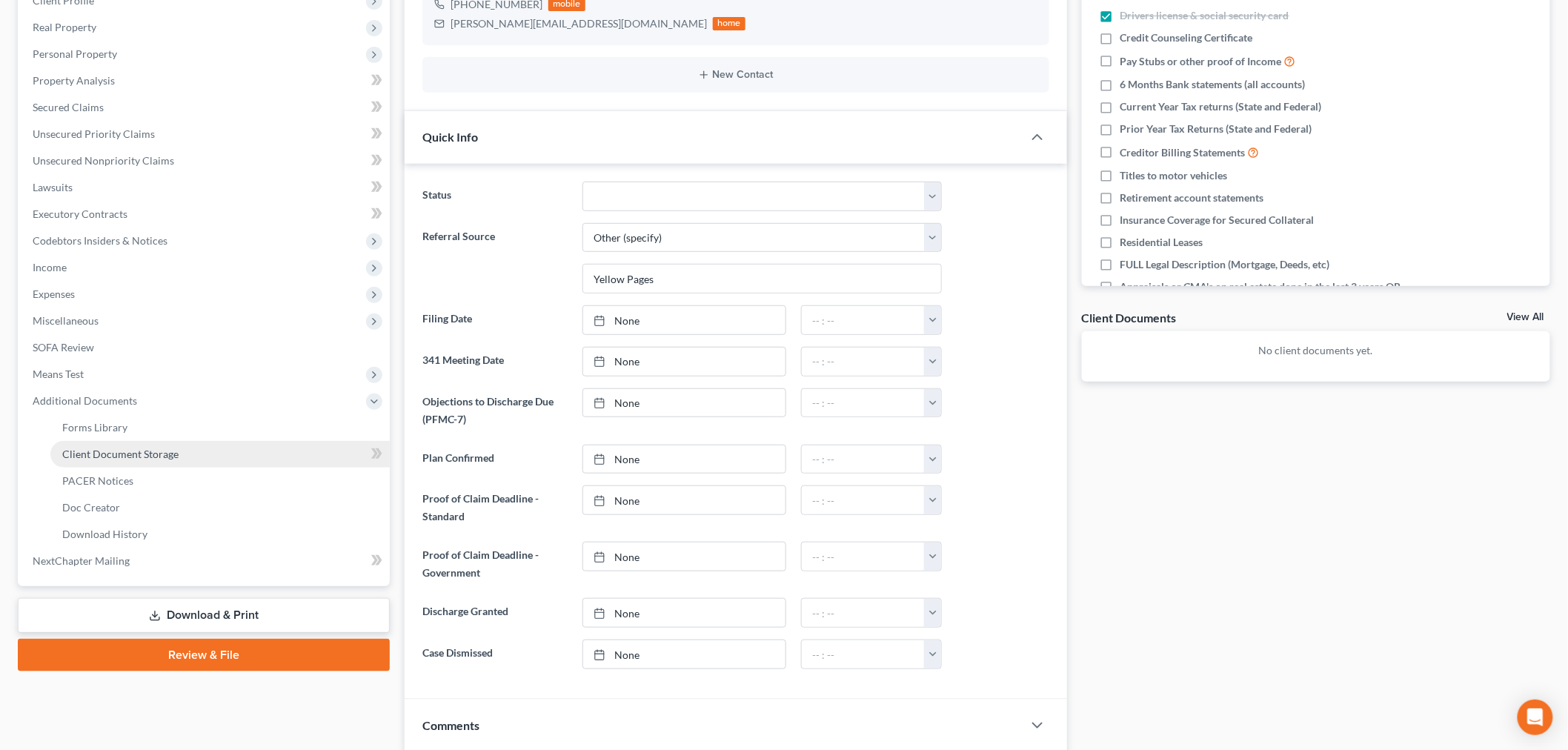
click at [151, 460] on span "Client Document Storage" at bounding box center [120, 453] width 116 height 13
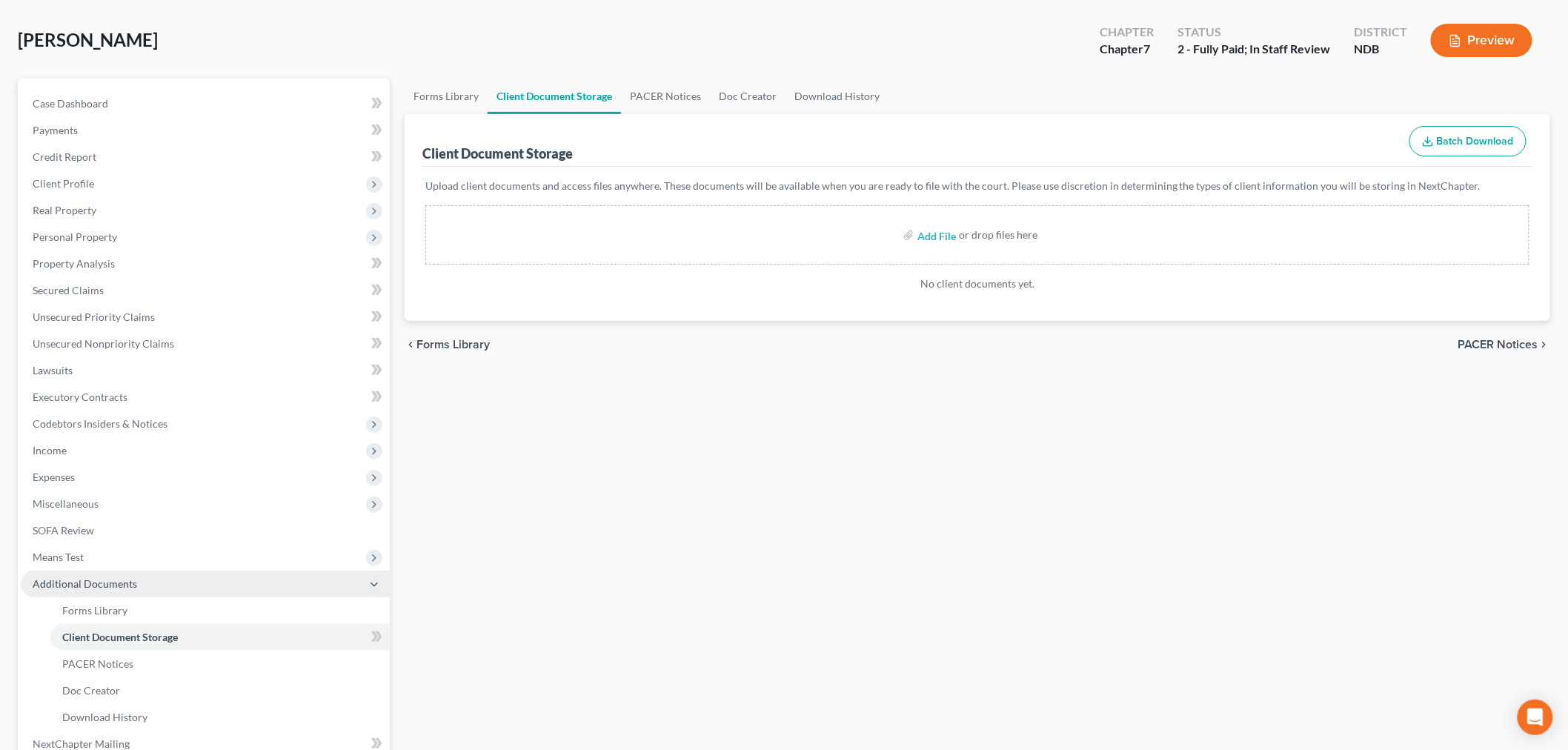
scroll to position [82, 0]
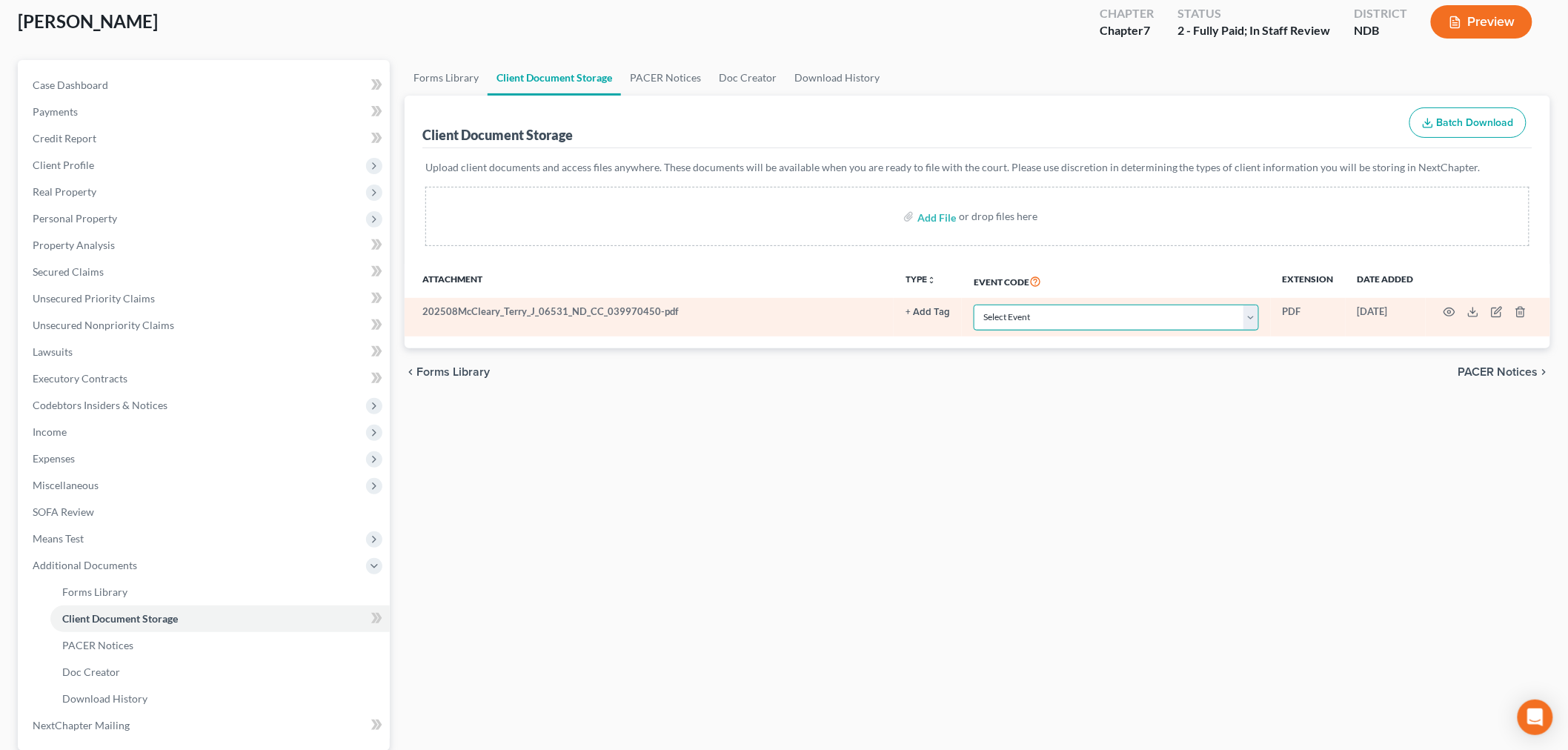
drag, startPoint x: 1030, startPoint y: 435, endPoint x: 1021, endPoint y: 443, distance: 12.0
click at [1030, 330] on select "Select Event Certificate of Credit Counseling Chapter 13 Plan Pay Filing Fee in…" at bounding box center [1117, 317] width 285 height 26
select select "0"
click at [974, 330] on select "Select Event Certificate of Credit Counseling Chapter 13 Plan Pay Filing Fee in…" at bounding box center [1117, 317] width 285 height 26
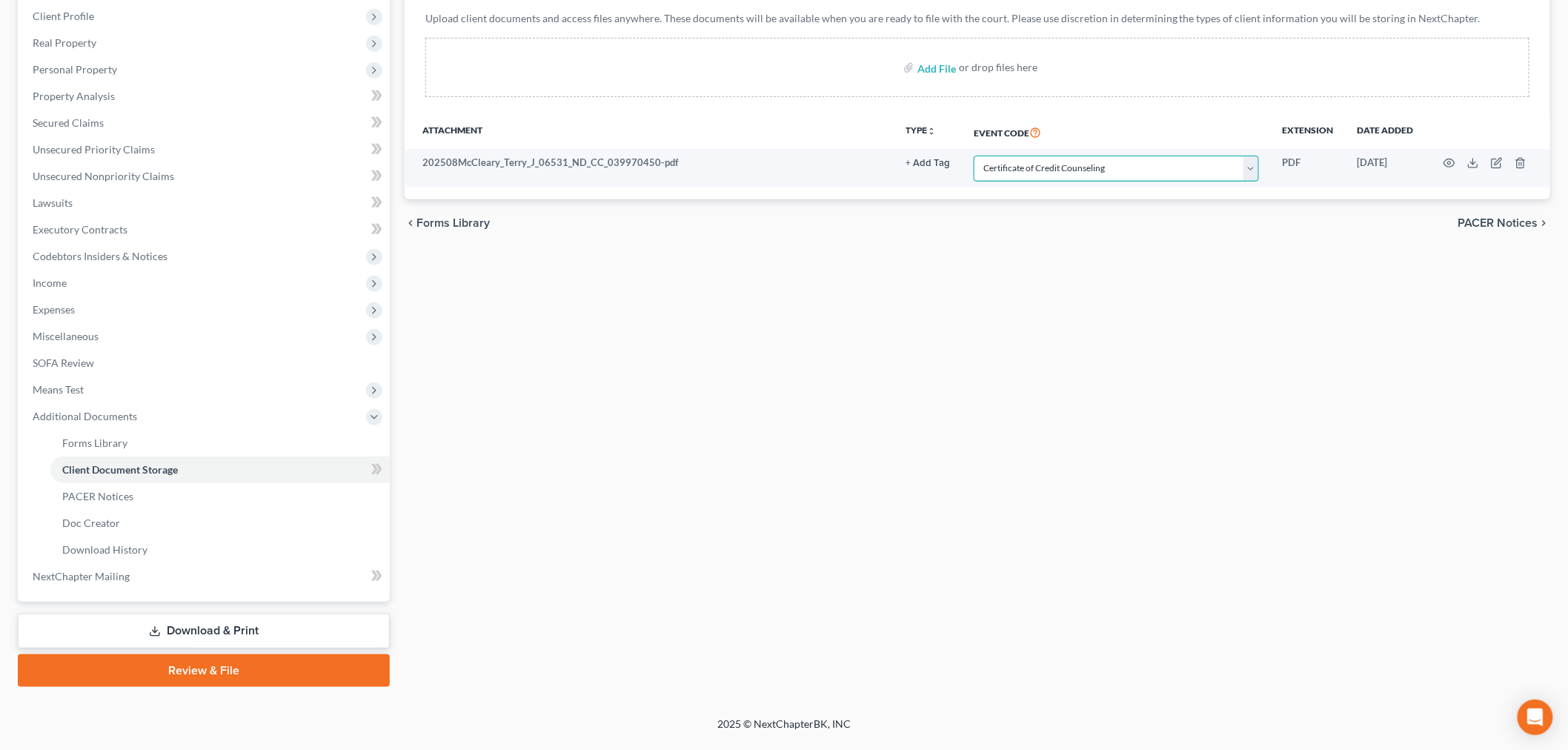
scroll to position [465, 0]
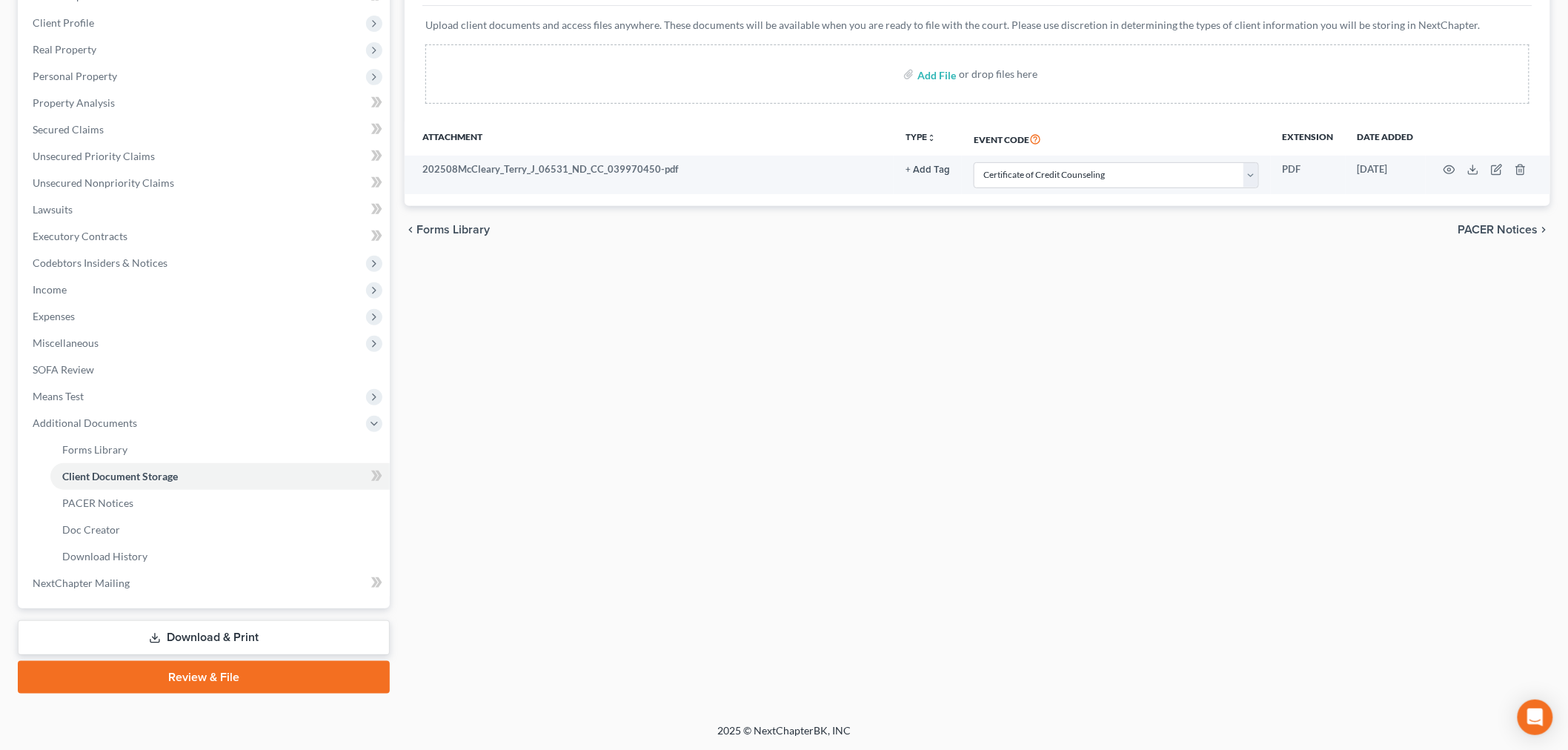
click at [253, 661] on link "Review & File" at bounding box center [204, 677] width 372 height 33
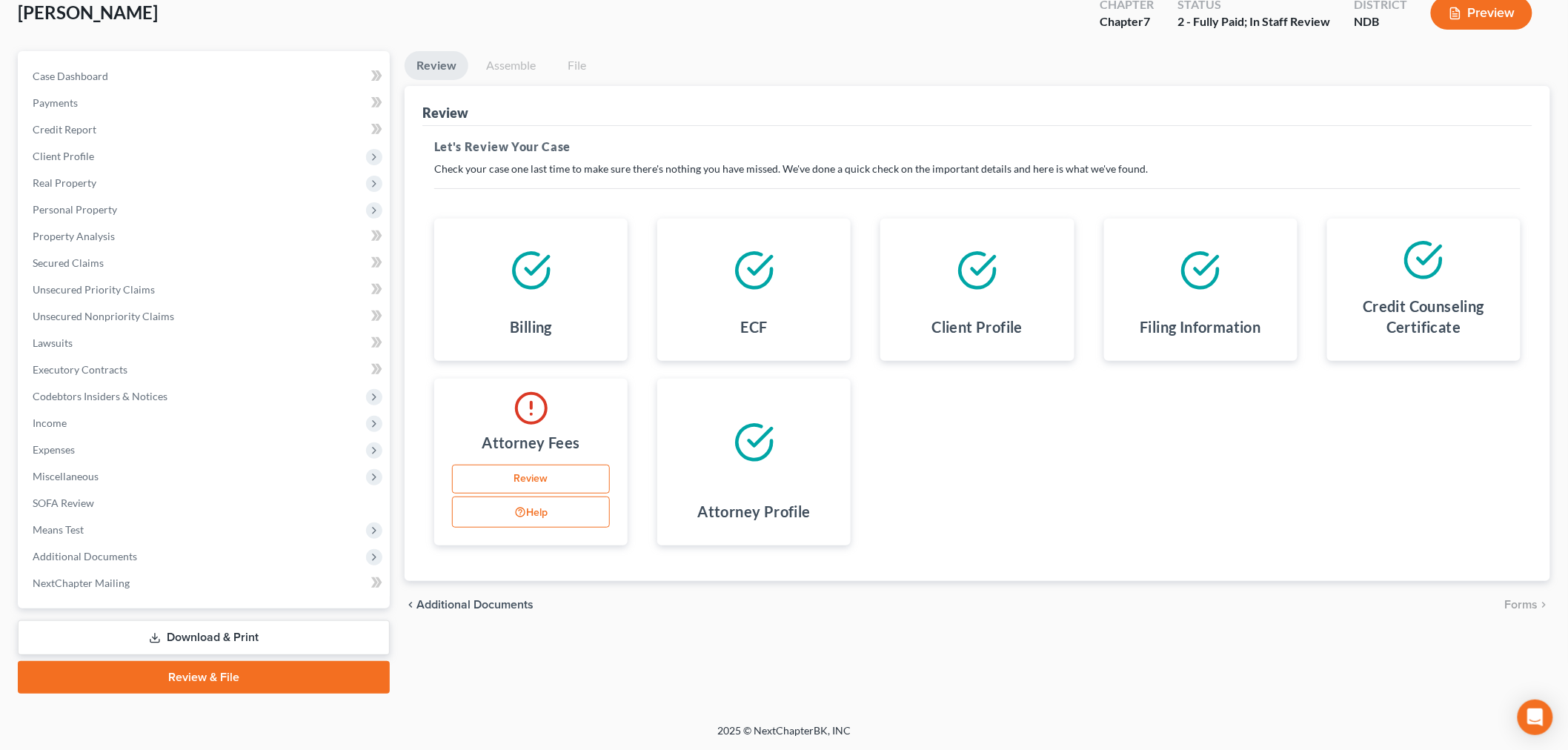
scroll to position [164, 0]
click at [500, 494] on link "Review" at bounding box center [531, 479] width 157 height 29
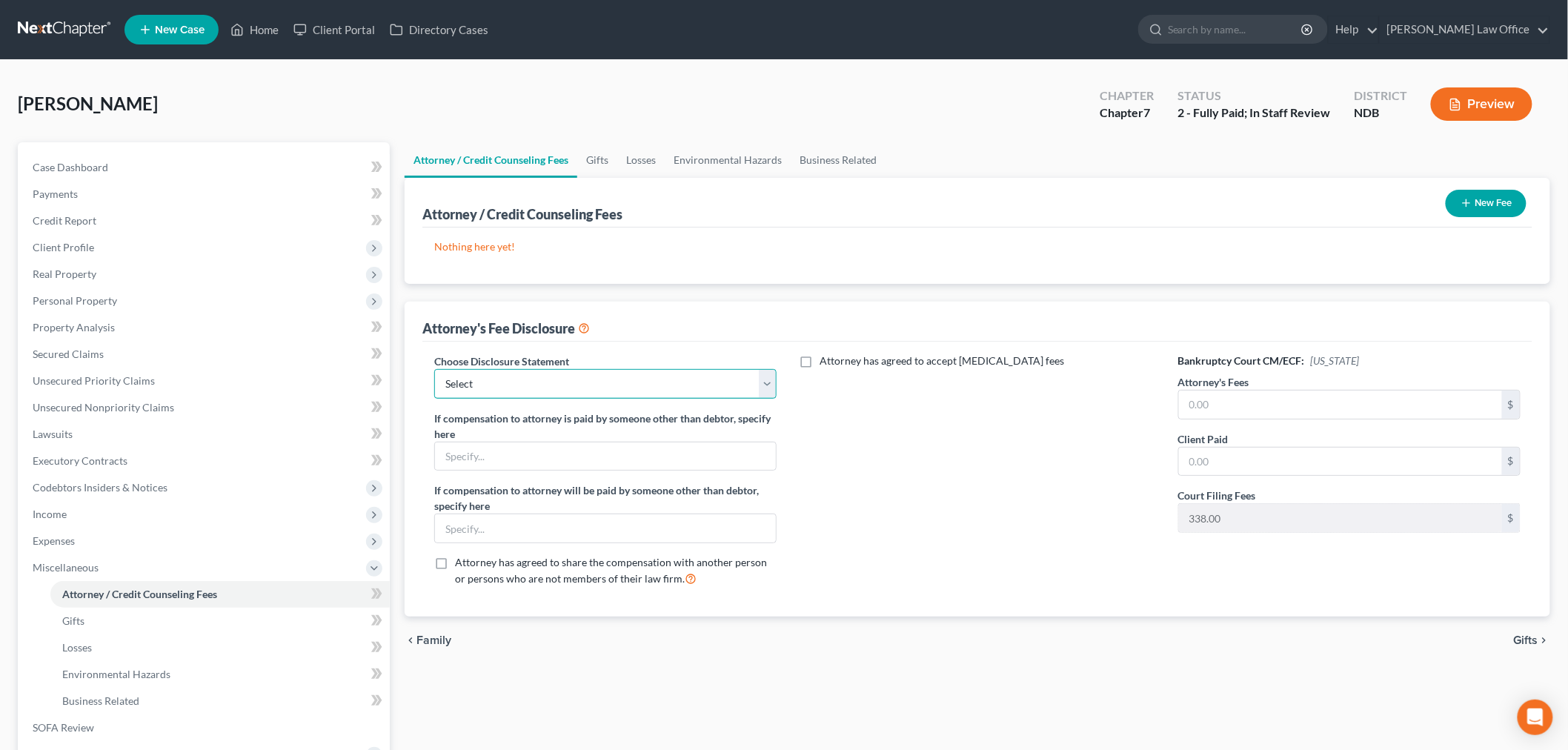
drag, startPoint x: 678, startPoint y: 465, endPoint x: 675, endPoint y: 485, distance: 20.2
click at [679, 399] on select "Select Chapter 7/Conversion ND Retainer Fee Disclosure MN Retainer Fee Stmt MN …" at bounding box center [605, 384] width 342 height 29
select select "1"
click at [444, 399] on select "Select Chapter 7/Conversion ND Retainer Fee Disclosure MN Retainer Fee Stmt MN …" at bounding box center [605, 384] width 342 height 29
click at [1057, 580] on div "Attorney has agreed to accept retainer fees" at bounding box center [977, 477] width 372 height 246
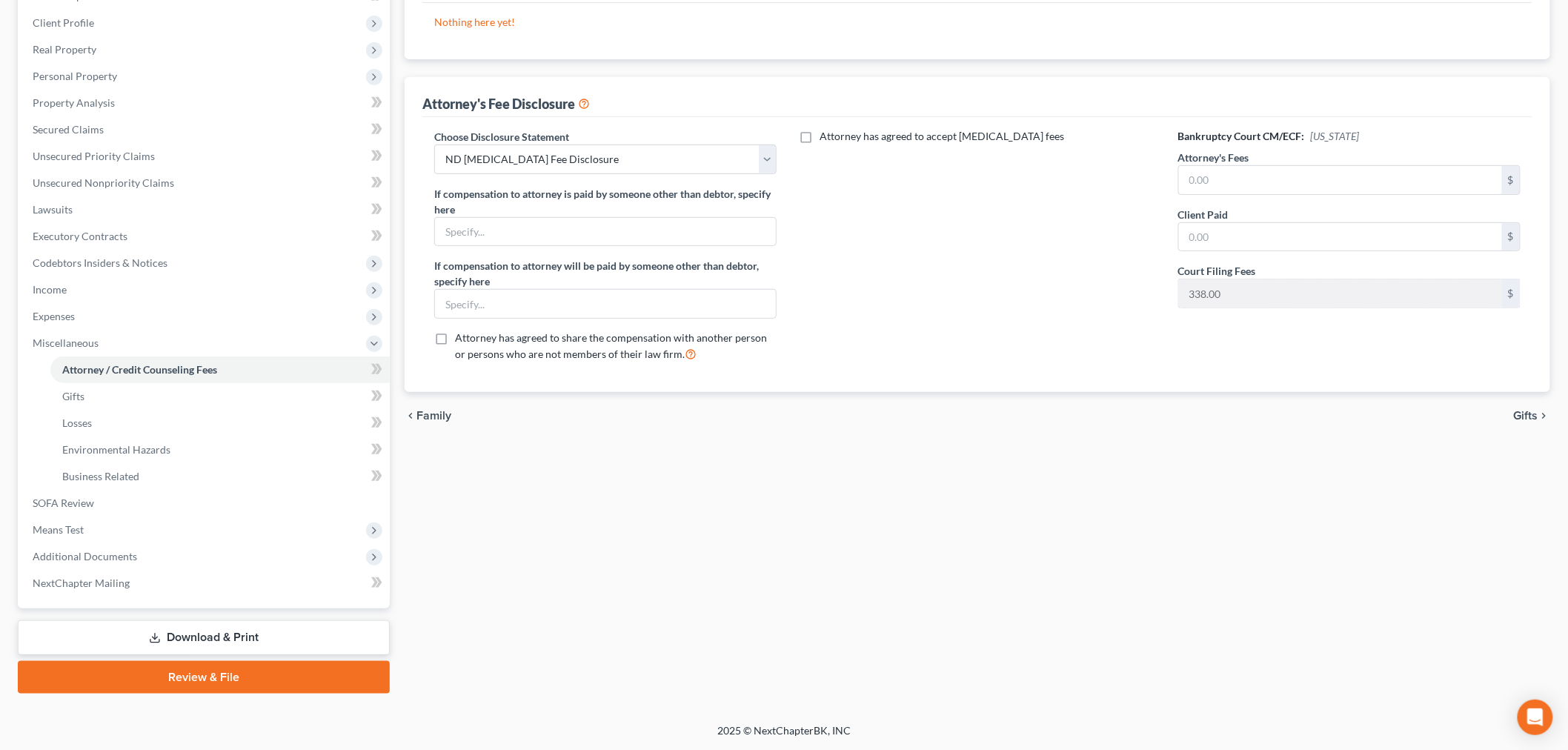
click at [259, 663] on link "Review & File" at bounding box center [204, 677] width 372 height 33
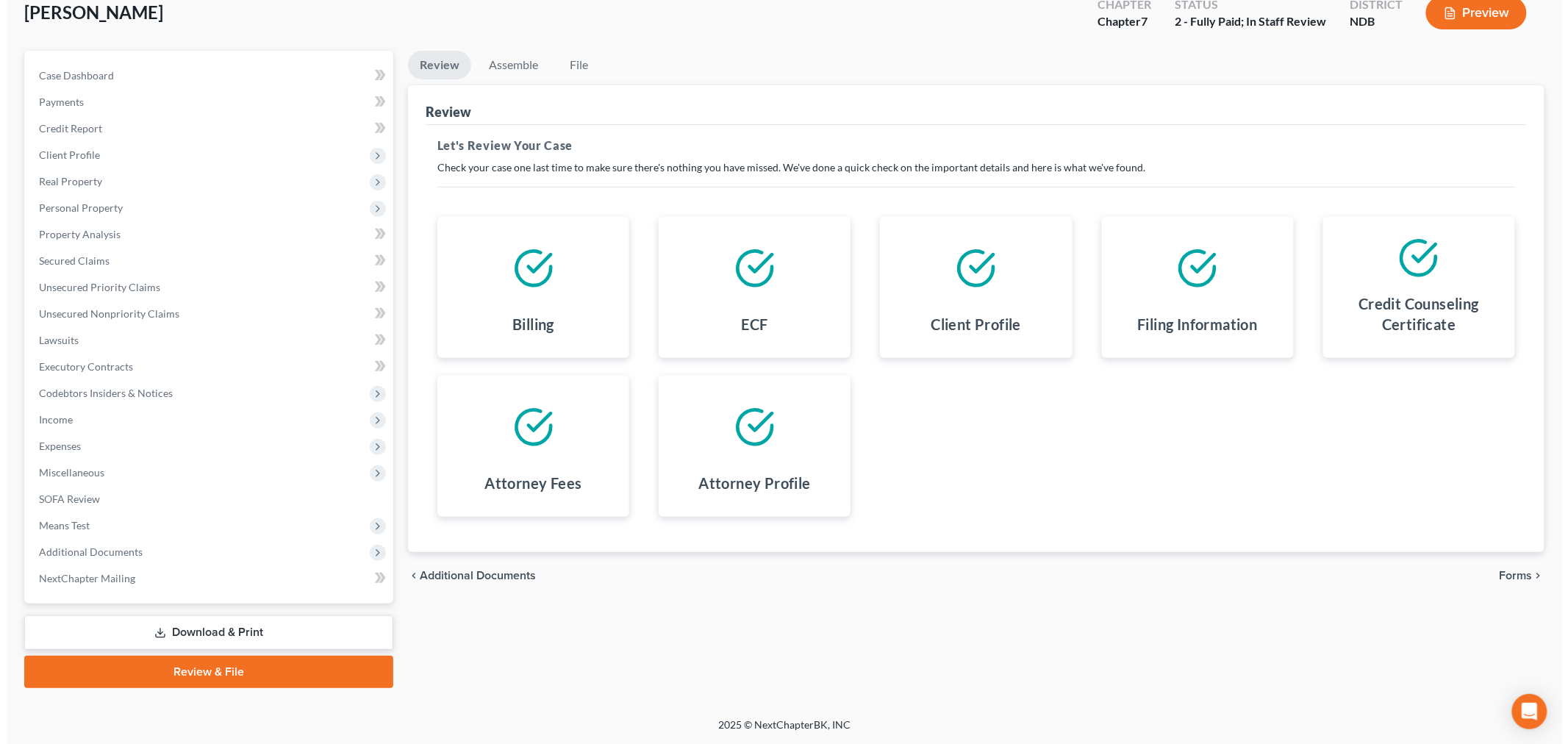
scroll to position [295, 0]
click at [1504, 570] on span "Forms" at bounding box center [1510, 576] width 33 height 12
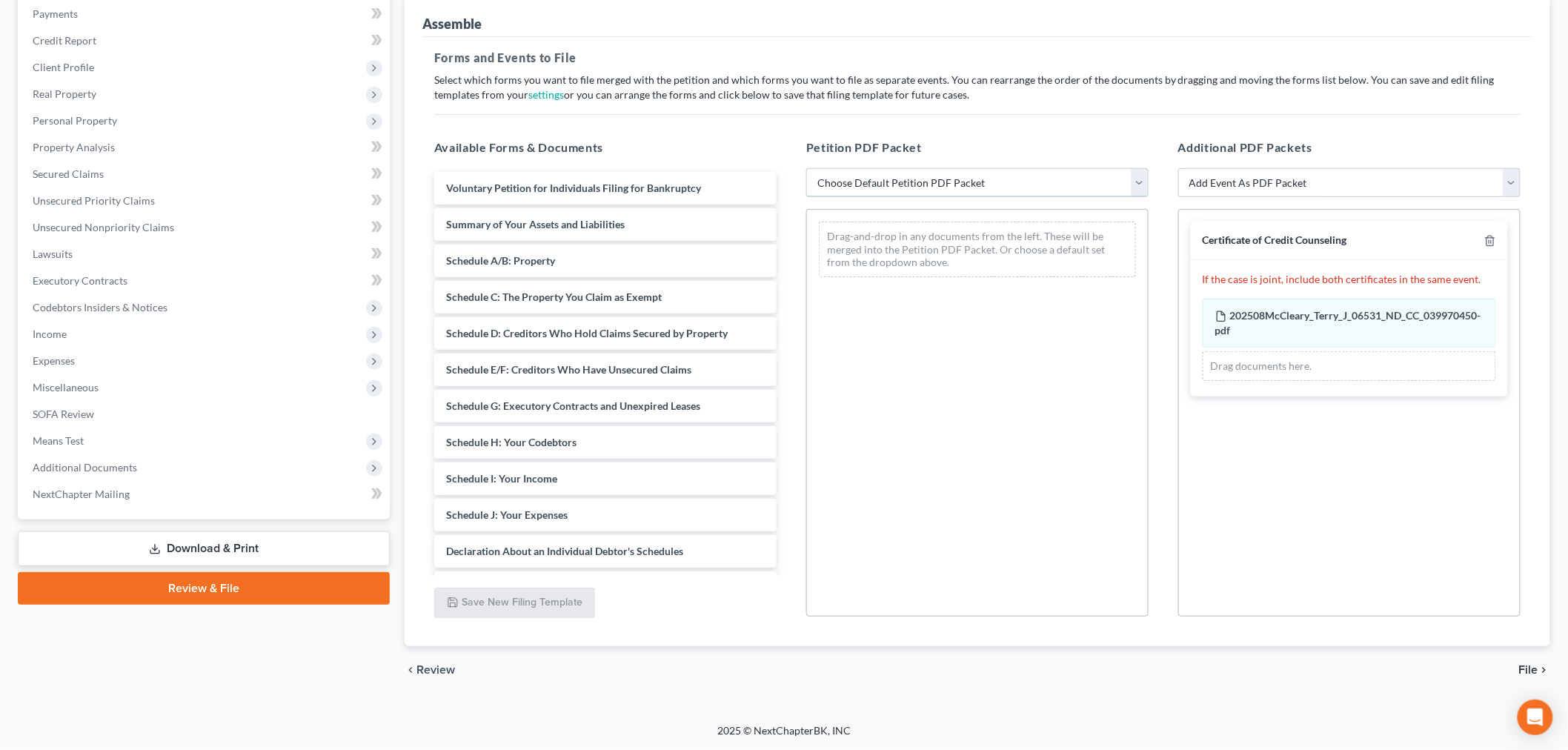
click at [895, 168] on select "Choose Default Petition PDF Packet Complete Bankruptcy Petition (all forms and …" at bounding box center [977, 183] width 342 height 29
select select "1"
click at [809, 168] on select "Choose Default Petition PDF Packet Complete Bankruptcy Petition (all forms and …" at bounding box center [977, 183] width 342 height 29
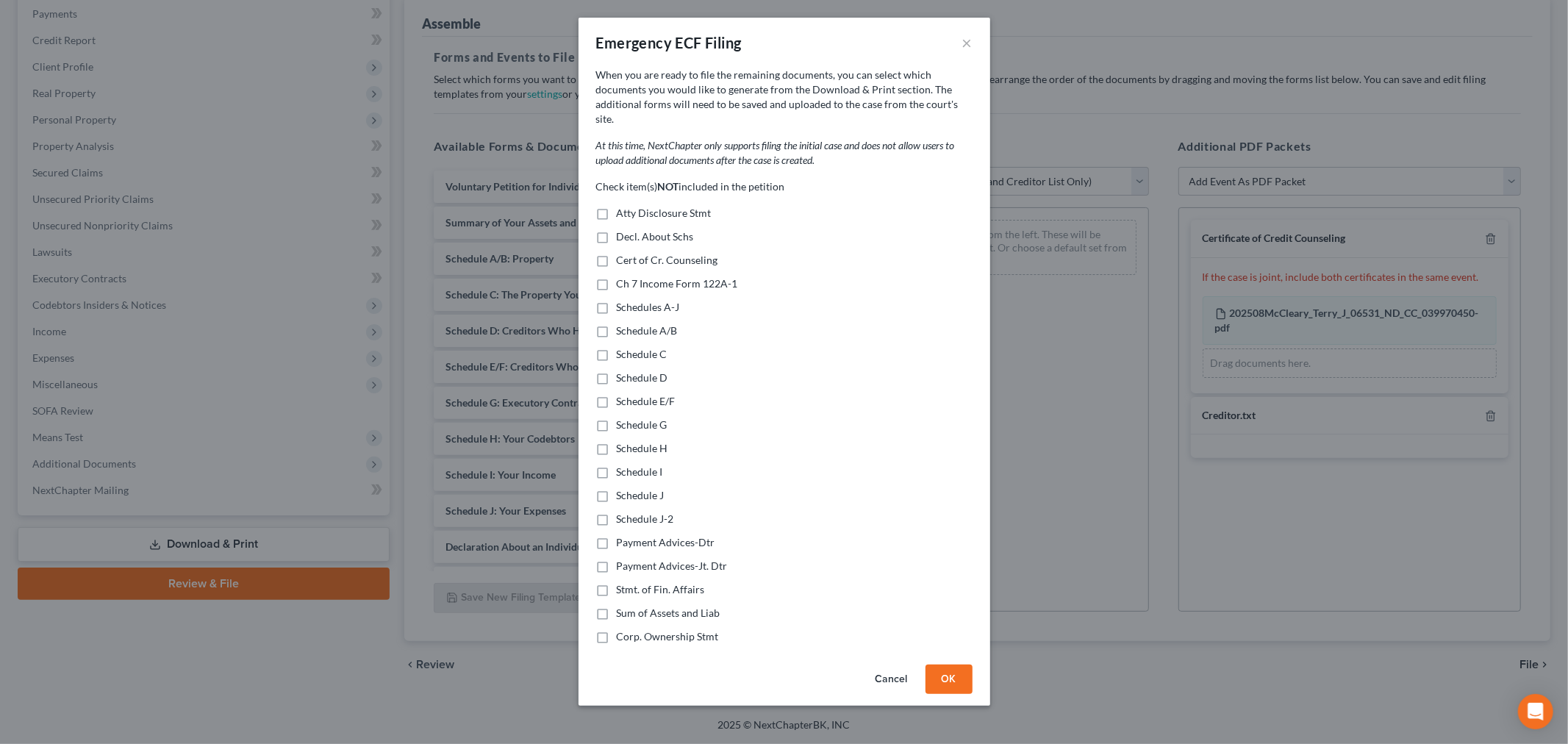
click at [617, 221] on label "Atty Disclosure Stmt" at bounding box center [664, 213] width 95 height 15
click at [623, 215] on input "Atty Disclosure Stmt" at bounding box center [627, 210] width 9 height 9
checkbox input "true"
click at [617, 244] on label "Decl. About Schs" at bounding box center [656, 236] width 77 height 15
click at [623, 239] on input "Decl. About Schs" at bounding box center [627, 233] width 9 height 9
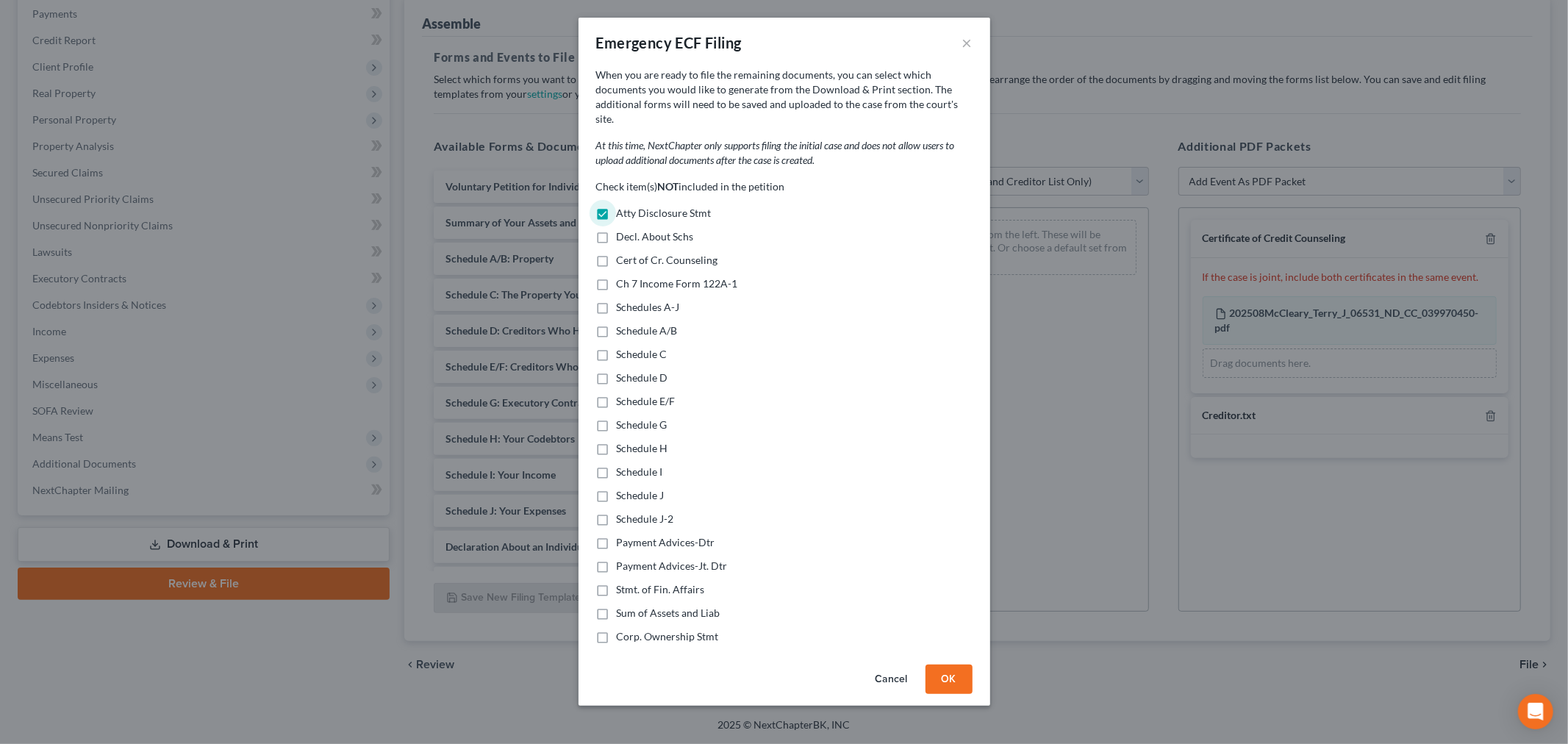
checkbox input "true"
click at [617, 268] on label "Cert of Cr. Counseling" at bounding box center [668, 260] width 101 height 15
click at [623, 263] on input "Cert of Cr. Counseling" at bounding box center [627, 257] width 9 height 9
click at [617, 268] on label "Cert of Cr. Counseling" at bounding box center [668, 260] width 101 height 15
click at [623, 263] on input "Cert of Cr. Counseling" at bounding box center [627, 257] width 9 height 9
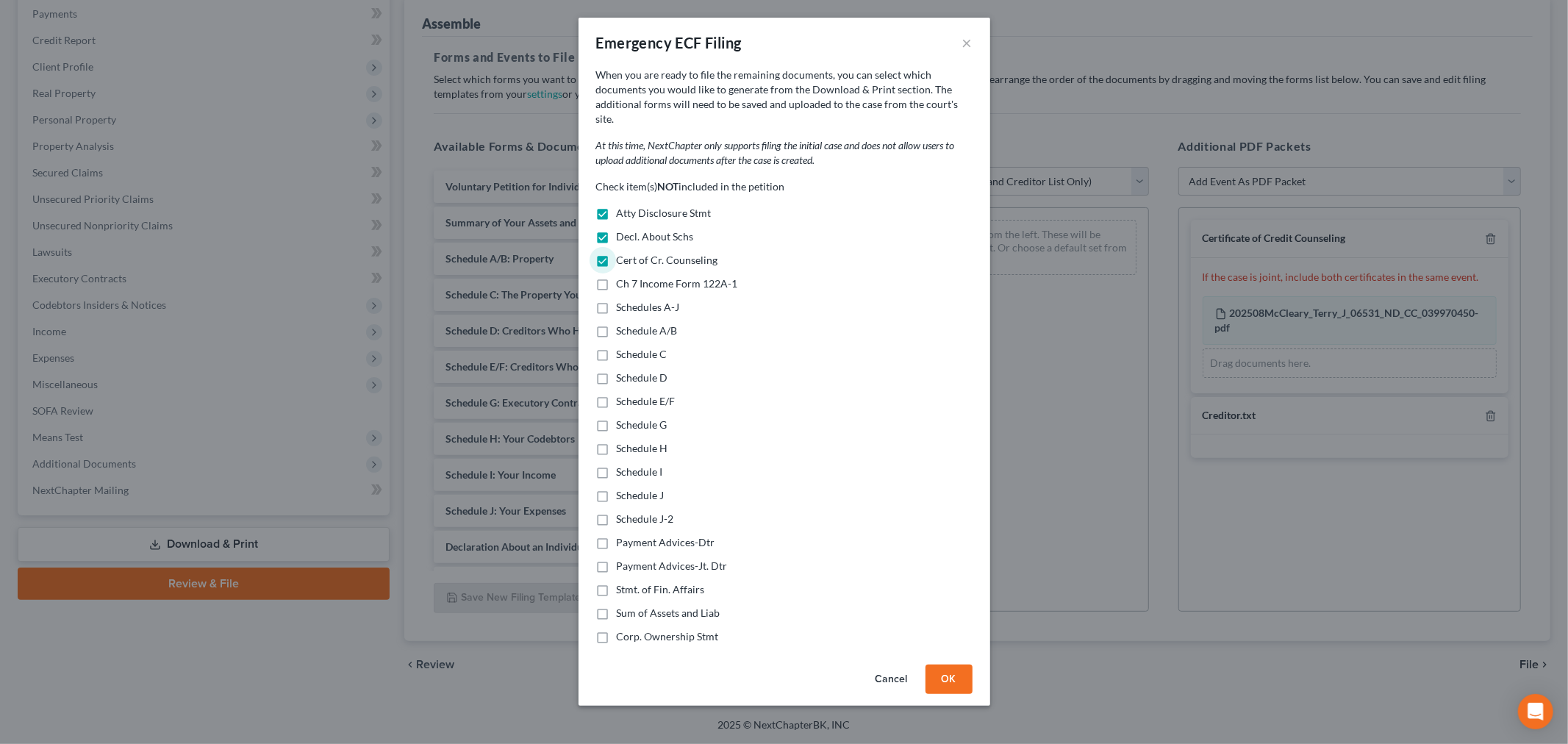
checkbox input "false"
click at [617, 291] on label "Ch 7 Income Form 122A-1" at bounding box center [677, 283] width 121 height 15
click at [623, 286] on input "Ch 7 Income Form 122A-1" at bounding box center [627, 281] width 9 height 9
checkbox input "true"
click at [617, 315] on label "Schedules A-J" at bounding box center [649, 306] width 64 height 15
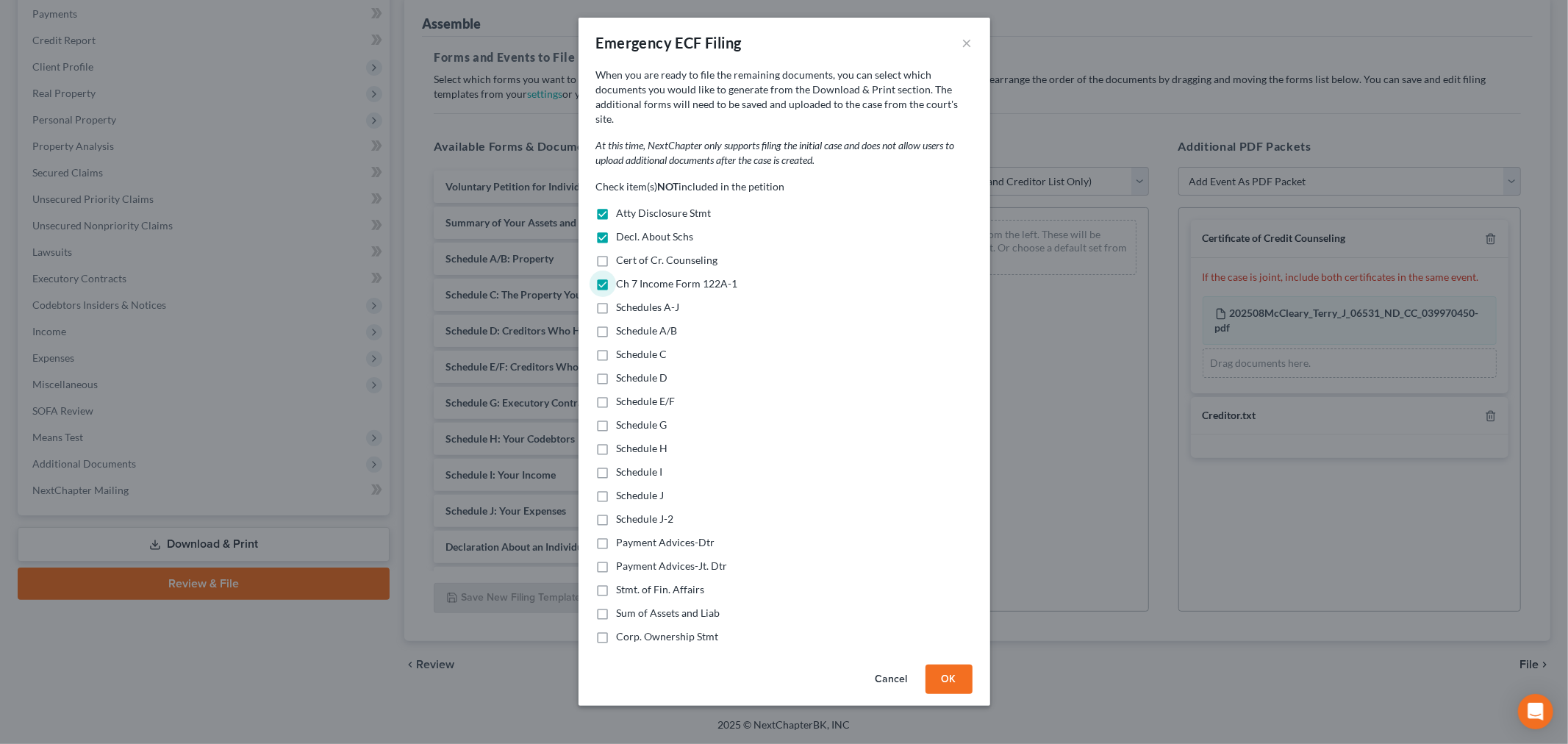
click at [623, 310] on input "Schedules A-J" at bounding box center [627, 304] width 9 height 9
checkbox input "true"
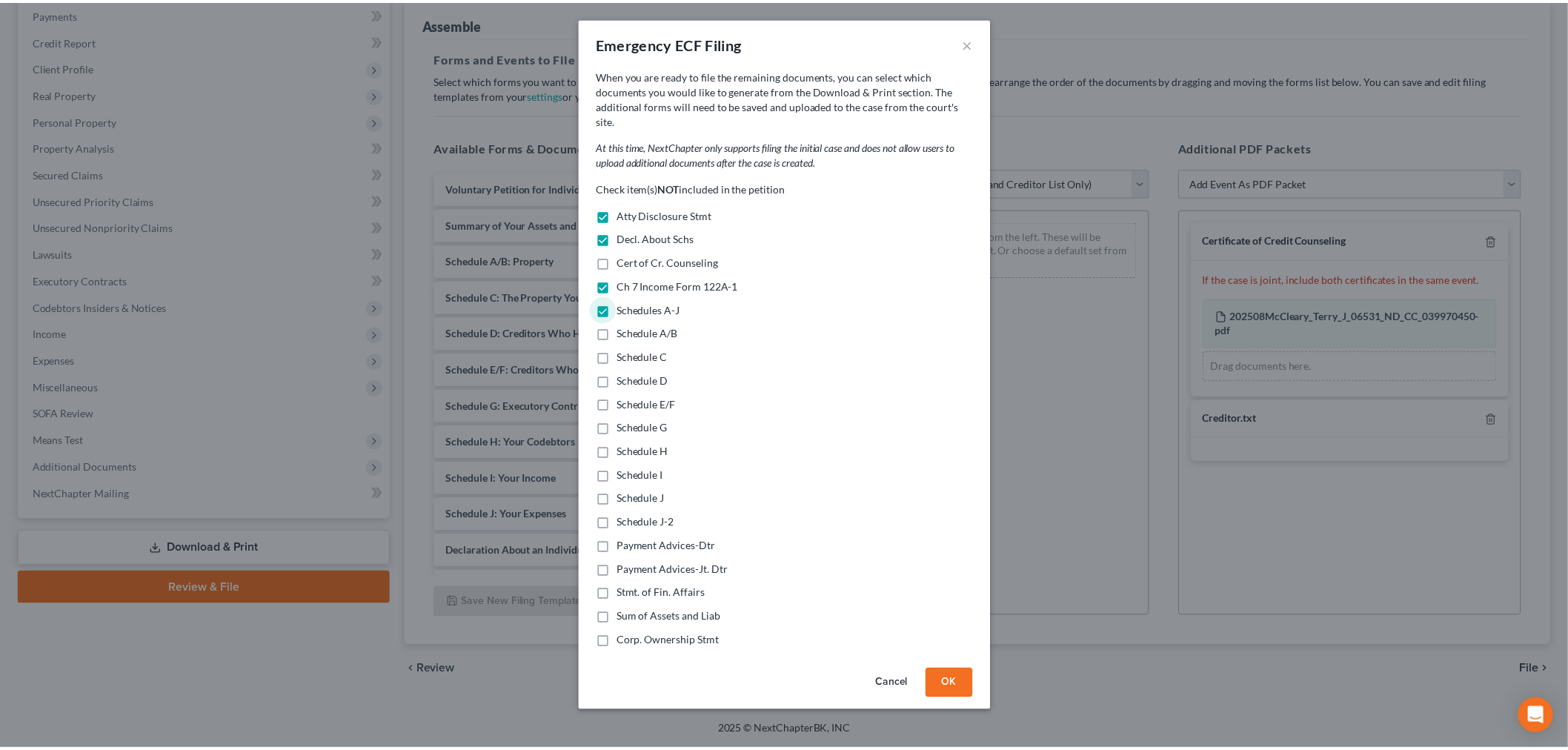
scroll to position [142, 0]
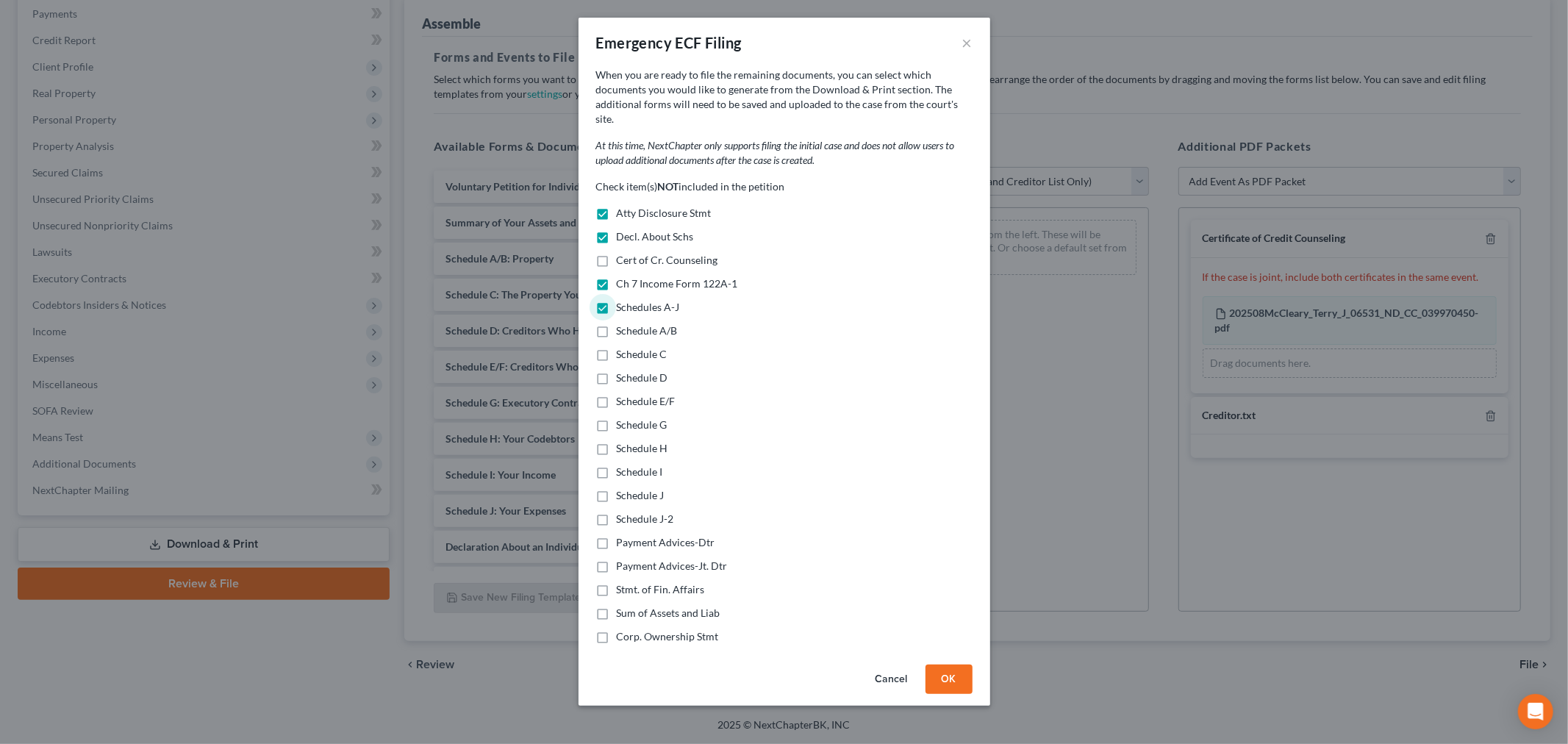
click at [617, 535] on label "Payment Advices-Dtr" at bounding box center [666, 542] width 99 height 15
click at [623, 535] on input "Payment Advices-Dtr" at bounding box center [627, 540] width 9 height 9
checkbox input "true"
click at [617, 582] on label "Stmt. of Fin. Affairs" at bounding box center [661, 589] width 88 height 15
click at [623, 582] on input "Stmt. of Fin. Affairs" at bounding box center [627, 586] width 9 height 9
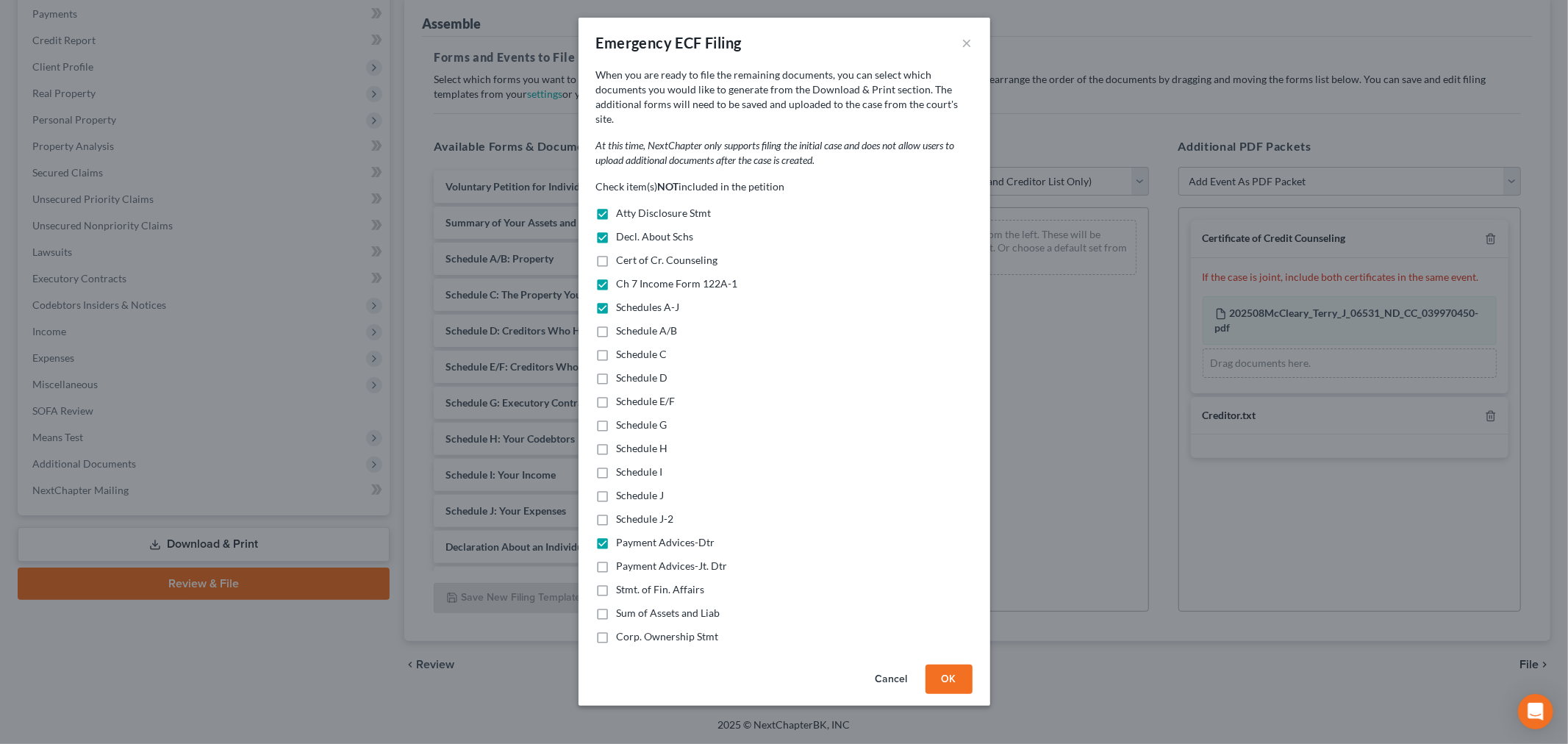
checkbox input "true"
click at [617, 606] on label "Sum of Assets and Liab" at bounding box center [669, 613] width 104 height 15
click at [623, 606] on input "Sum of Assets and Liab" at bounding box center [627, 610] width 9 height 9
checkbox input "true"
click at [972, 686] on button "OK" at bounding box center [948, 679] width 47 height 29
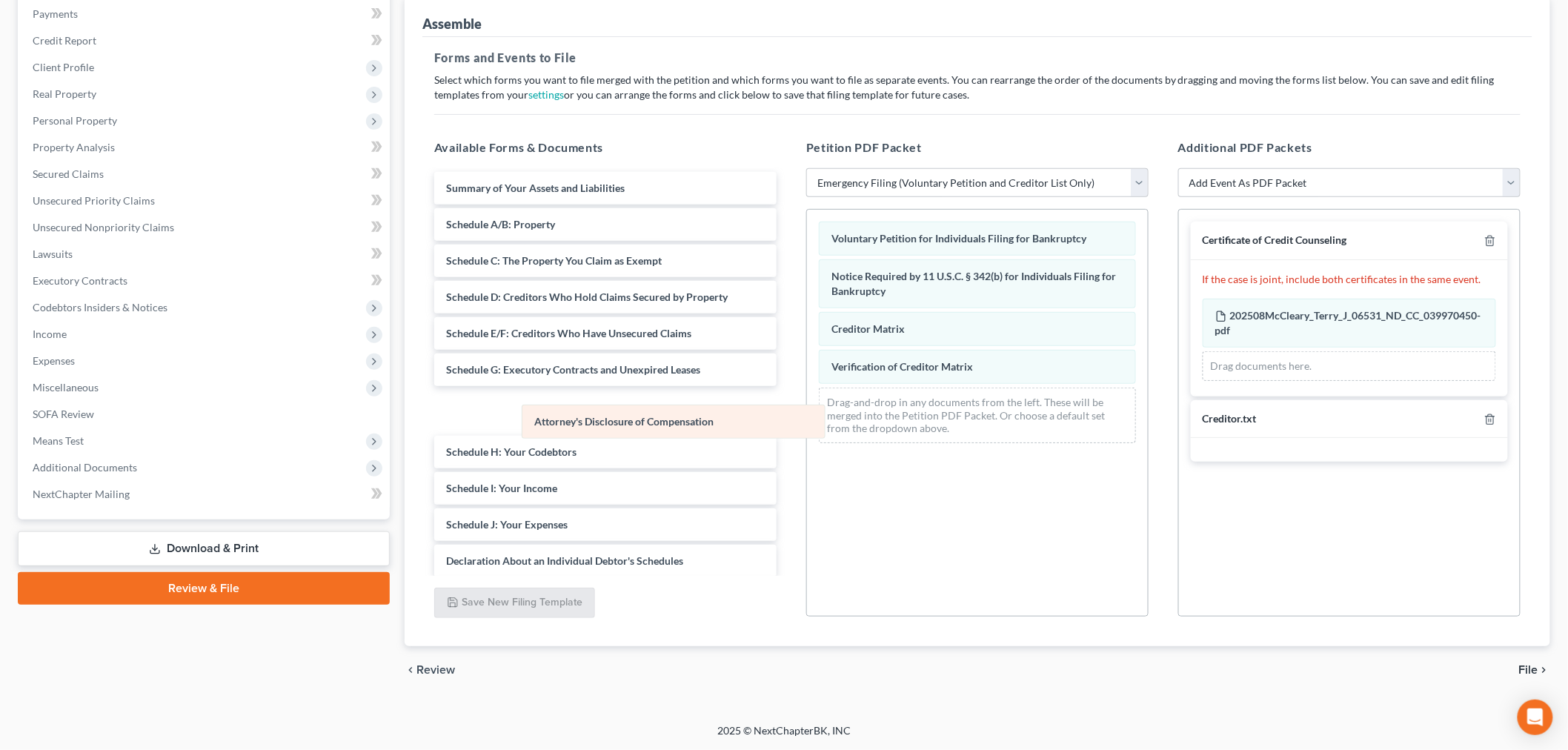
drag, startPoint x: 941, startPoint y: 455, endPoint x: 656, endPoint y: 427, distance: 286.4
click at [807, 437] on div "Attorney's Disclosure of Compensation Voluntary Petition for Individuals Filing…" at bounding box center [977, 332] width 341 height 246
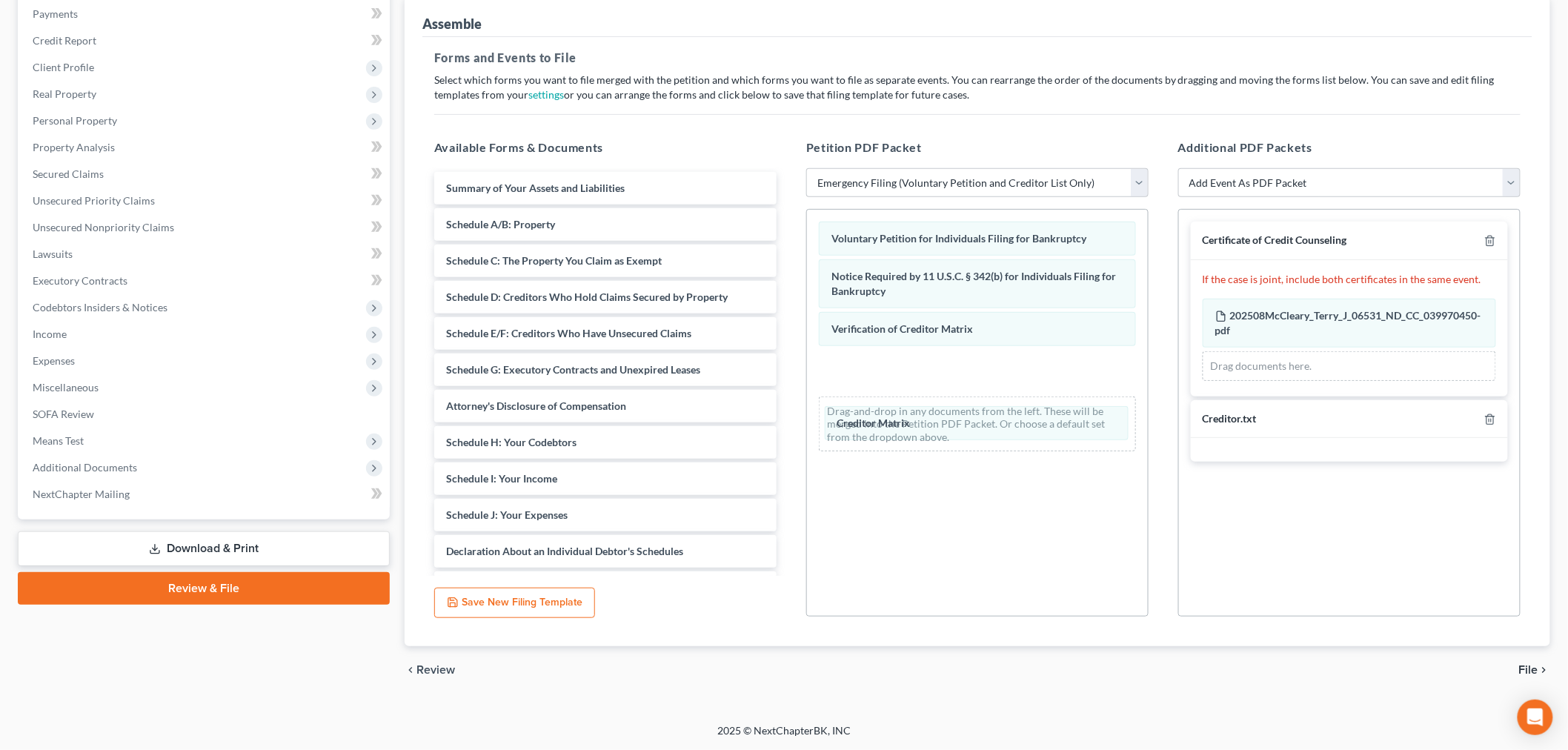
drag, startPoint x: 952, startPoint y: 345, endPoint x: 953, endPoint y: 375, distance: 30.0
click at [952, 402] on div "Creditor Matrix Voluntary Petition for Individuals Filing for Bankruptcy Notice…" at bounding box center [977, 336] width 341 height 253
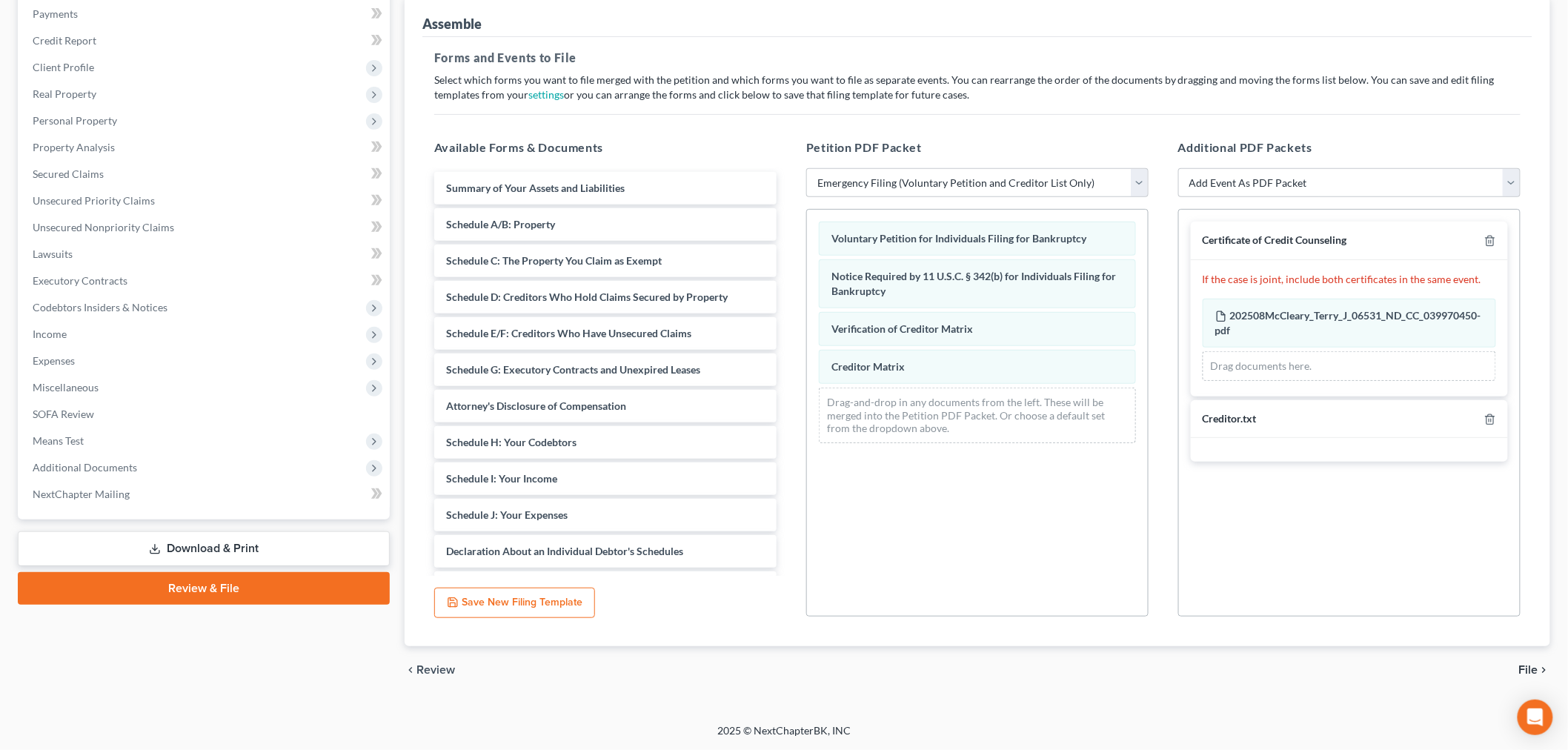
scroll to position [306, 0]
click at [1541, 664] on icon "chevron_right" at bounding box center [1544, 670] width 12 height 12
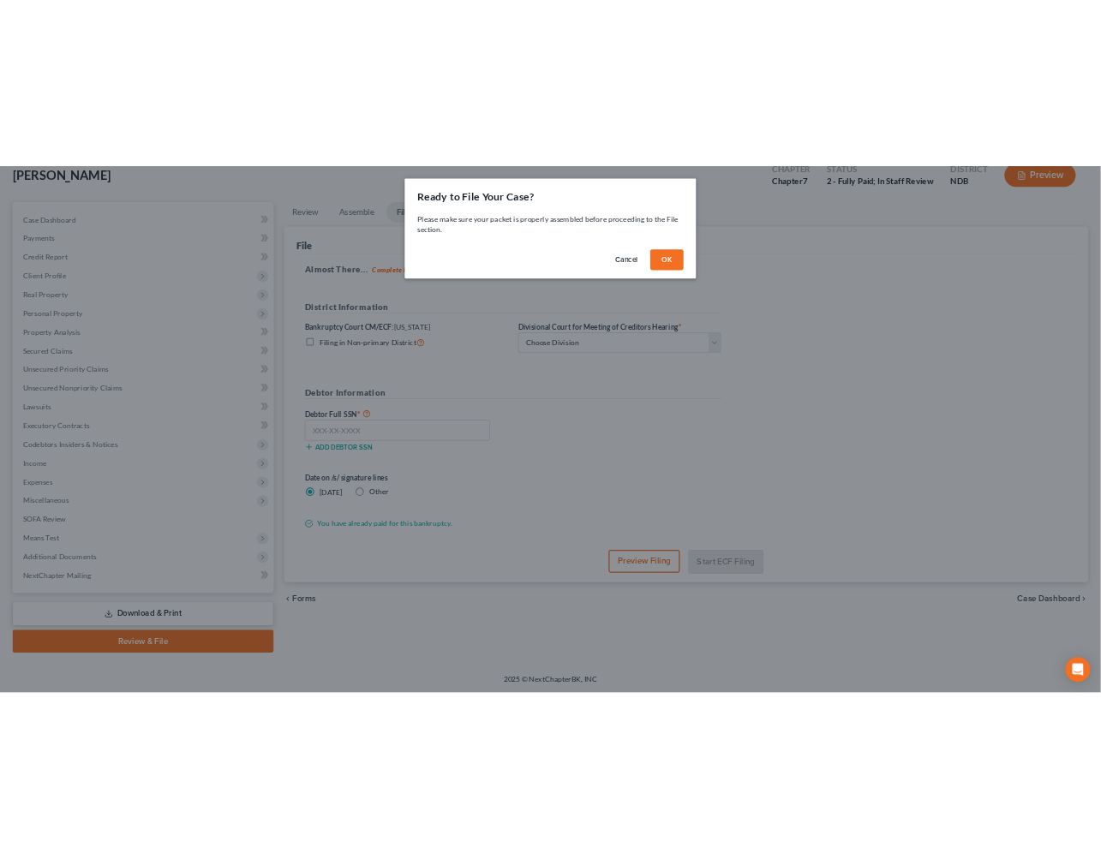
scroll to position [344, 0]
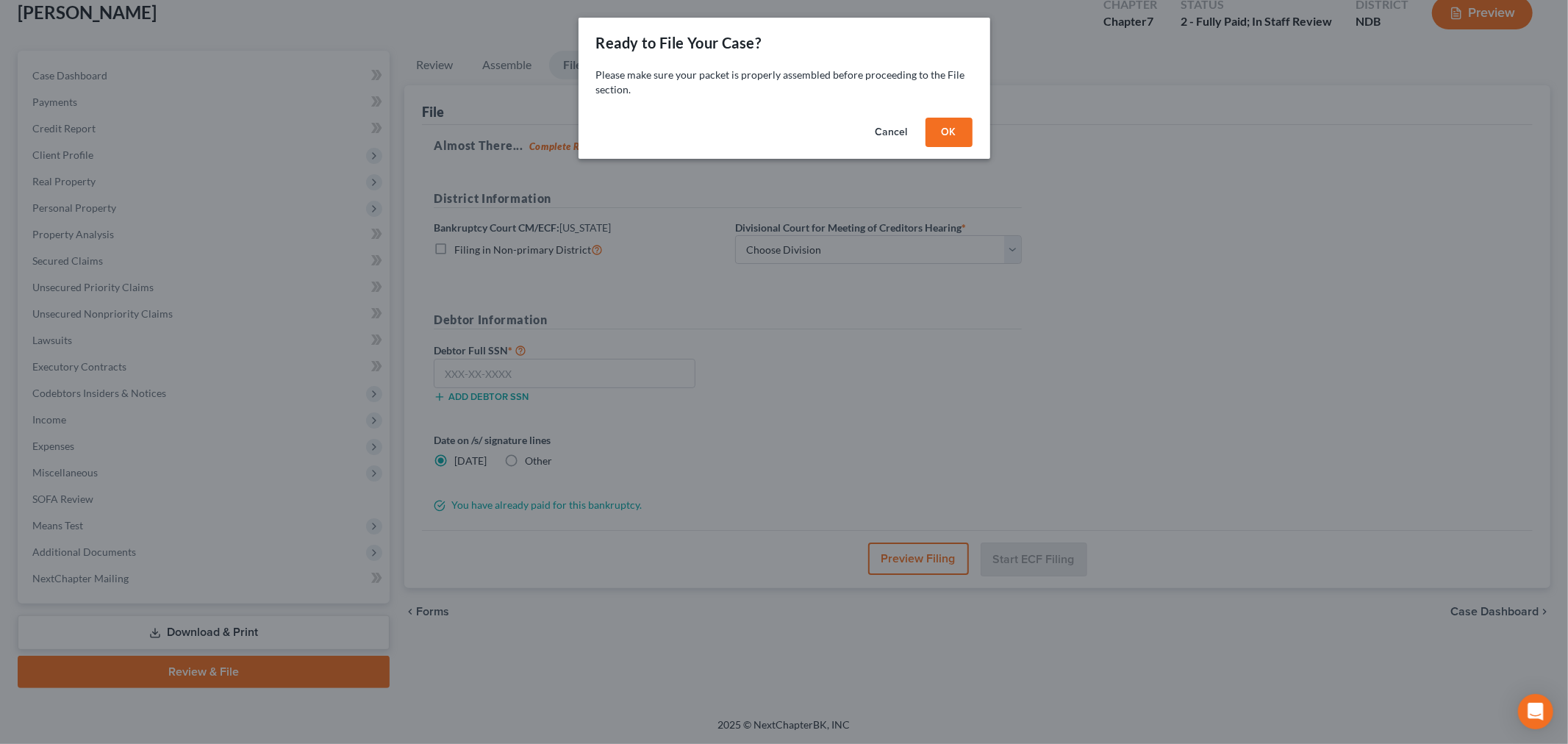
click at [972, 147] on button "OK" at bounding box center [948, 132] width 47 height 29
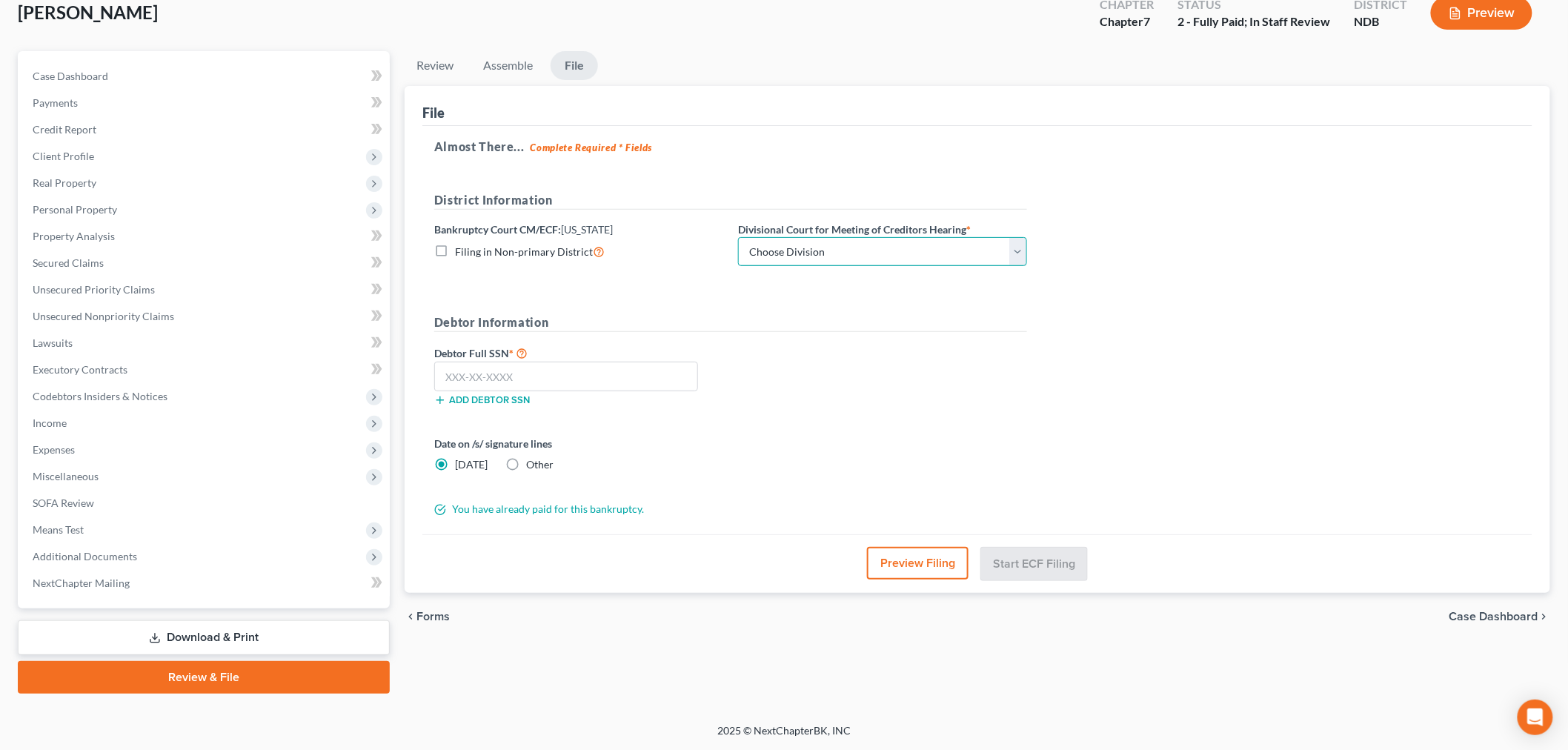
drag, startPoint x: 961, startPoint y: 130, endPoint x: 959, endPoint y: 137, distance: 7.3
click at [962, 237] on select "Choose Division Fargo" at bounding box center [882, 252] width 289 height 29
select select "0"
click at [822, 237] on select "Choose Division Fargo" at bounding box center [882, 252] width 289 height 29
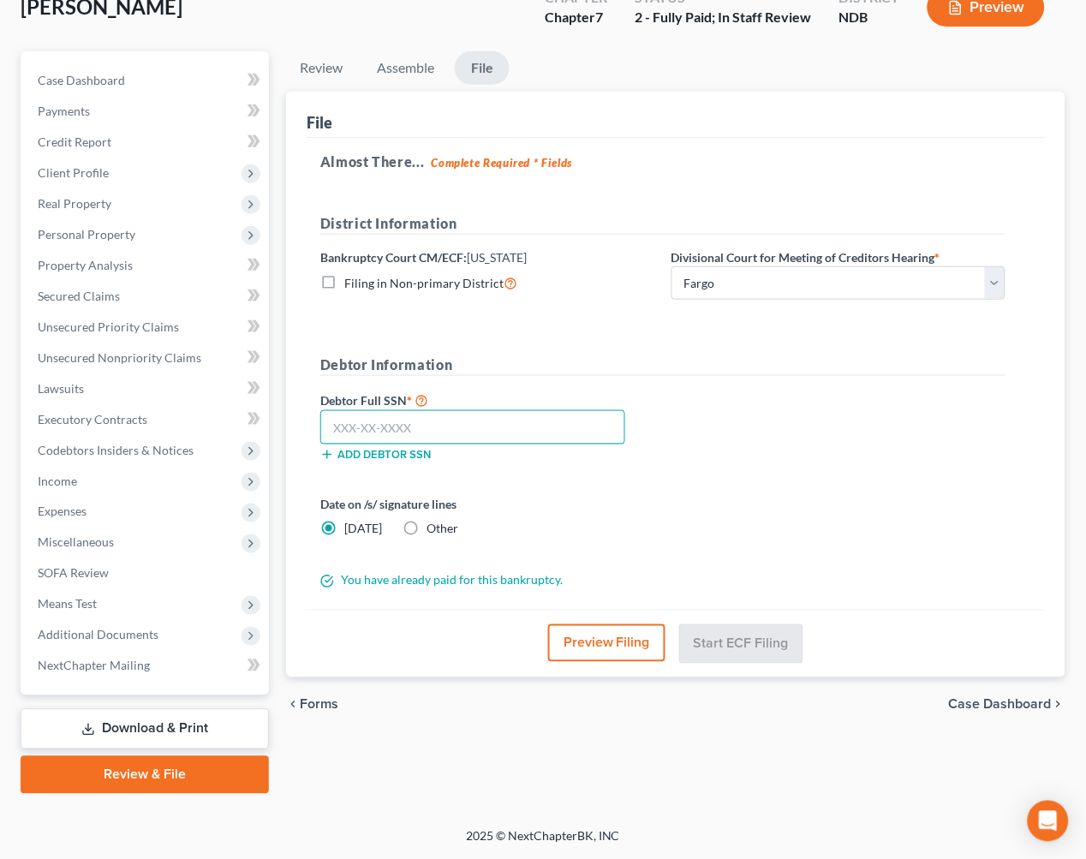
click at [443, 410] on input "text" at bounding box center [472, 427] width 305 height 34
type input "502-60-1652"
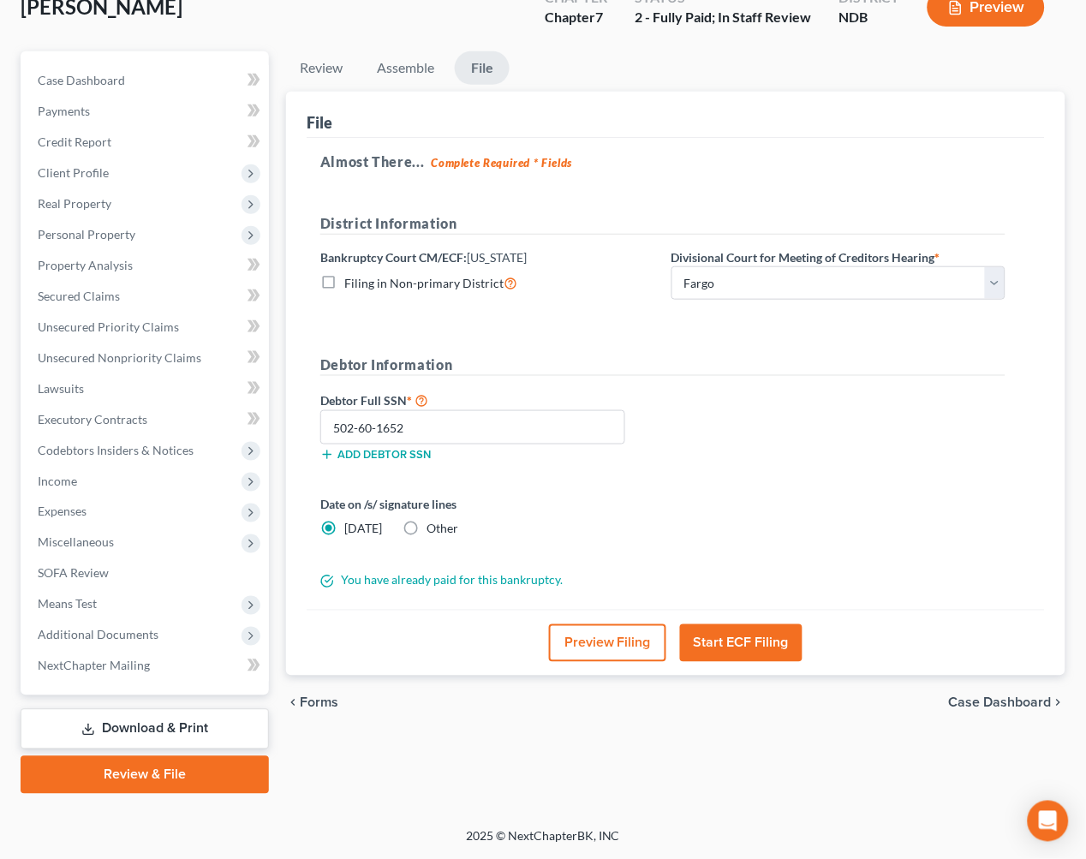
click at [732, 646] on button "Start ECF Filing" at bounding box center [741, 643] width 122 height 38
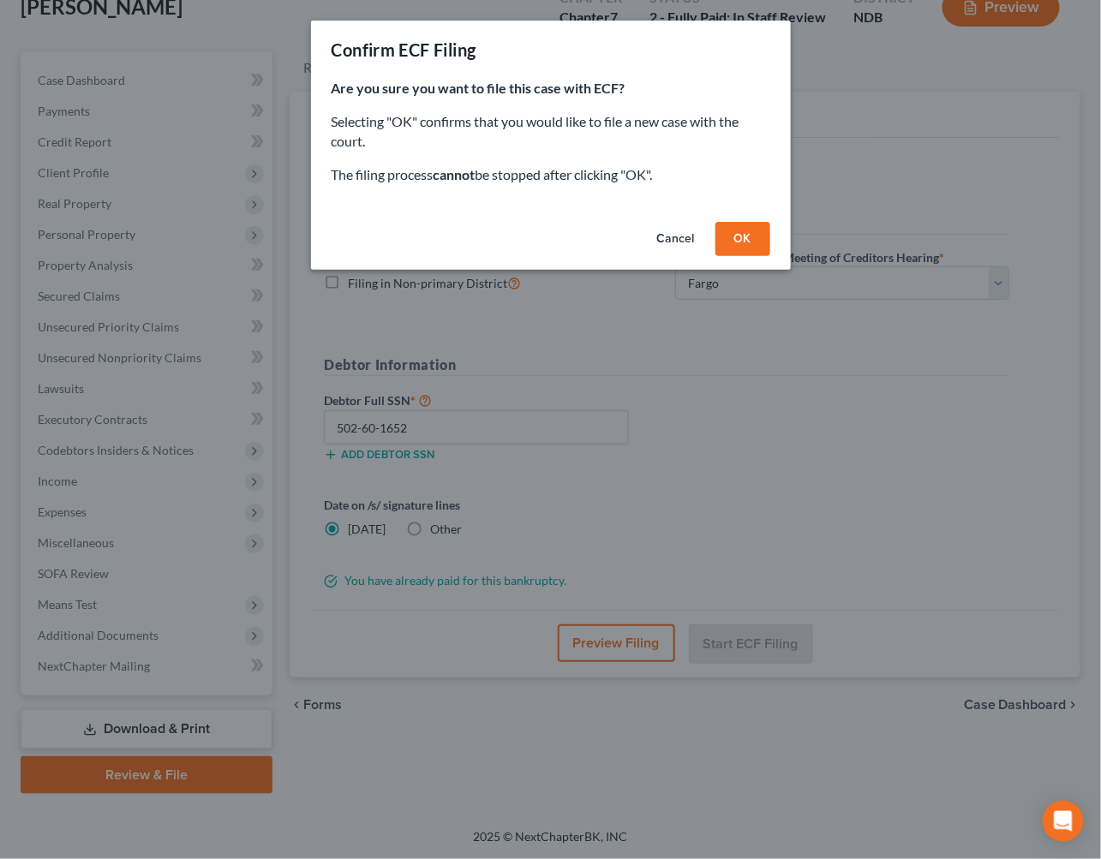
click at [770, 256] on button "OK" at bounding box center [742, 239] width 55 height 34
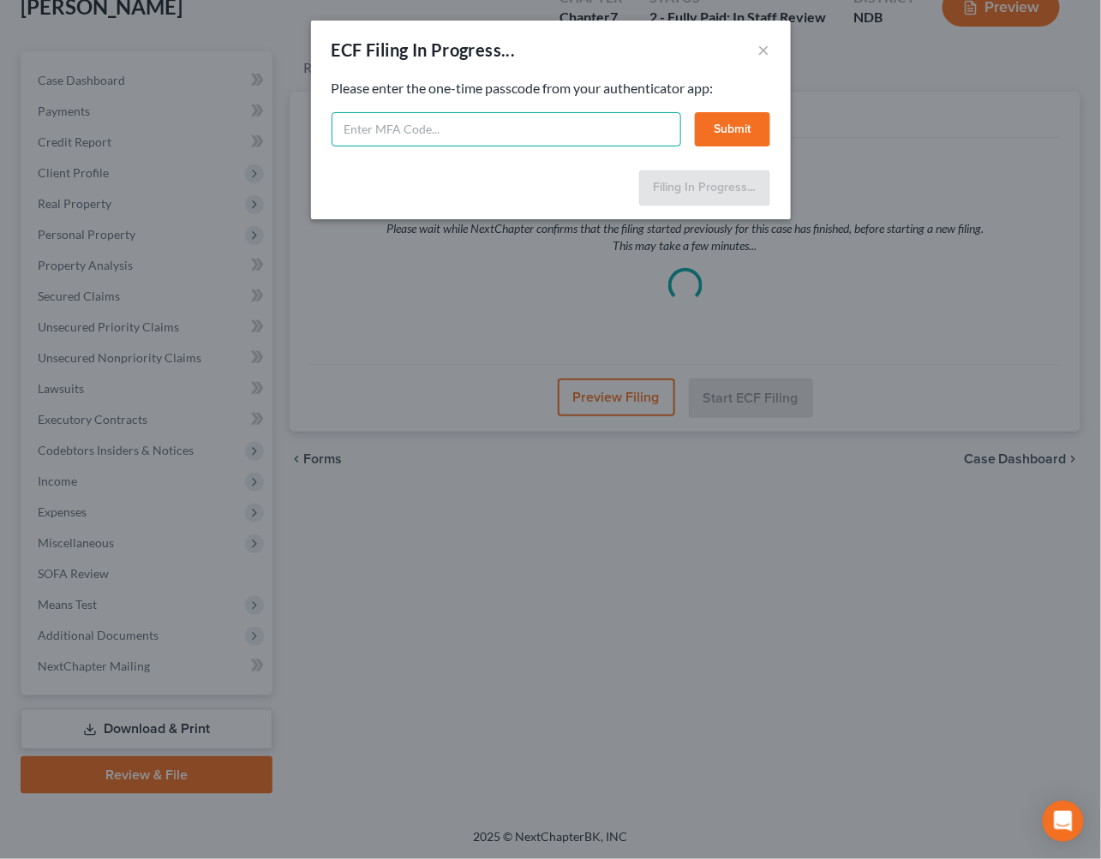
click at [524, 146] on input "text" at bounding box center [506, 129] width 349 height 34
type input "179857"
click at [755, 146] on button "Submit" at bounding box center [732, 129] width 75 height 34
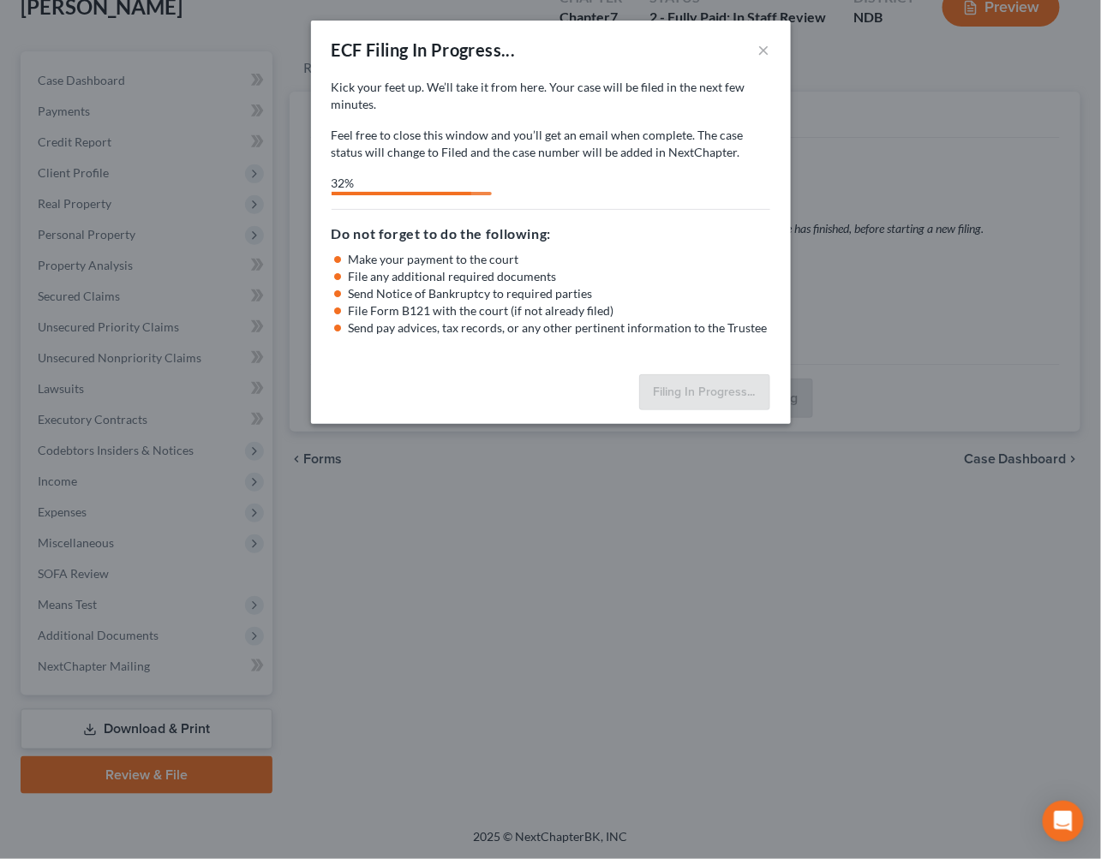
select select "0"
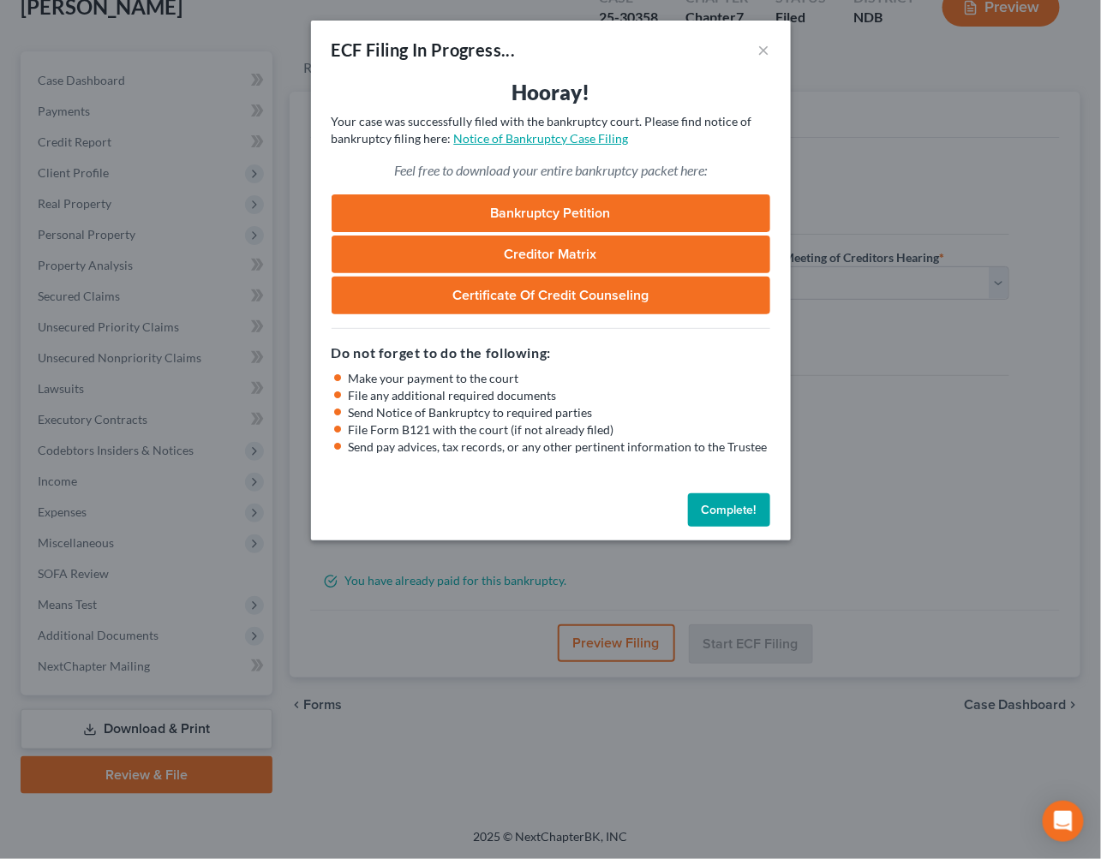
click at [551, 146] on link "Notice of Bankruptcy Case Filing" at bounding box center [541, 138] width 175 height 15
